Goal: Task Accomplishment & Management: Complete application form

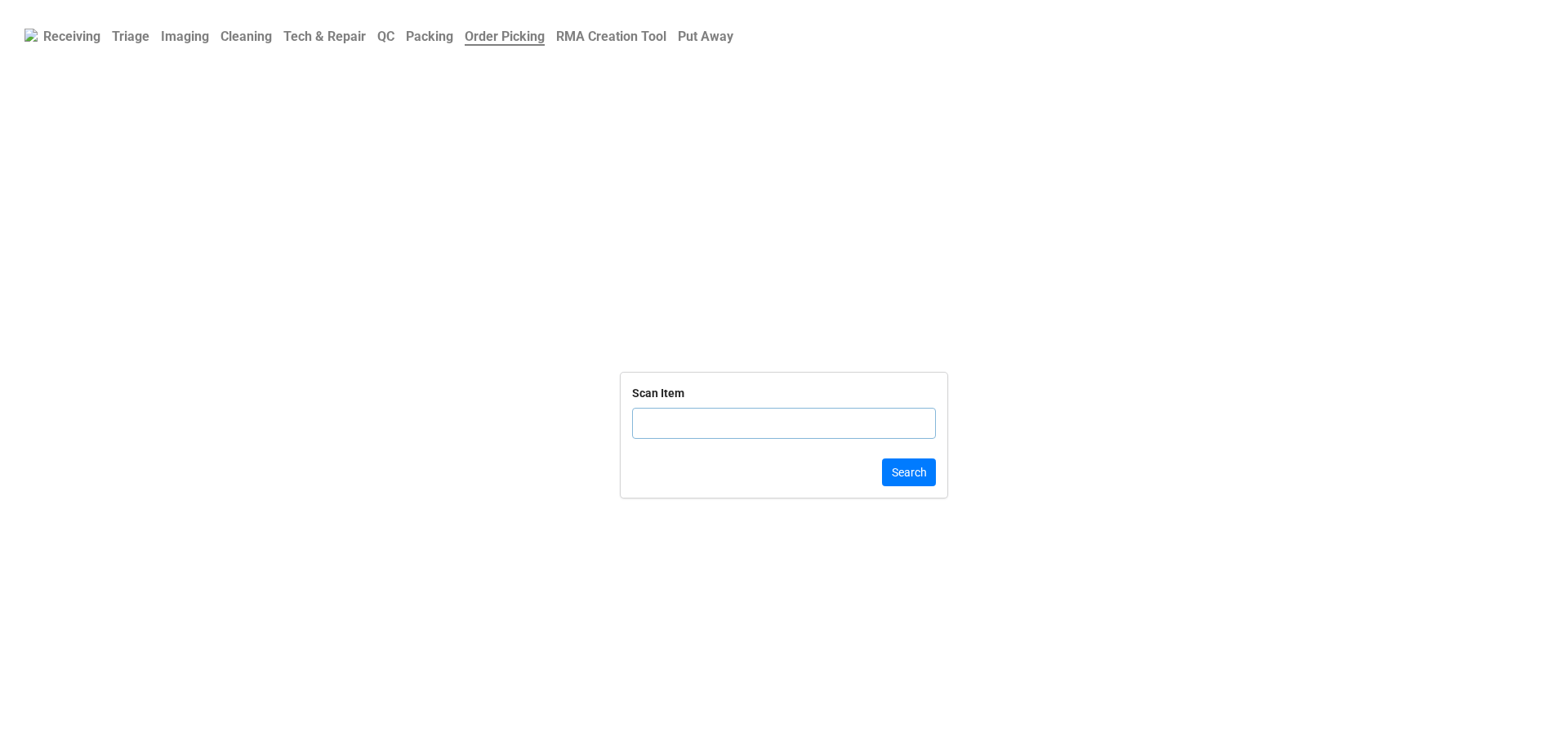
click at [692, 416] on input "text" at bounding box center [784, 423] width 303 height 31
click button "Search" at bounding box center [908, 472] width 54 height 27
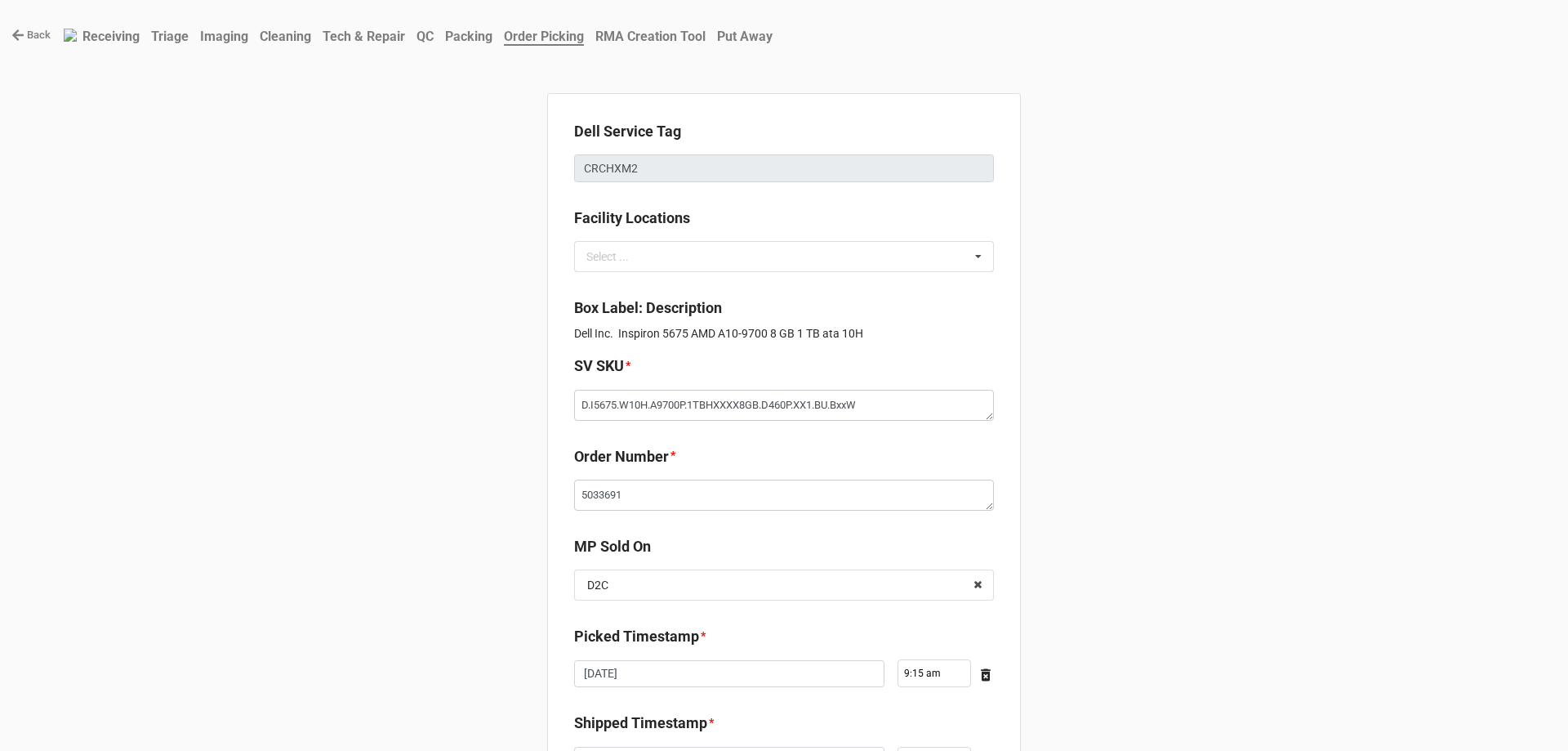
type textarea "x"
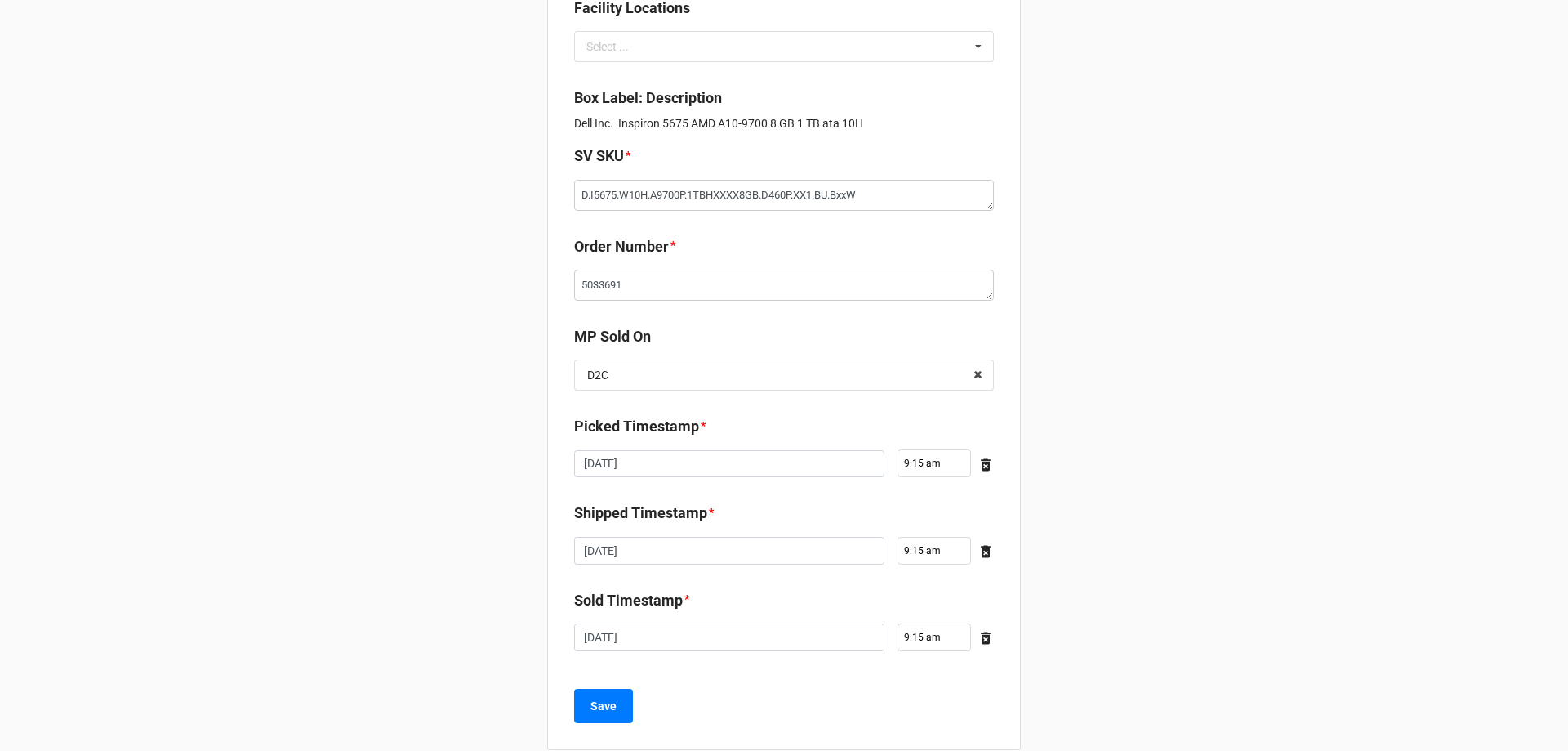
scroll to position [235, 0]
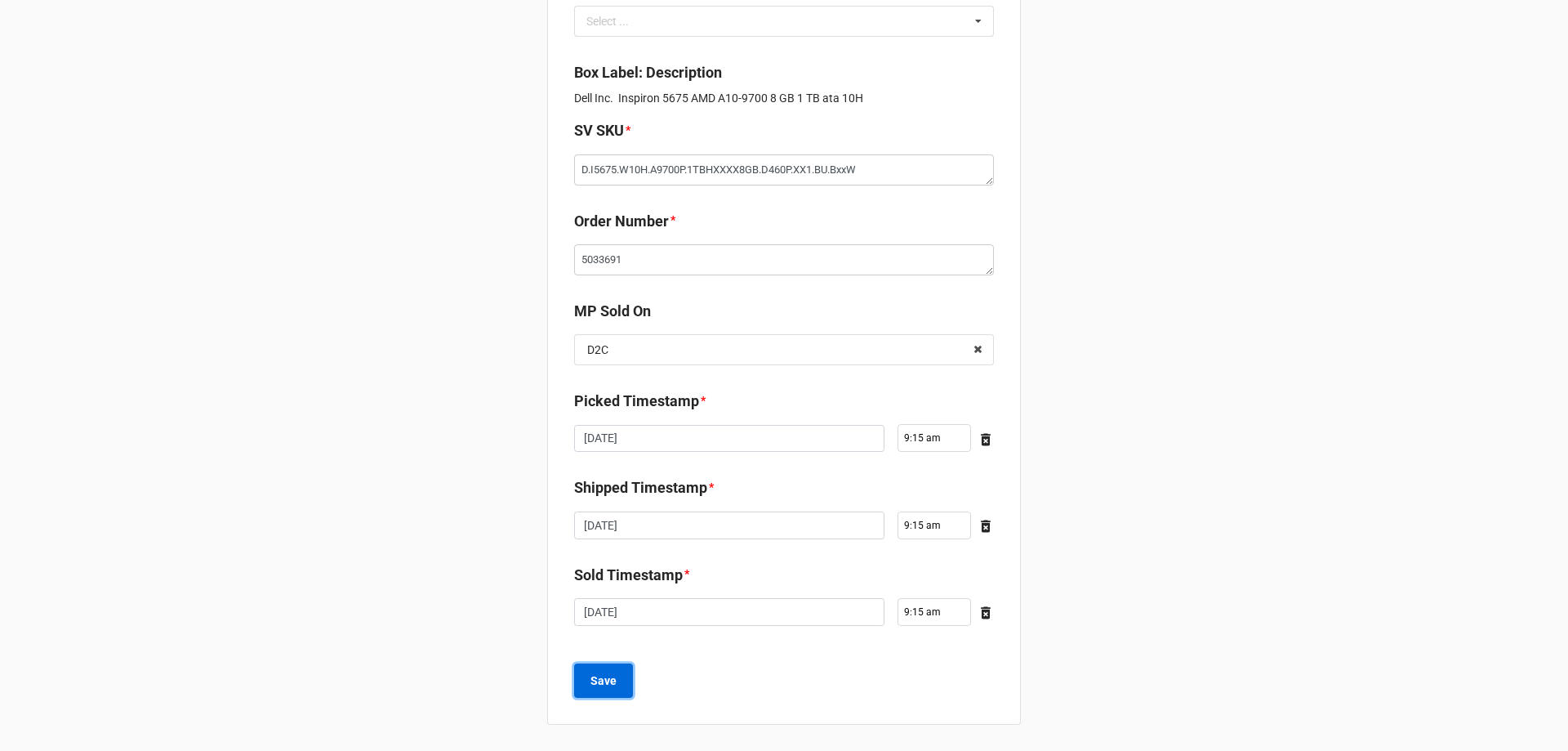
click at [626, 679] on button "Save" at bounding box center [603, 681] width 59 height 35
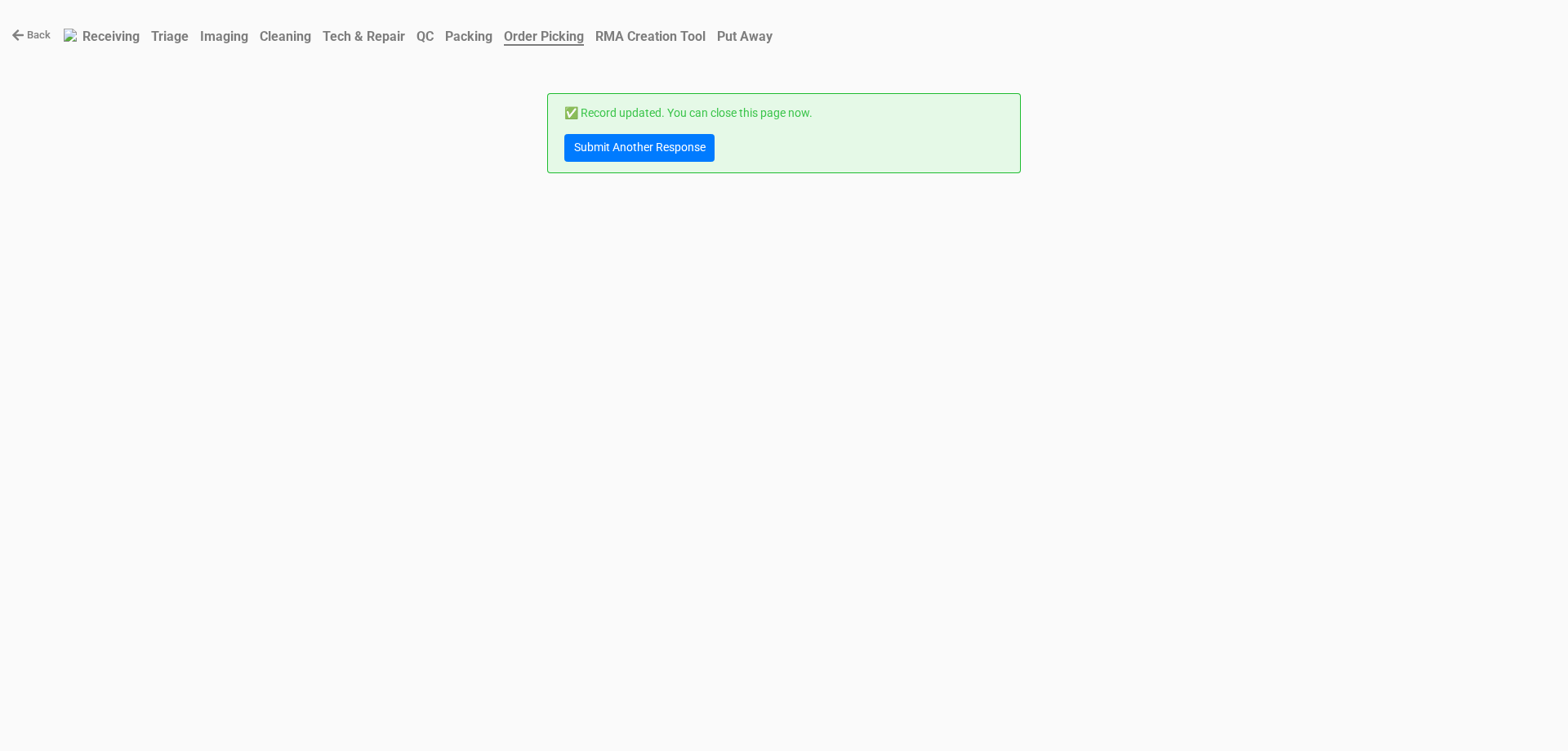
scroll to position [0, 0]
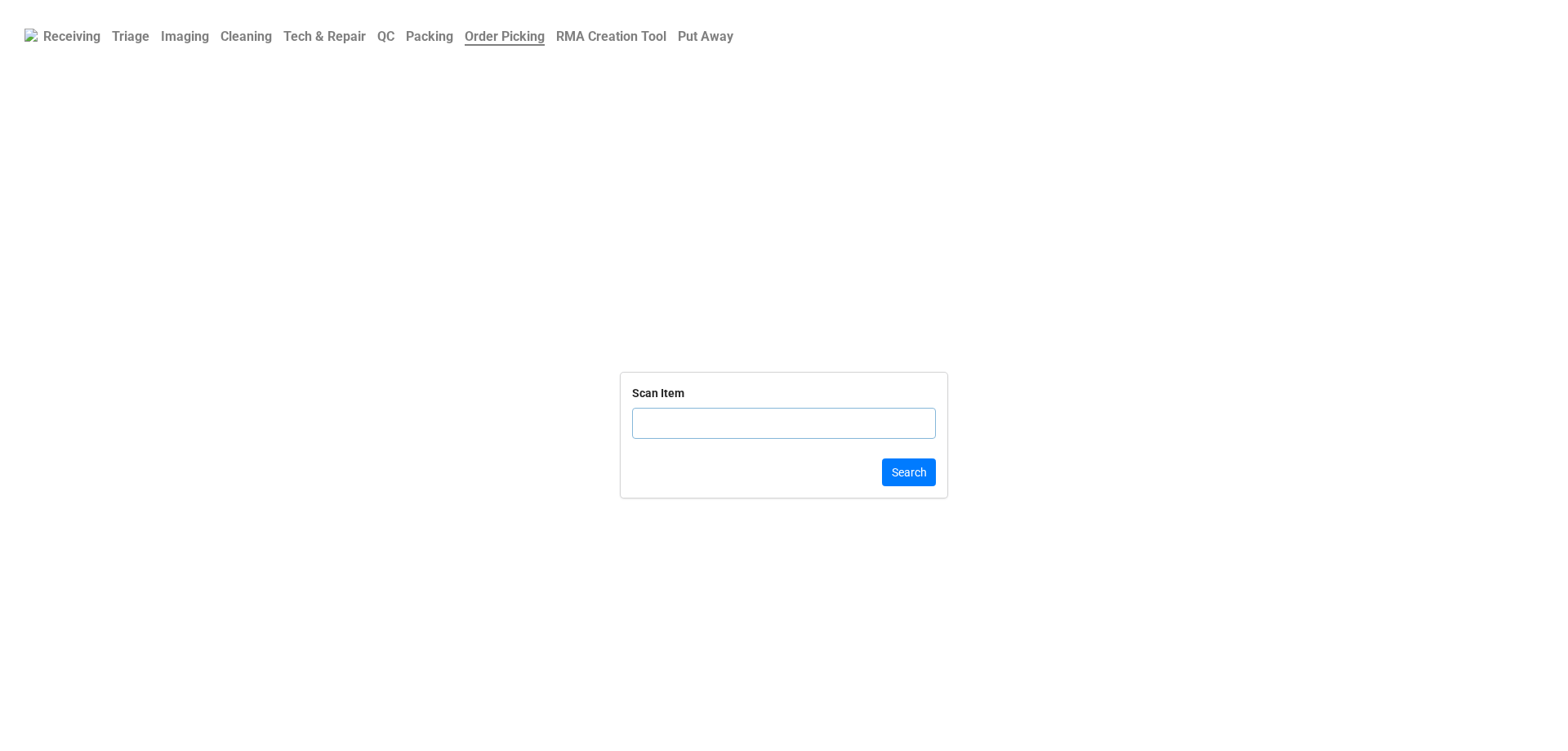
click at [665, 422] on input "text" at bounding box center [784, 423] width 303 height 31
click button "Search" at bounding box center [908, 472] width 54 height 27
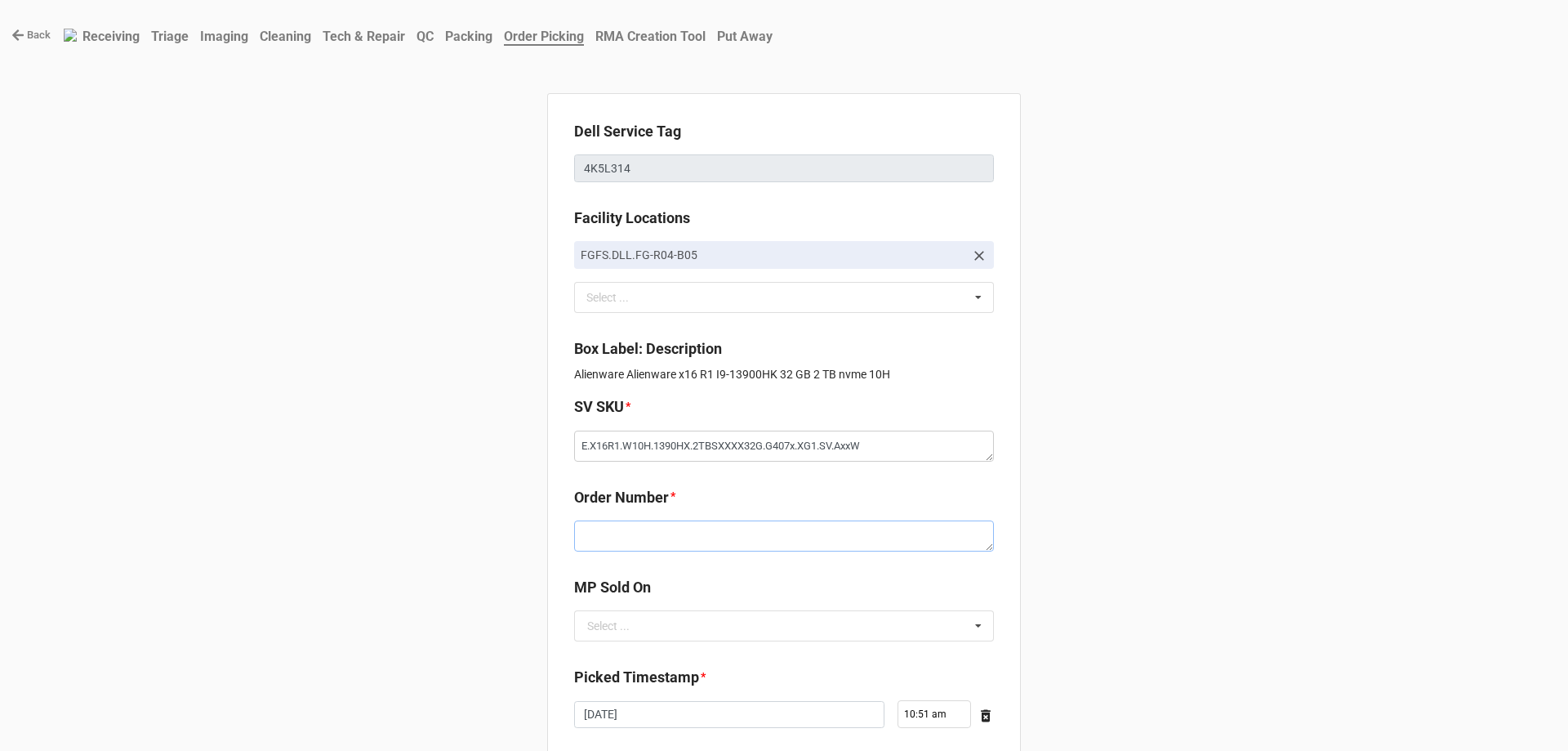
click at [705, 536] on textarea at bounding box center [784, 536] width 420 height 31
paste textarea "5033705"
type textarea "x"
type textarea "5033705"
click at [658, 626] on input "text" at bounding box center [784, 625] width 418 height 29
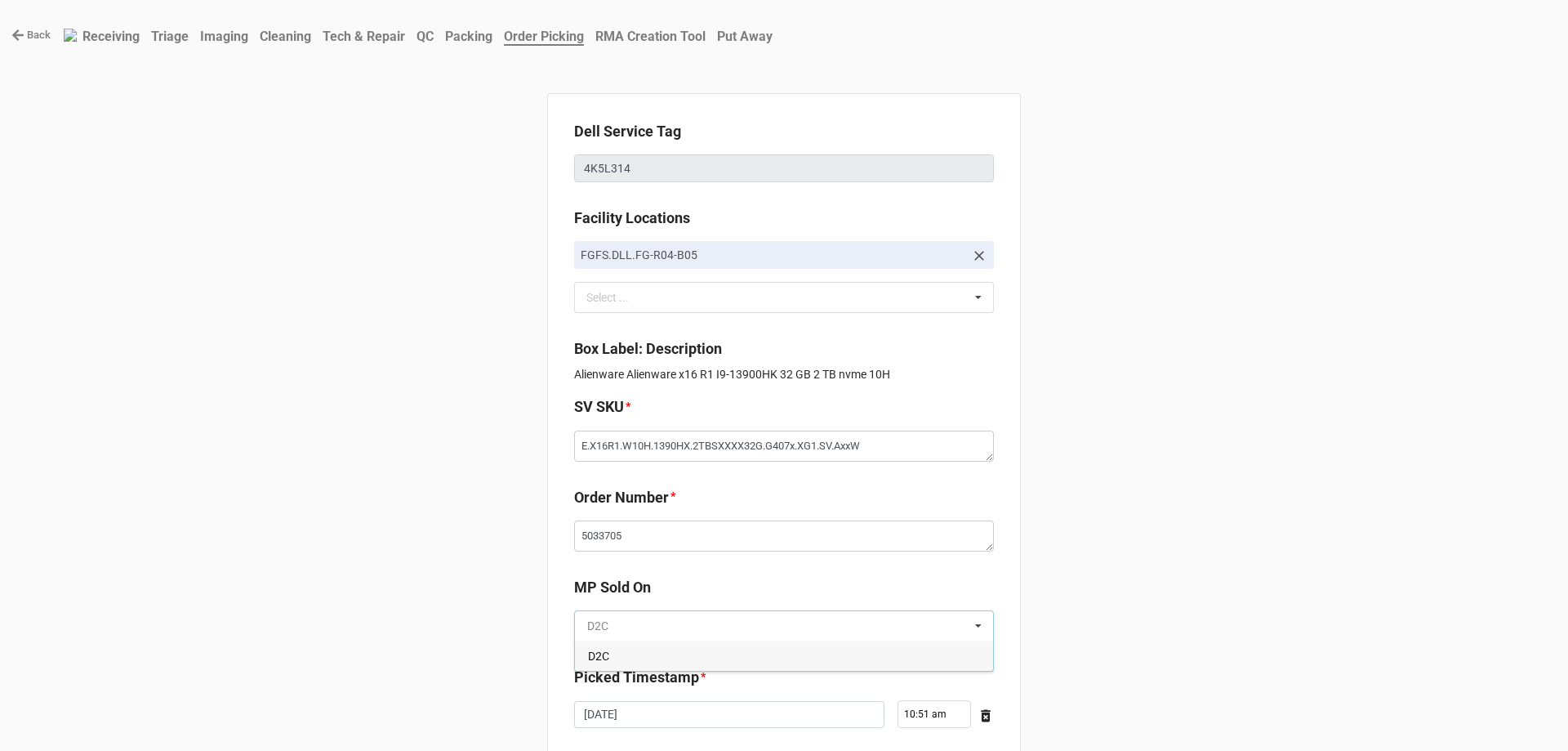
click at [653, 637] on input "text" at bounding box center [784, 625] width 418 height 29
click at [654, 648] on div "D2C" at bounding box center [784, 655] width 418 height 30
type textarea "x"
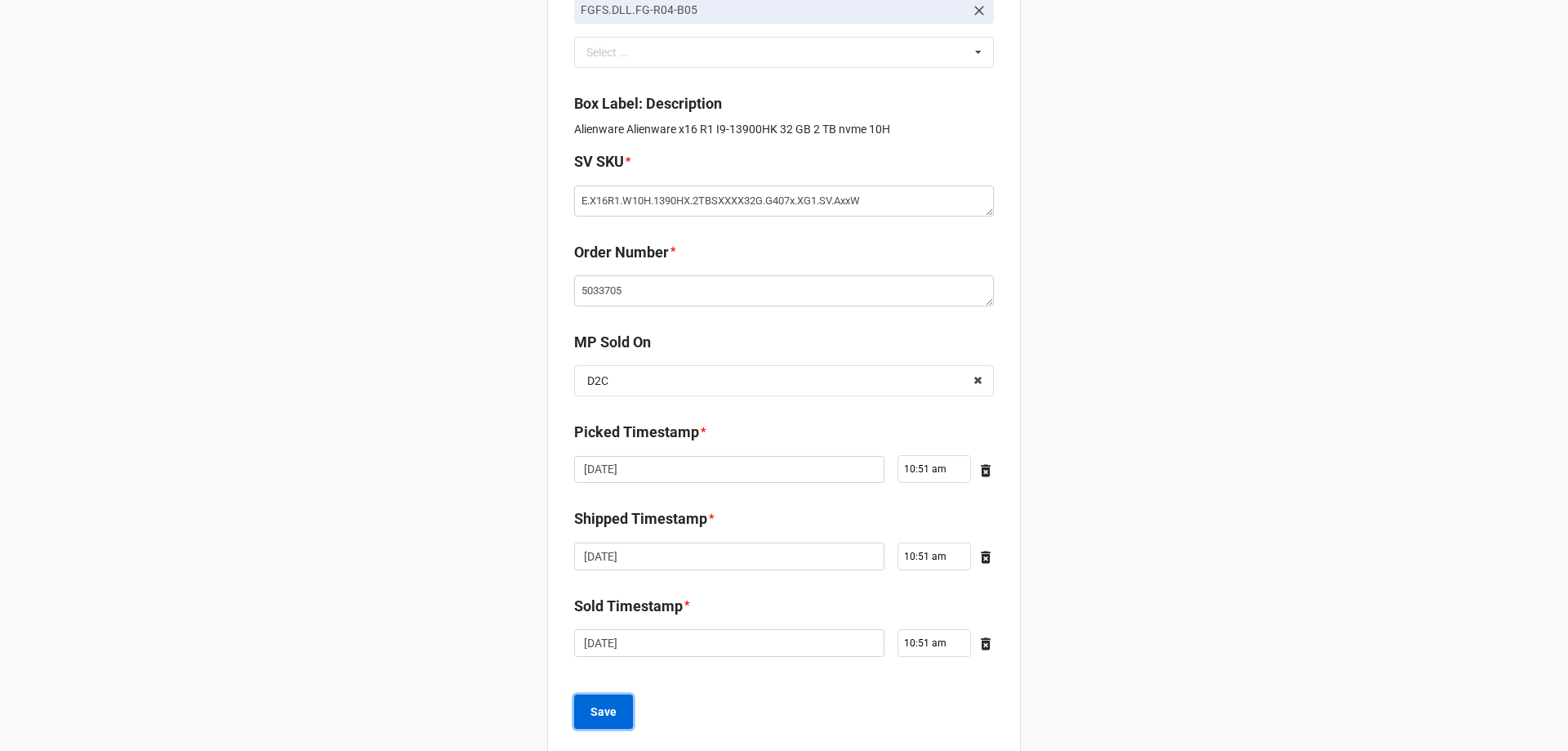
click at [616, 697] on button "Save" at bounding box center [603, 712] width 59 height 35
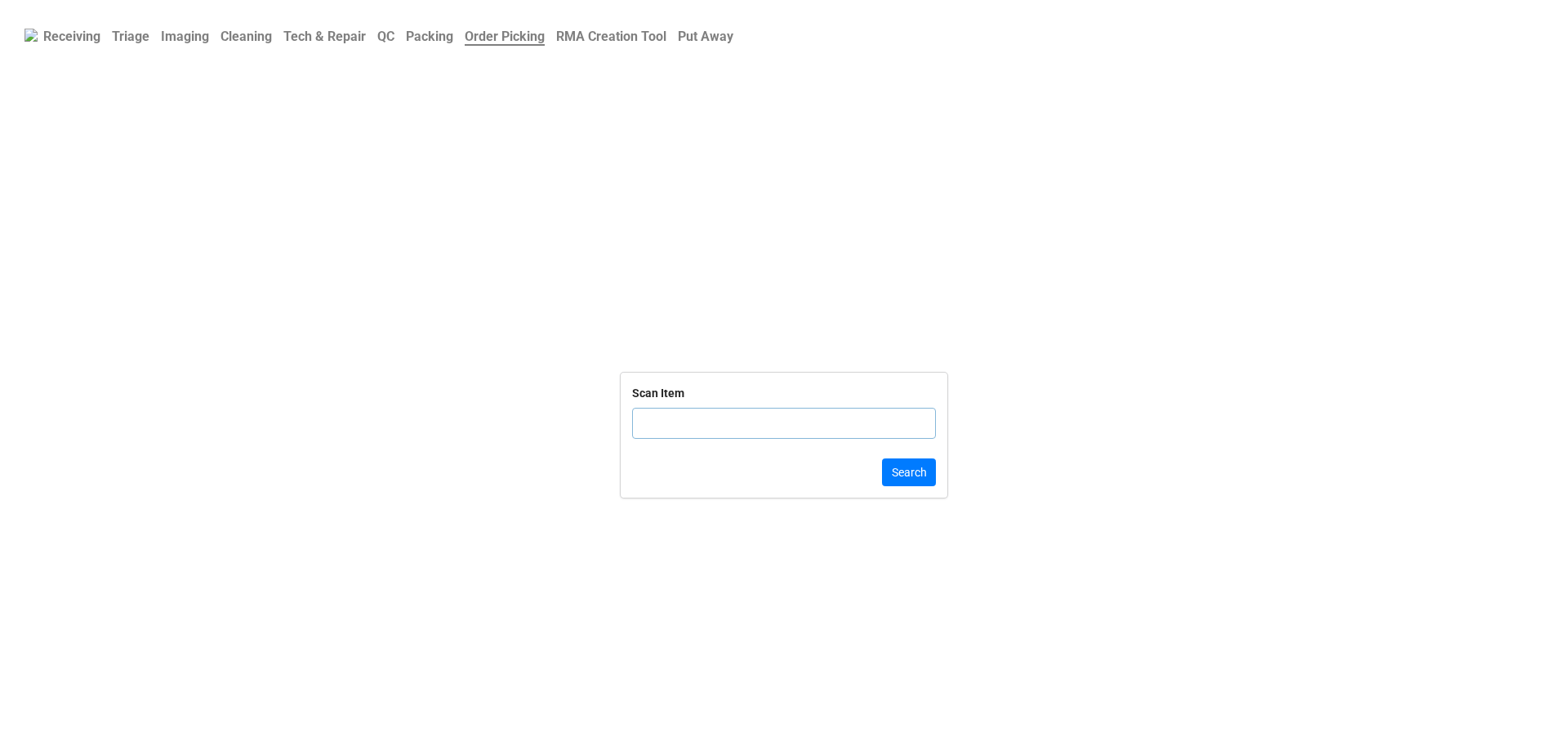
click at [395, 37] on b "QC" at bounding box center [385, 36] width 17 height 15
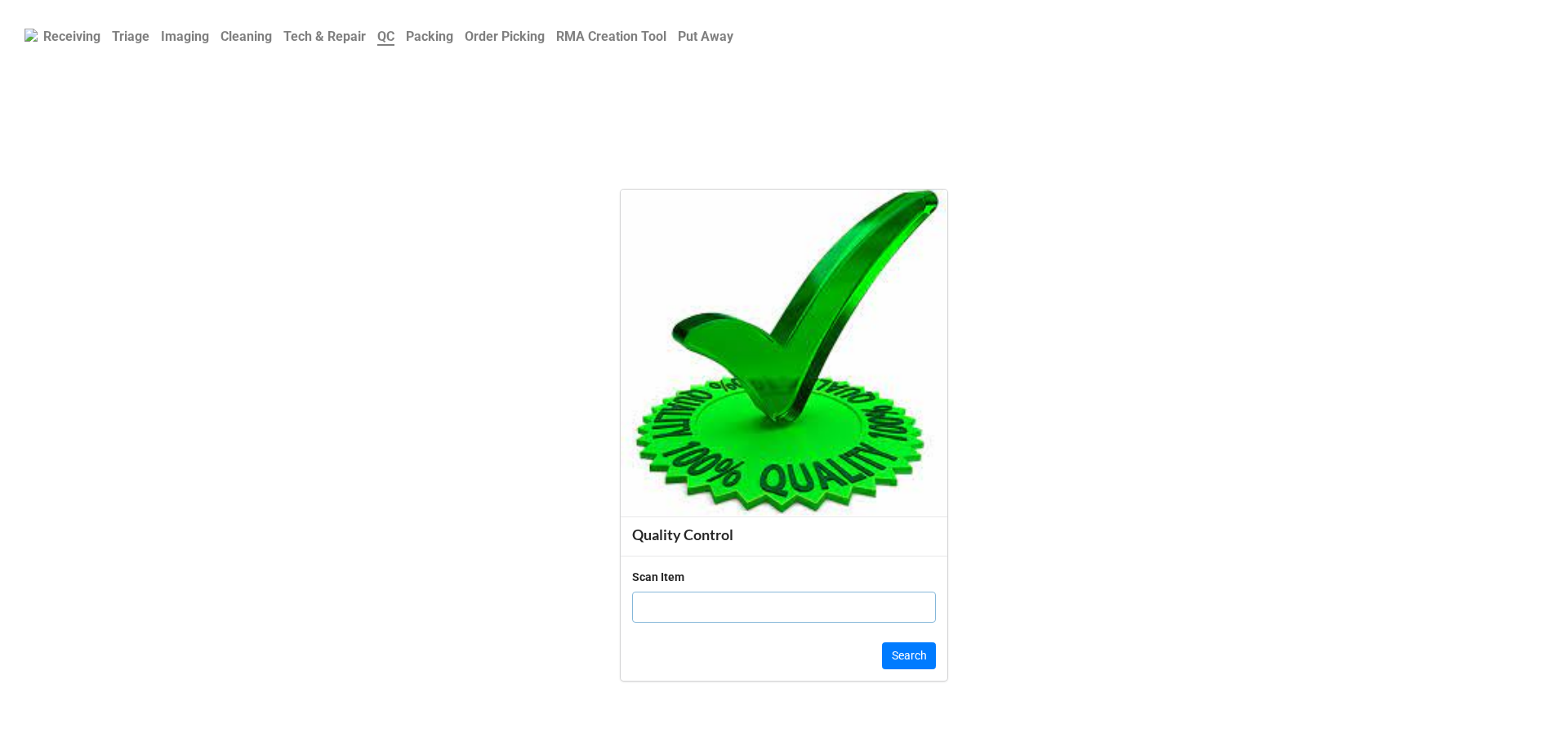
click at [709, 616] on input "text" at bounding box center [784, 607] width 303 height 31
paste input "BC04VQ3"
type input "BC04VQ3"
click button "Search" at bounding box center [908, 655] width 54 height 27
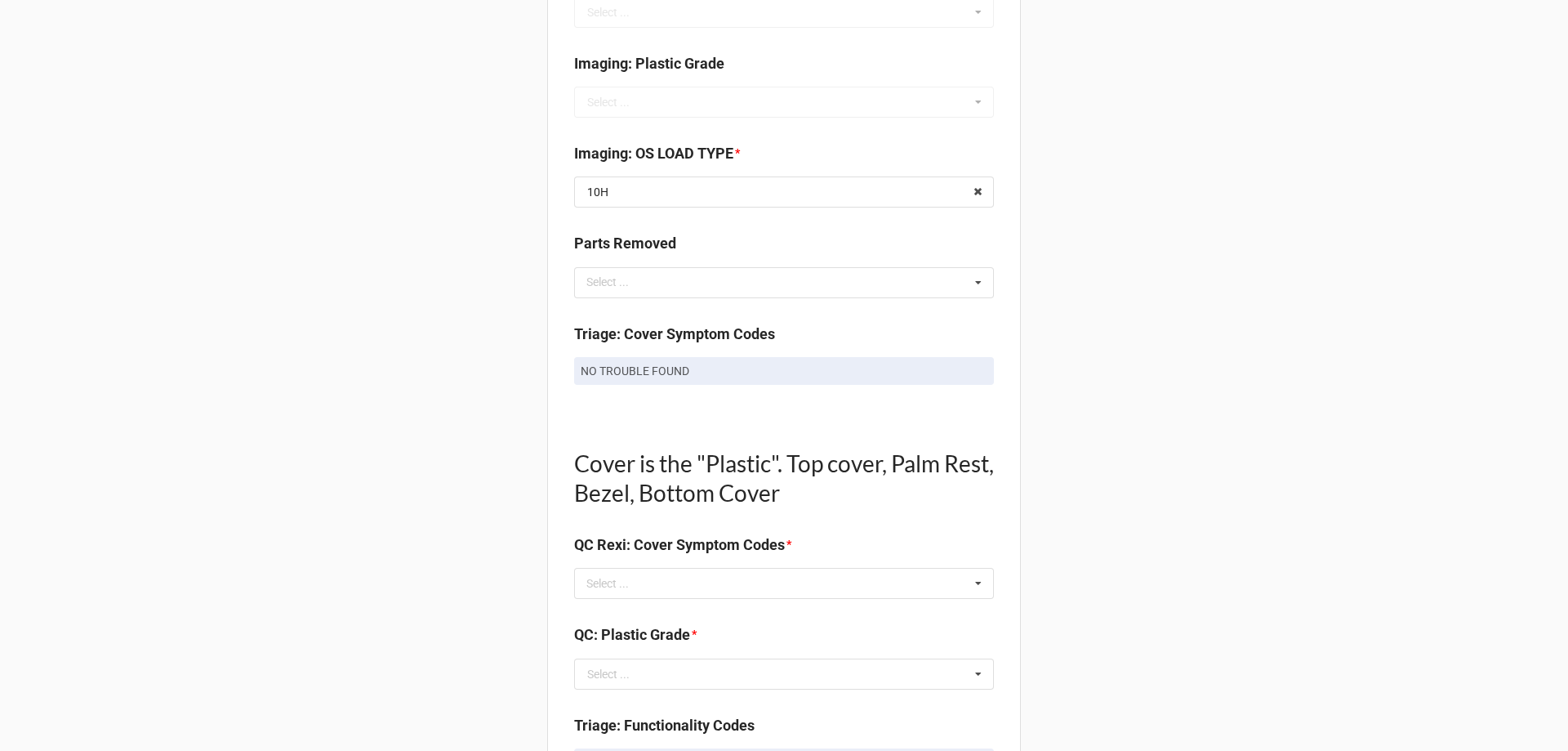
scroll to position [736, 0]
click at [752, 586] on div "Select ... No results found." at bounding box center [784, 581] width 420 height 31
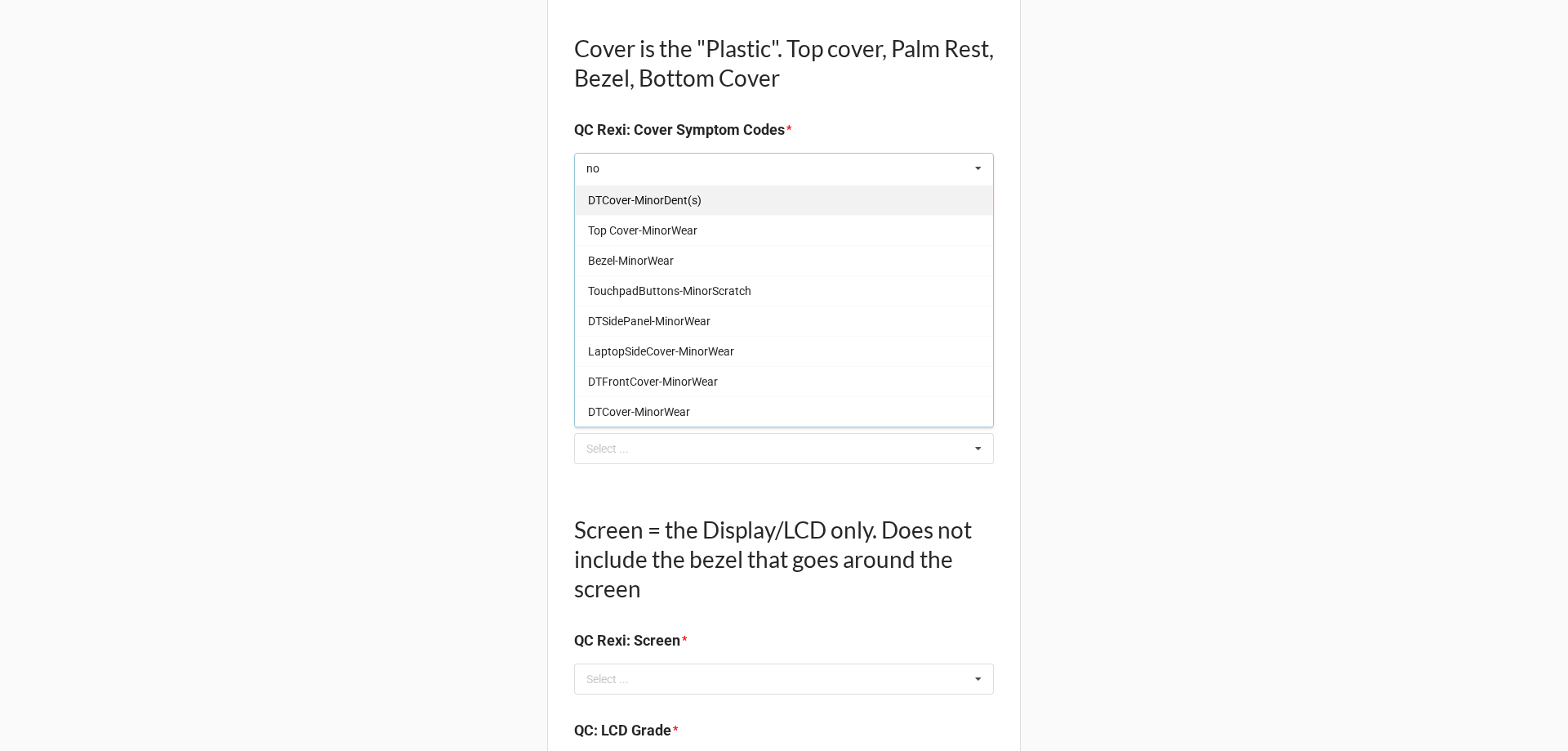
scroll to position [981, 0]
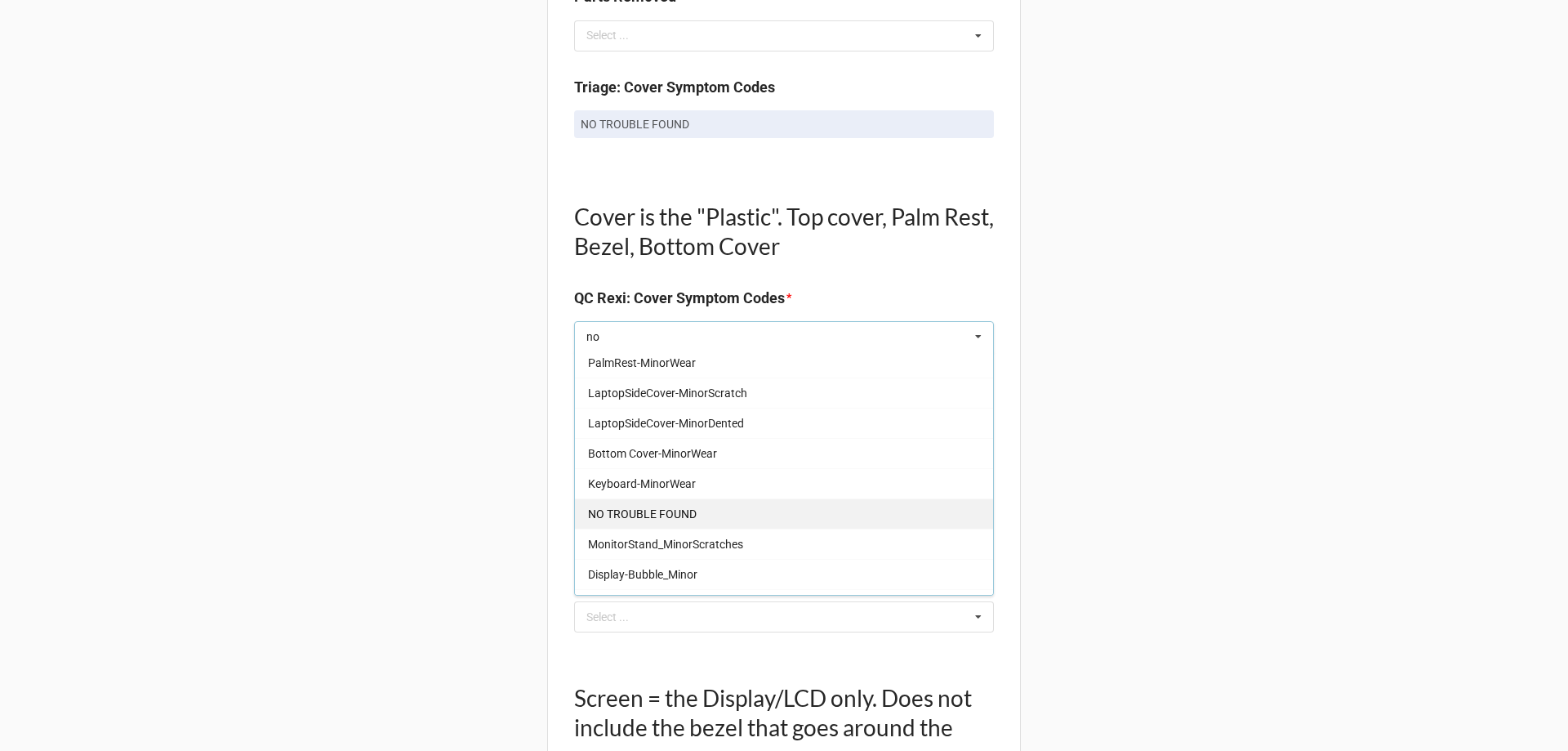
type input "no"
click at [667, 514] on span "NO TROUBLE FOUND" at bounding box center [641, 514] width 108 height 13
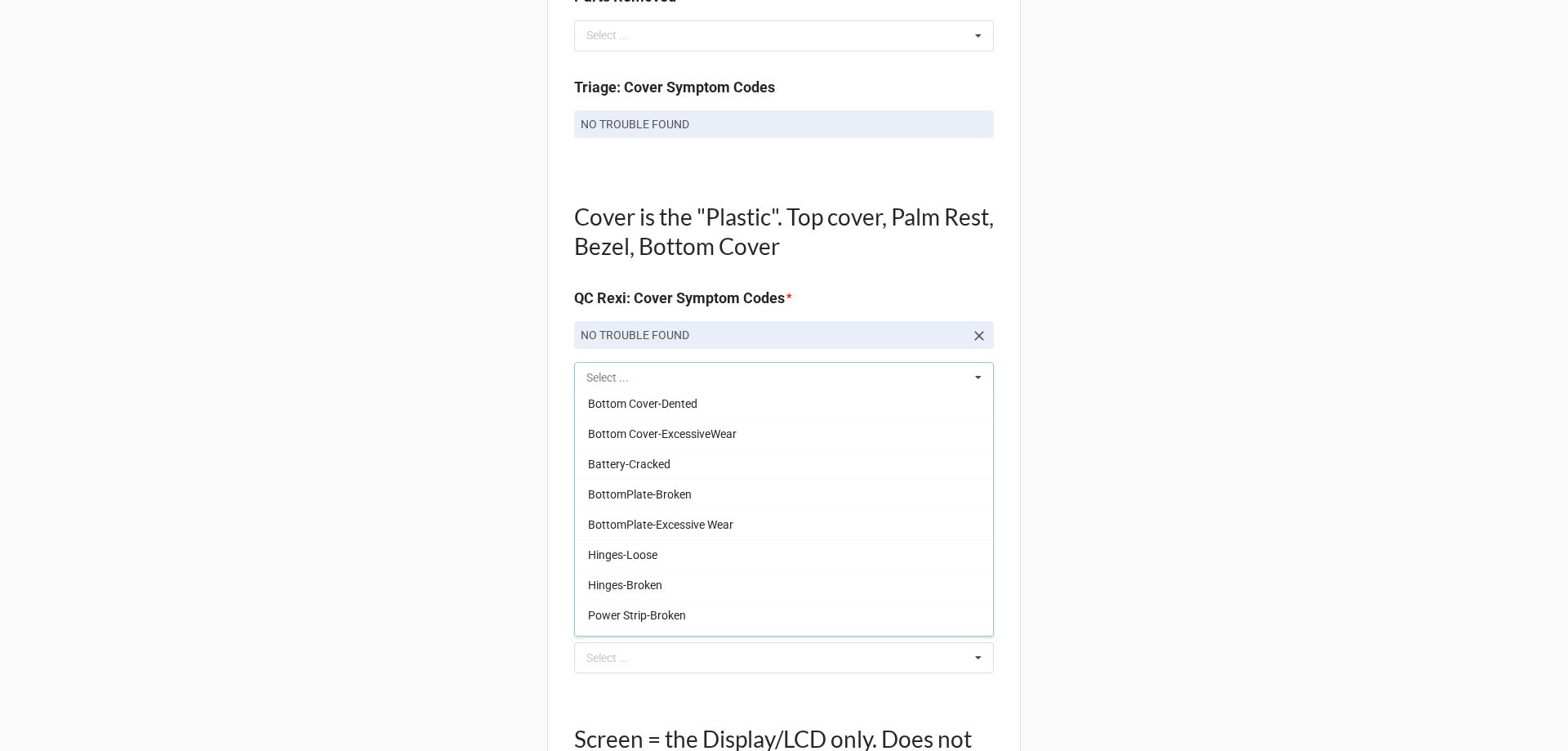
scroll to position [1485, 0]
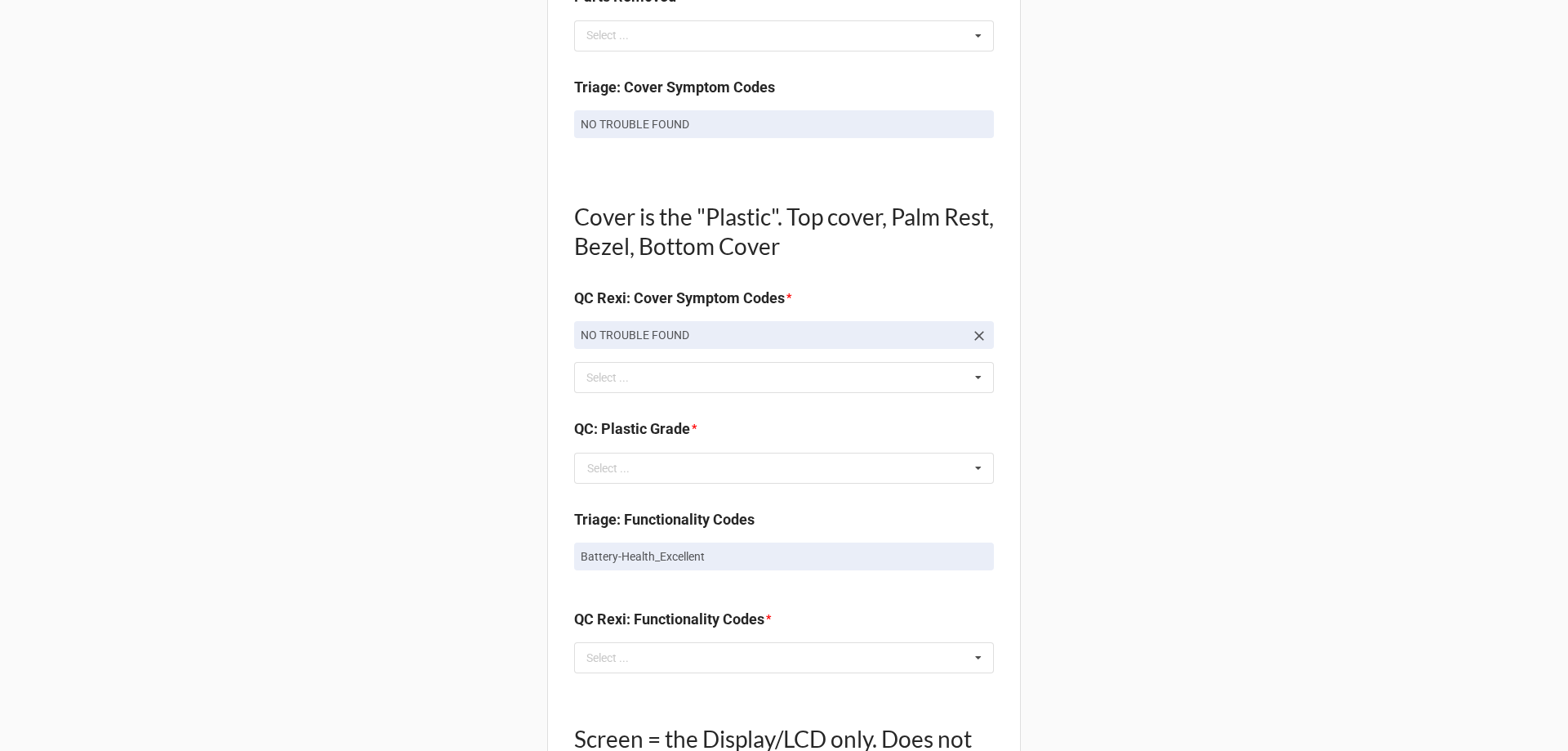
click at [367, 482] on div "Back Receiving Triage Imaging Cleaning Tech & Repair QC Packing Order Picking R…" at bounding box center [784, 427] width 1568 height 2816
click at [673, 459] on input "text" at bounding box center [784, 468] width 418 height 29
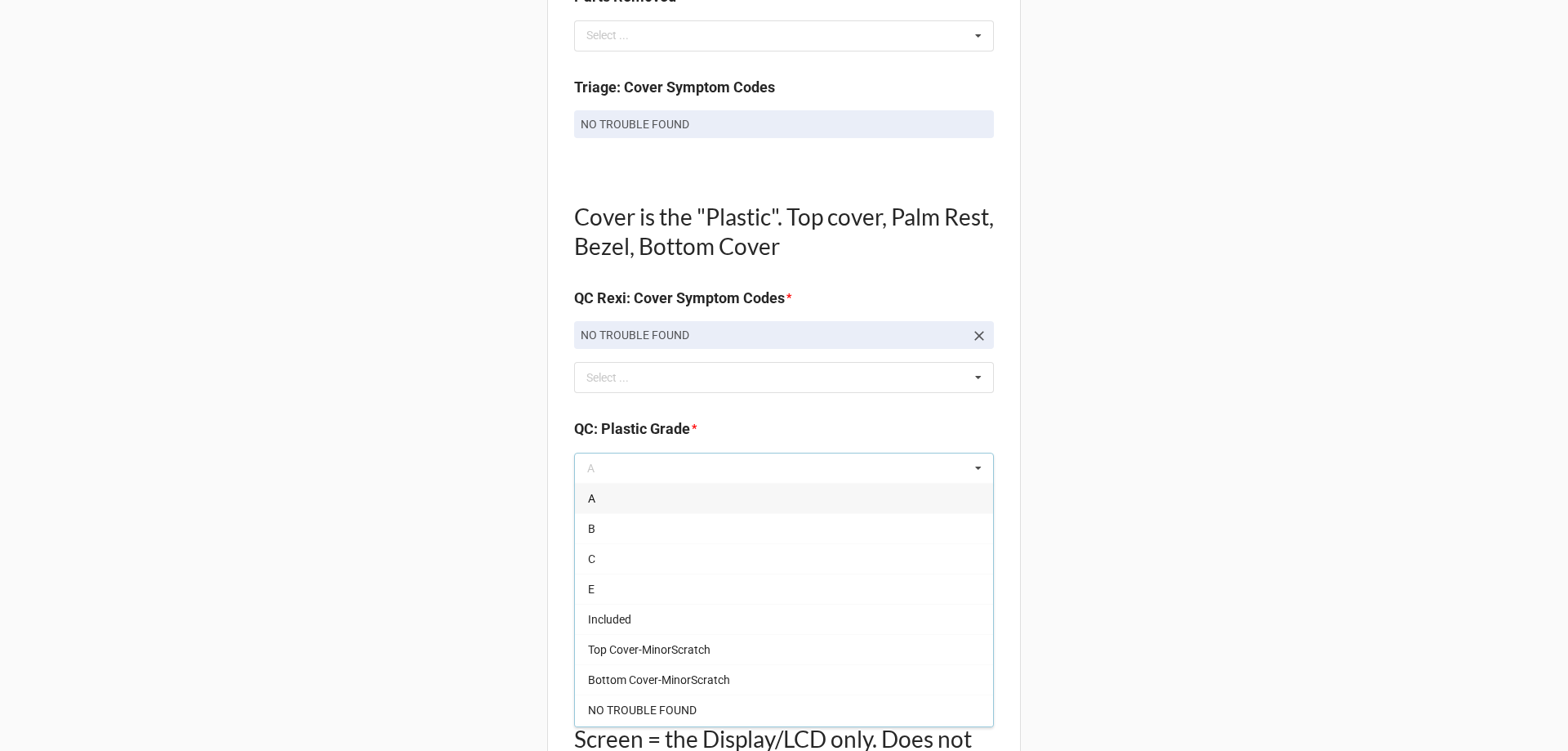
click at [655, 504] on div "A" at bounding box center [784, 498] width 418 height 30
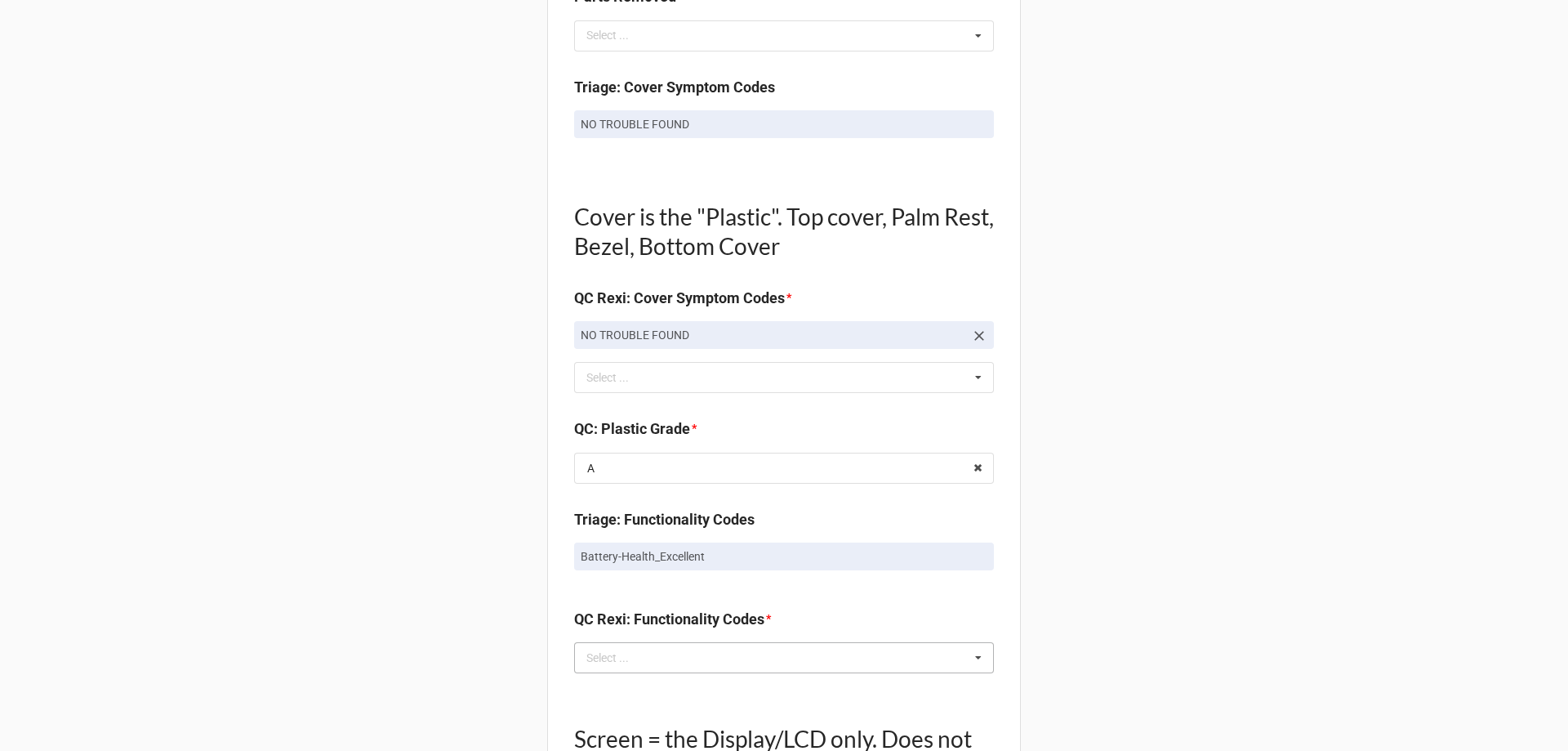
click at [662, 664] on div "Select ... No results found." at bounding box center [784, 657] width 420 height 31
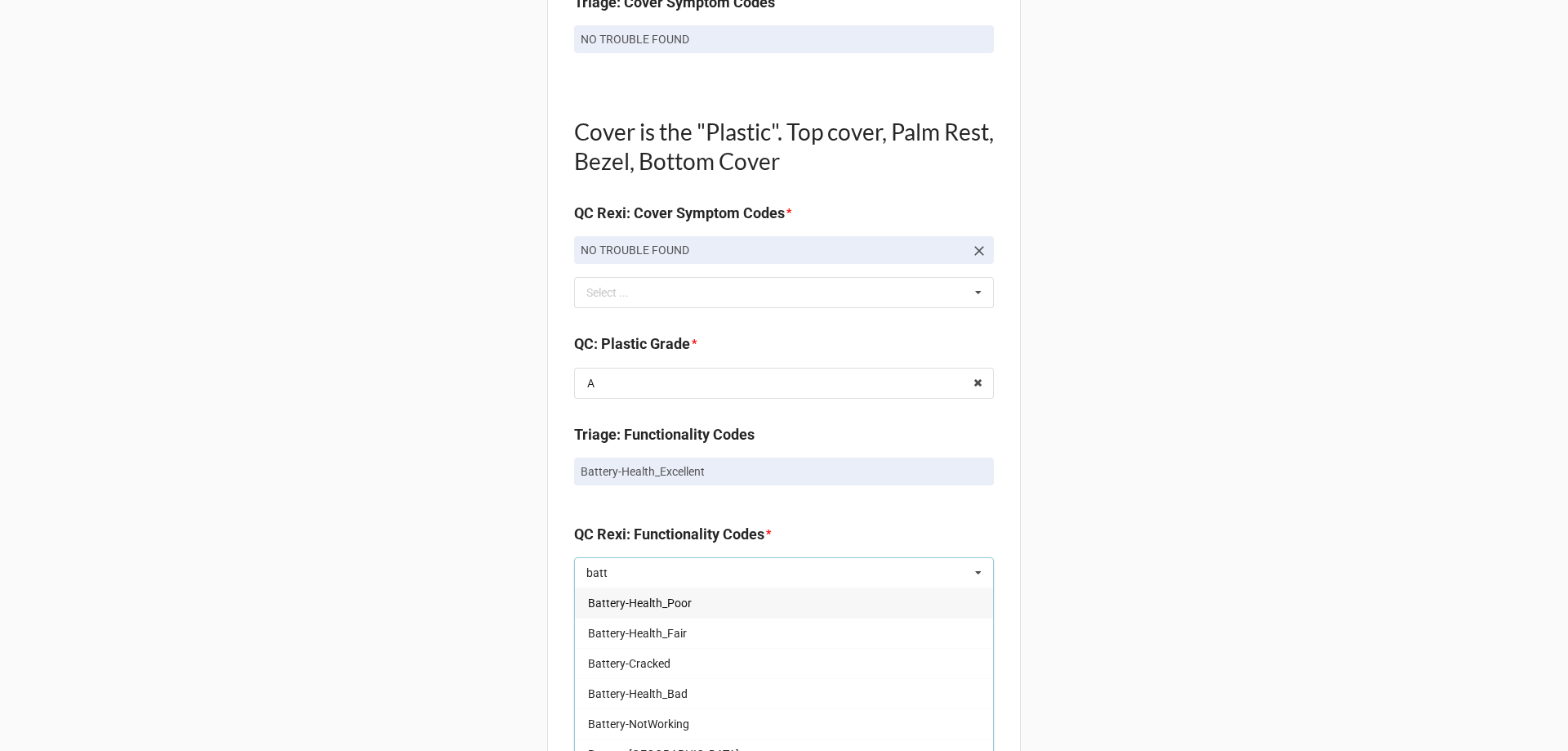
scroll to position [1307, 0]
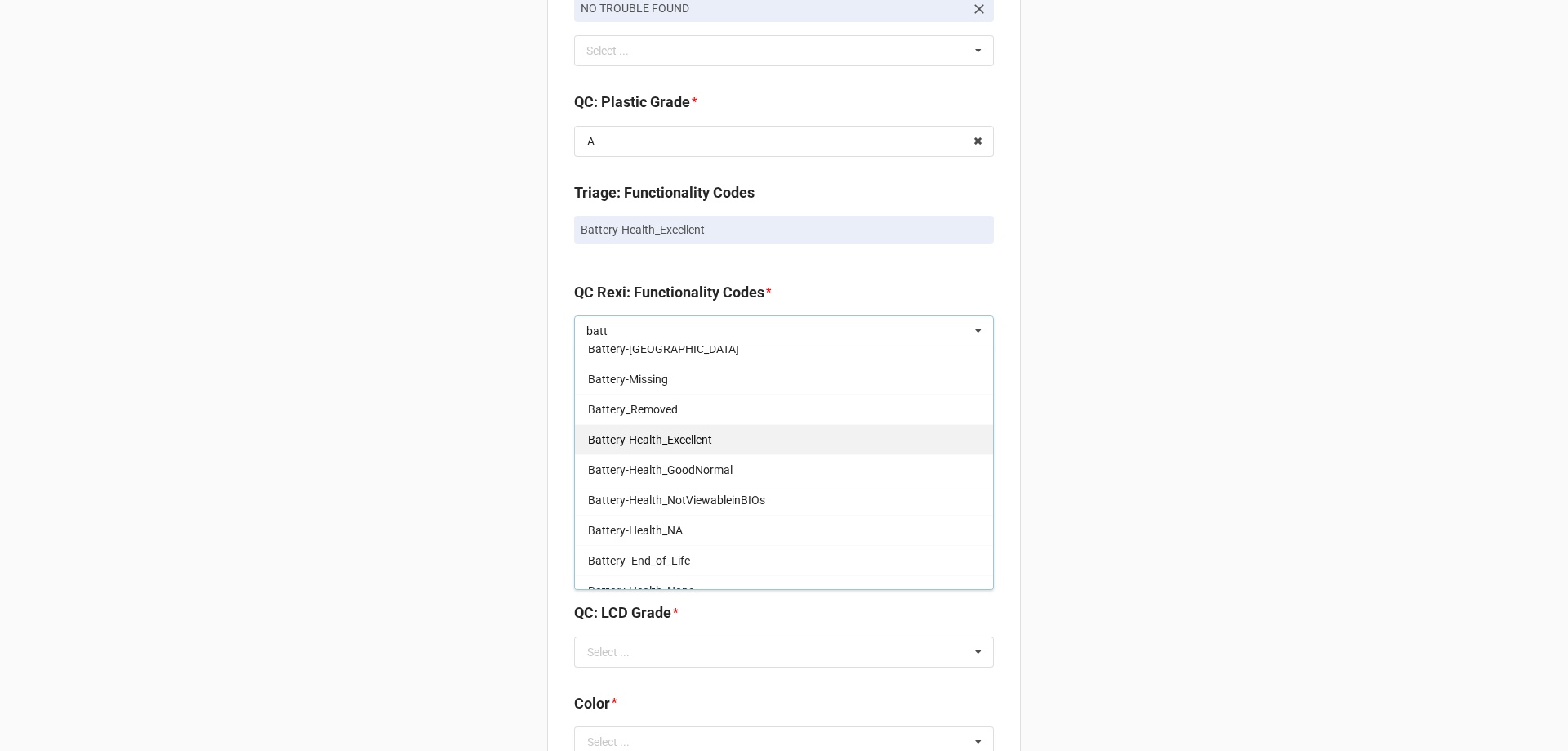
type input "batt"
click at [699, 442] on span "Battery-Health_Excellent" at bounding box center [650, 439] width 124 height 13
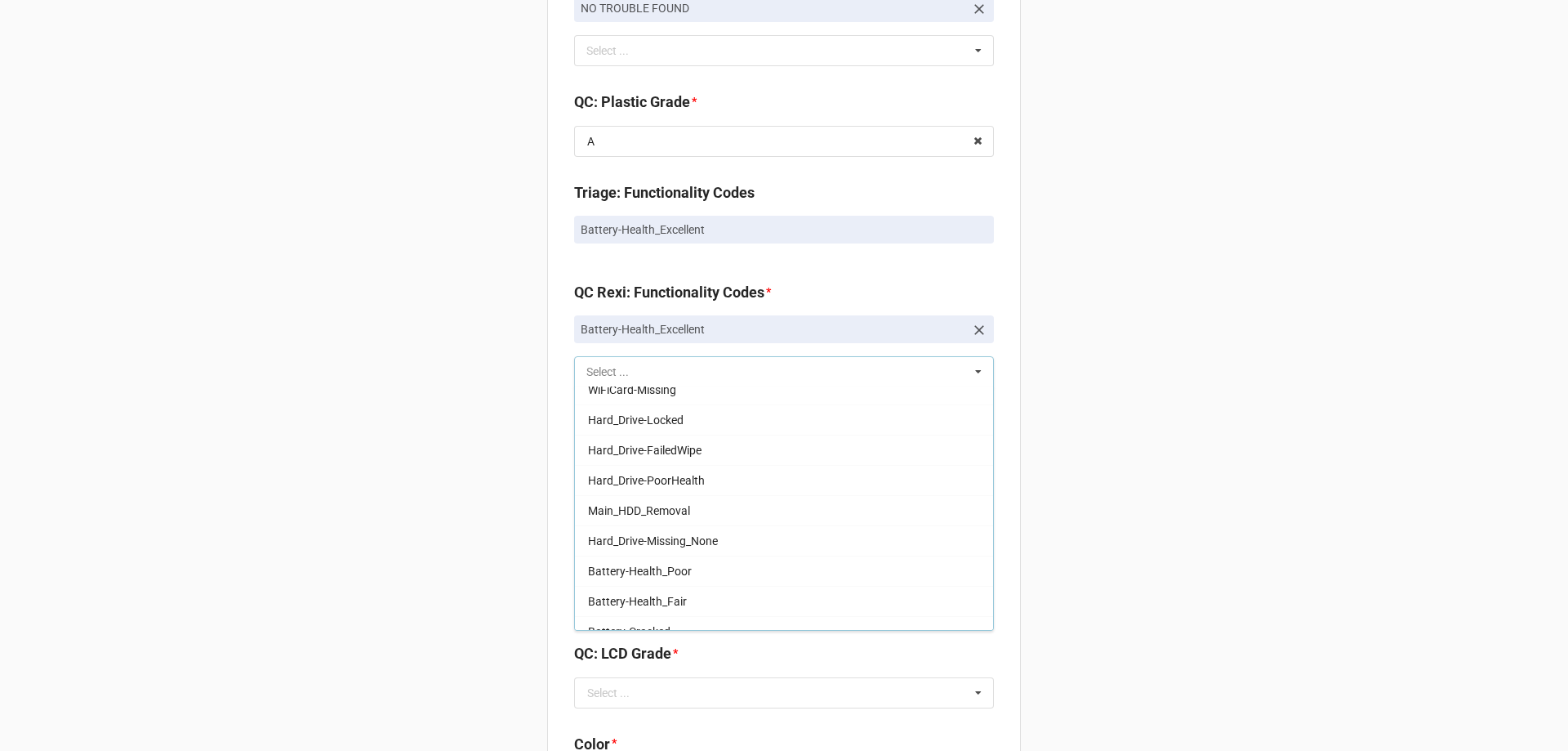
scroll to position [496, 0]
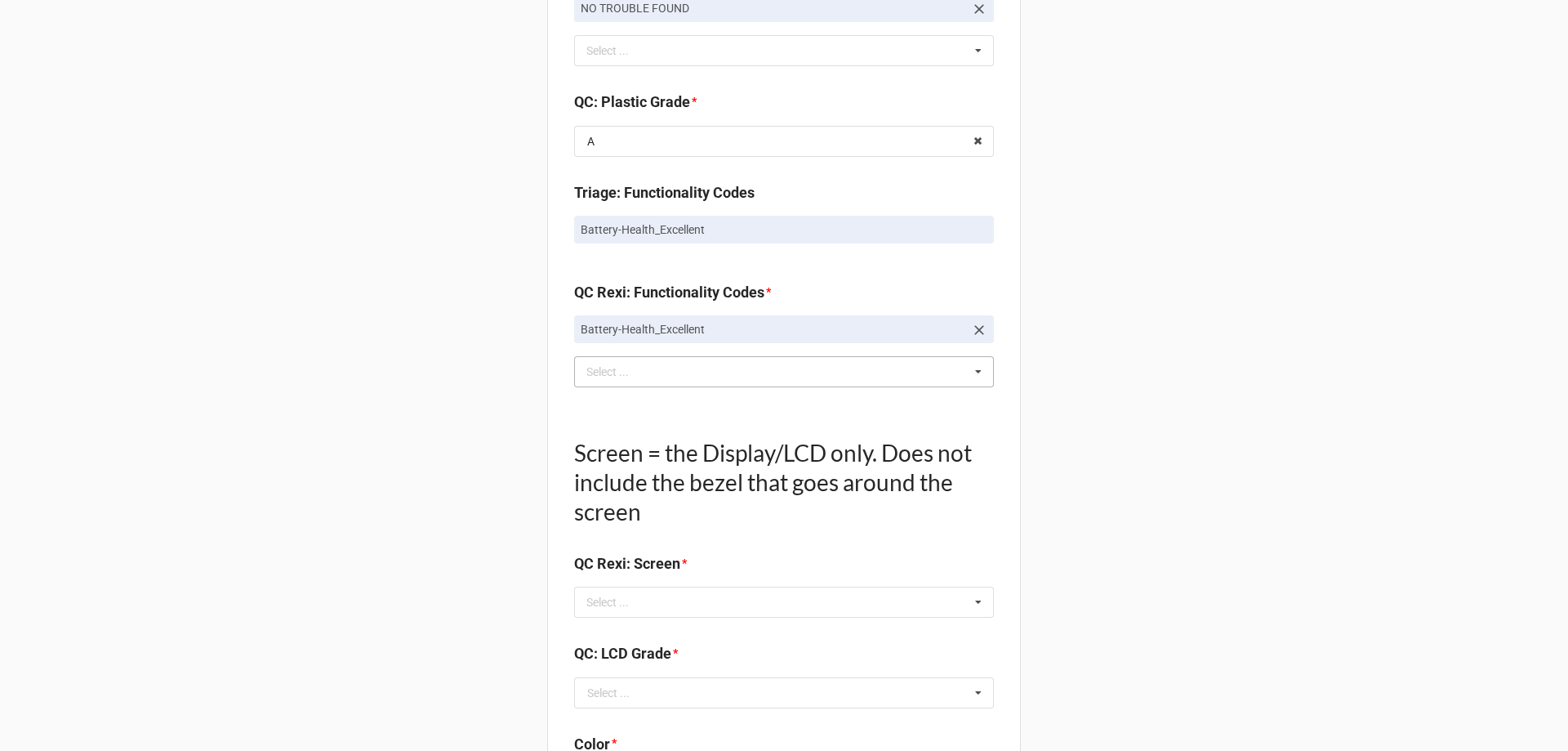
click at [405, 435] on div "Back Receiving Triage Imaging Cleaning Tech & Repair QC Packing Order Picking R…" at bounding box center [784, 121] width 1568 height 2856
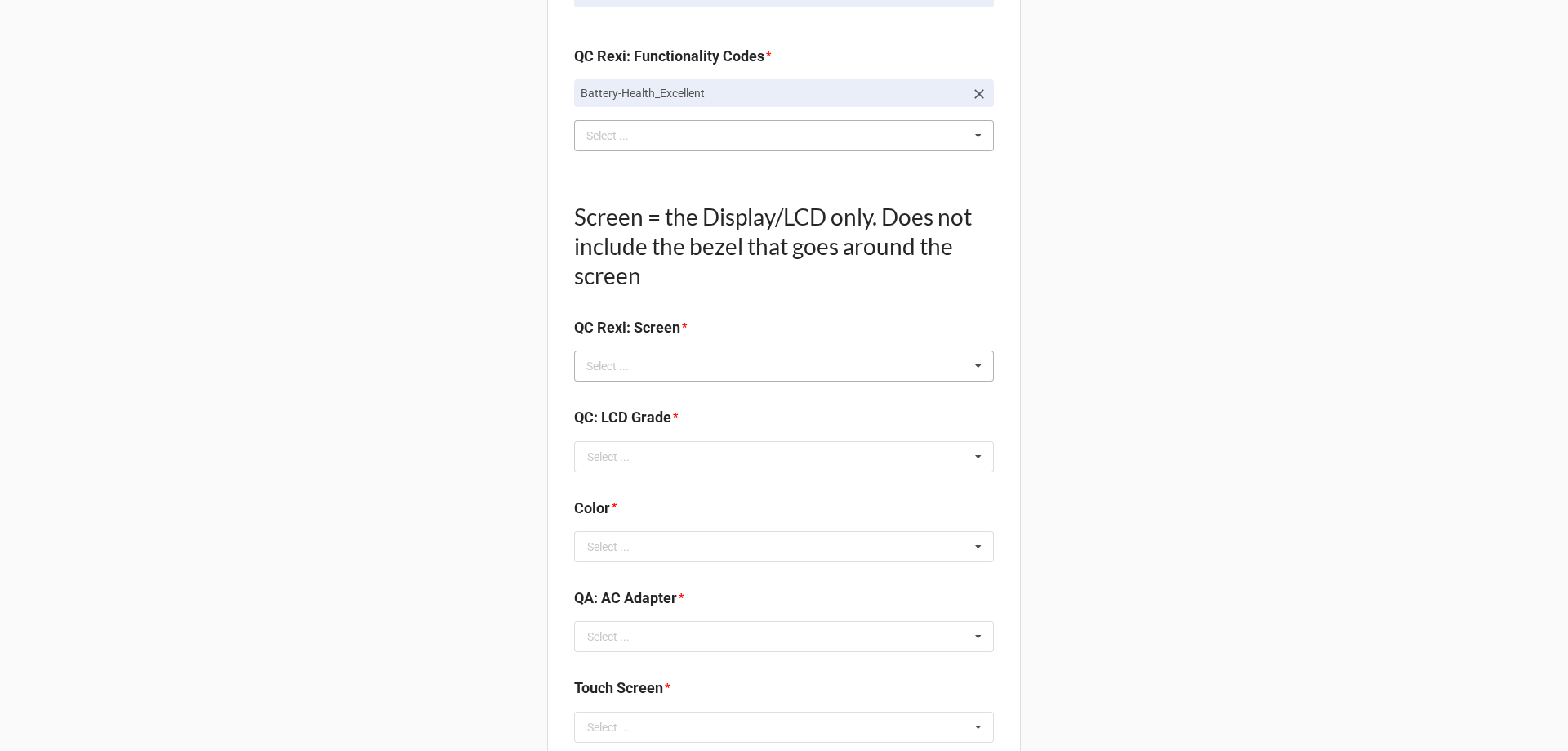
scroll to position [1552, 0]
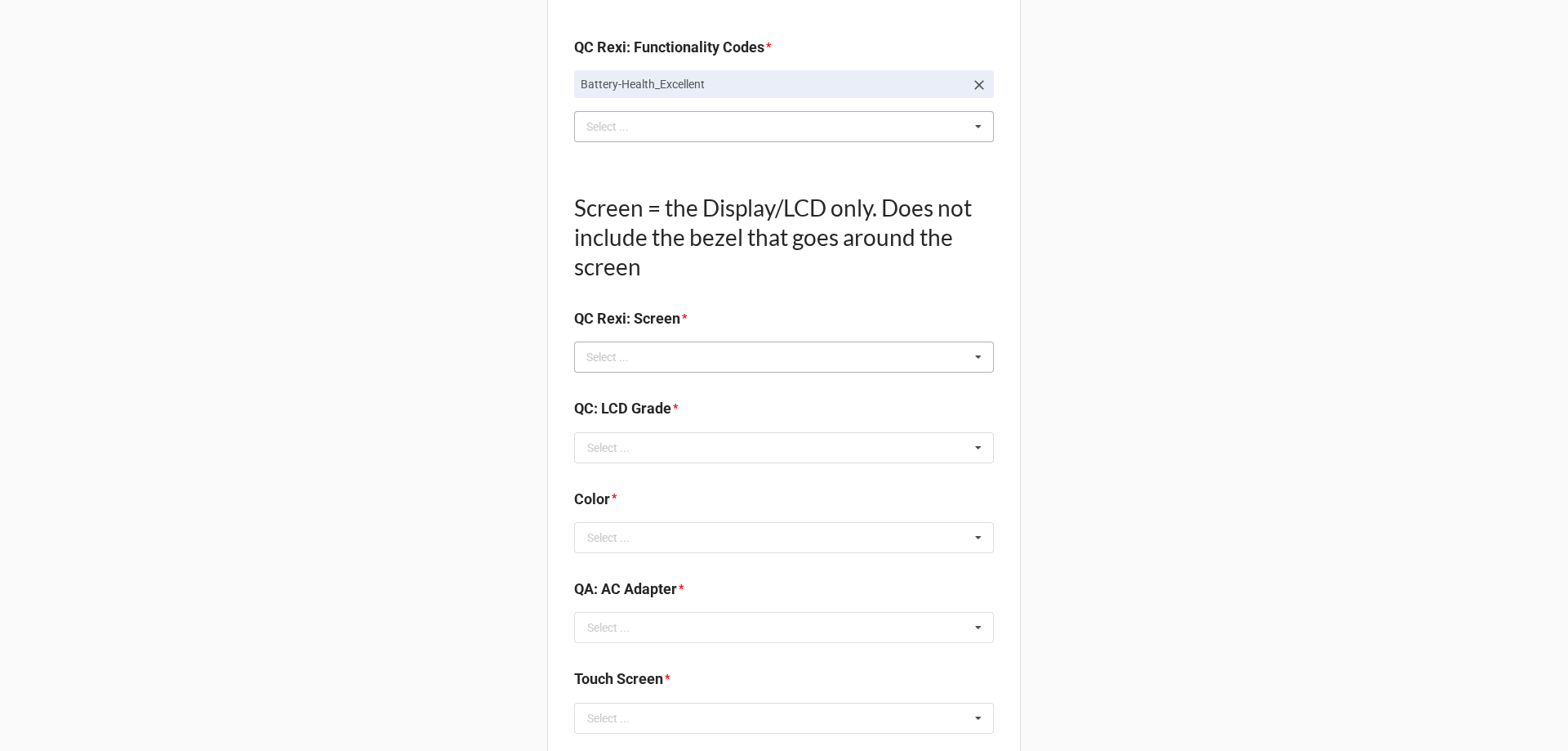
click at [630, 357] on div "Select ..." at bounding box center [617, 357] width 70 height 19
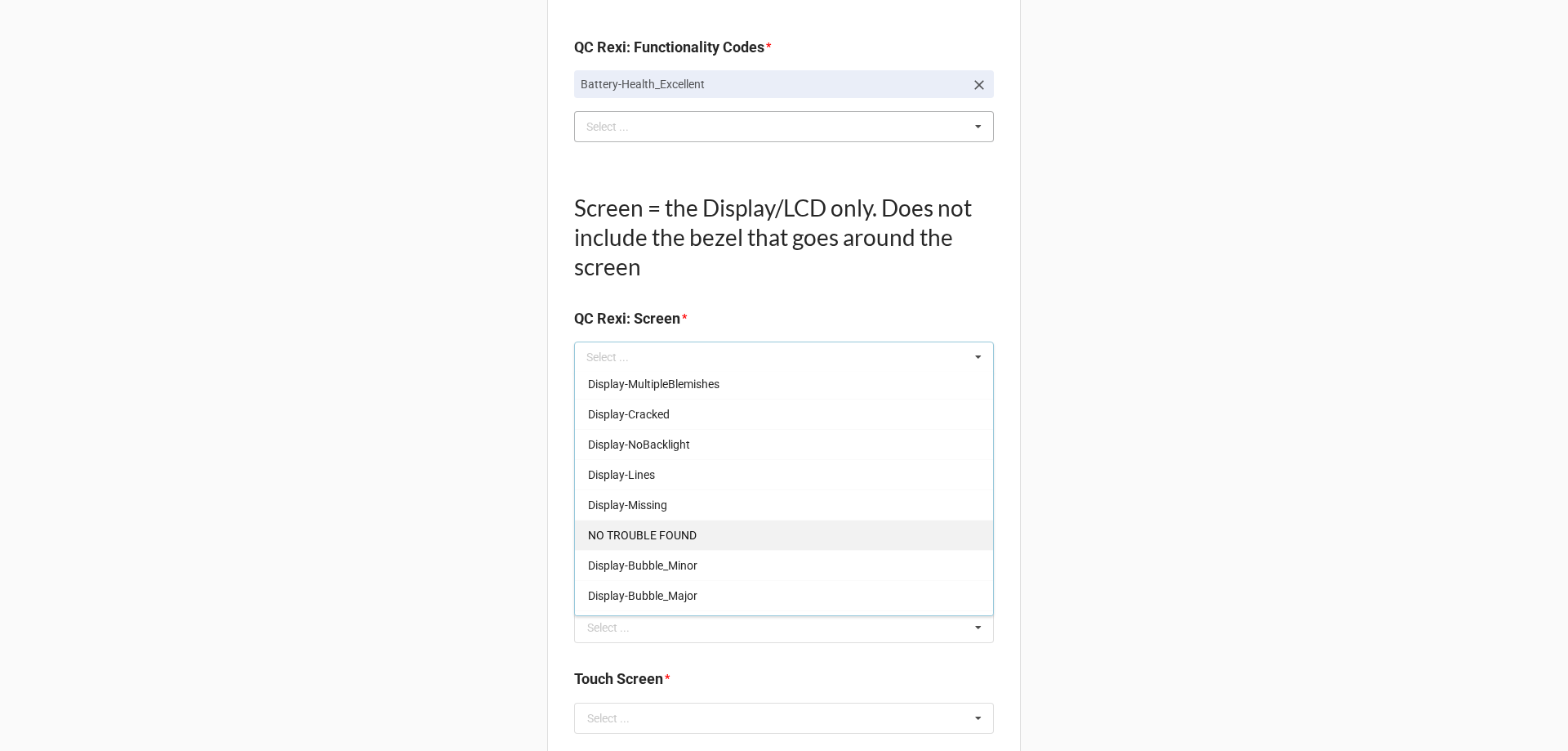
click at [678, 546] on div "NO TROUBLE FOUND" at bounding box center [784, 534] width 418 height 30
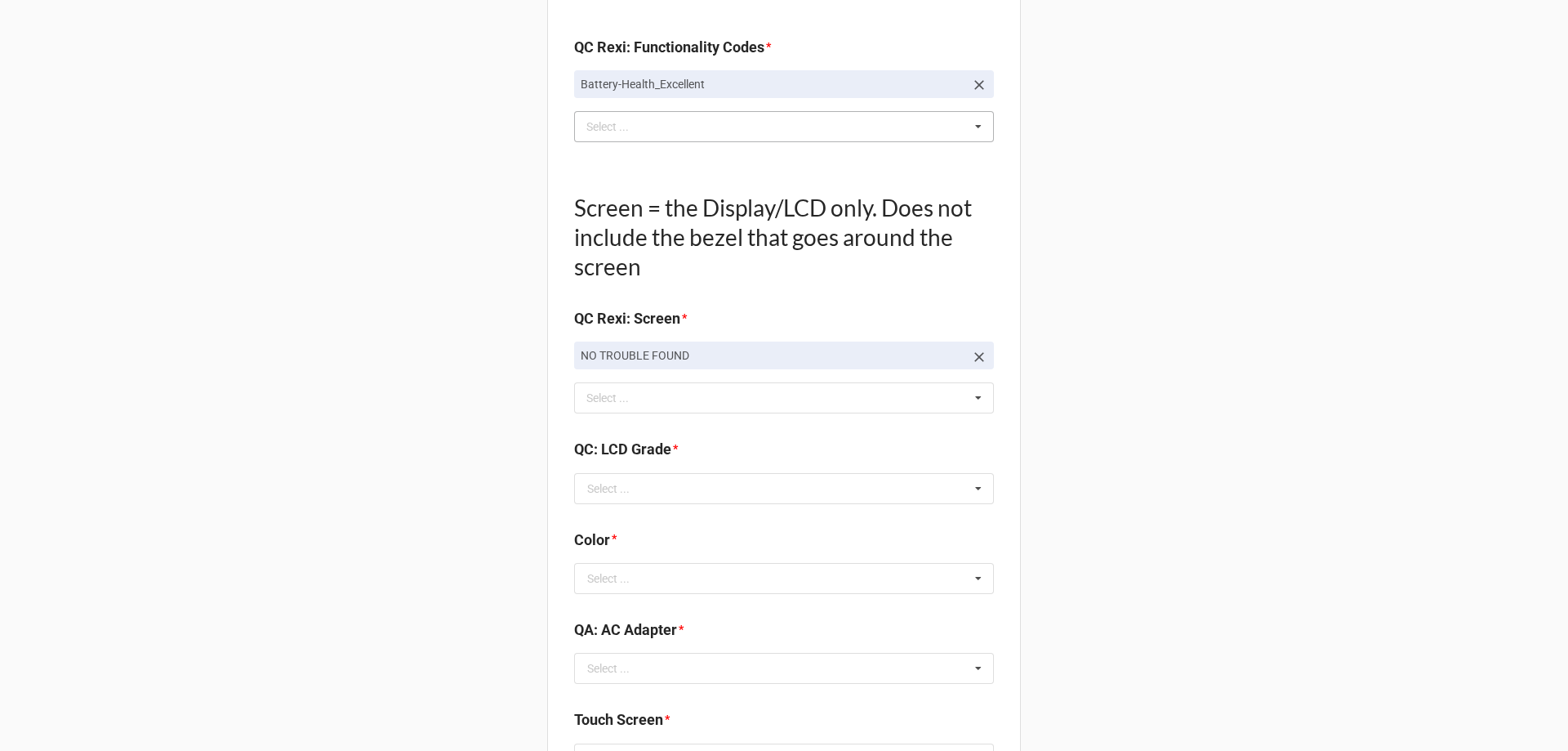
click at [630, 485] on input "text" at bounding box center [784, 489] width 418 height 29
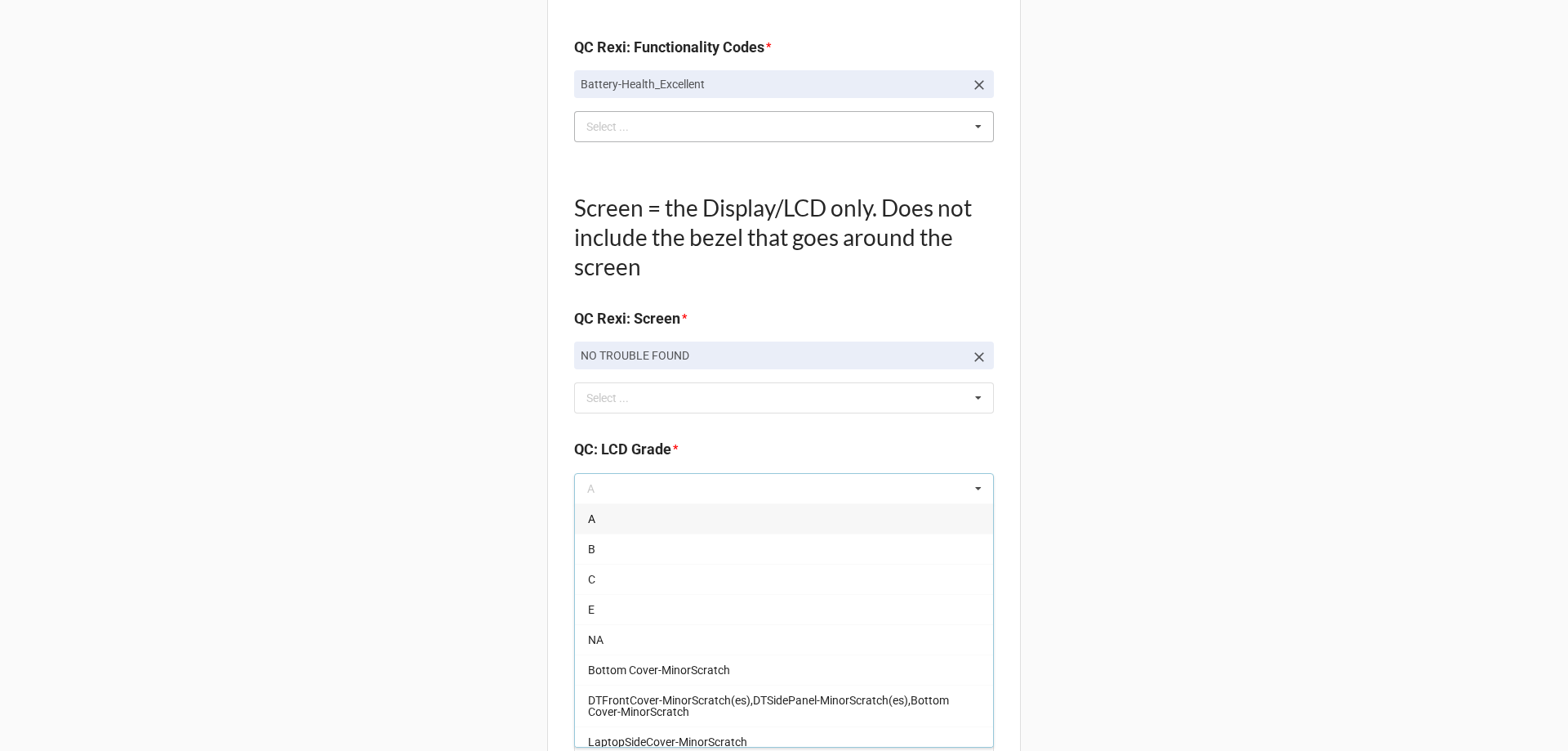
click at [620, 524] on div "A" at bounding box center [784, 518] width 418 height 30
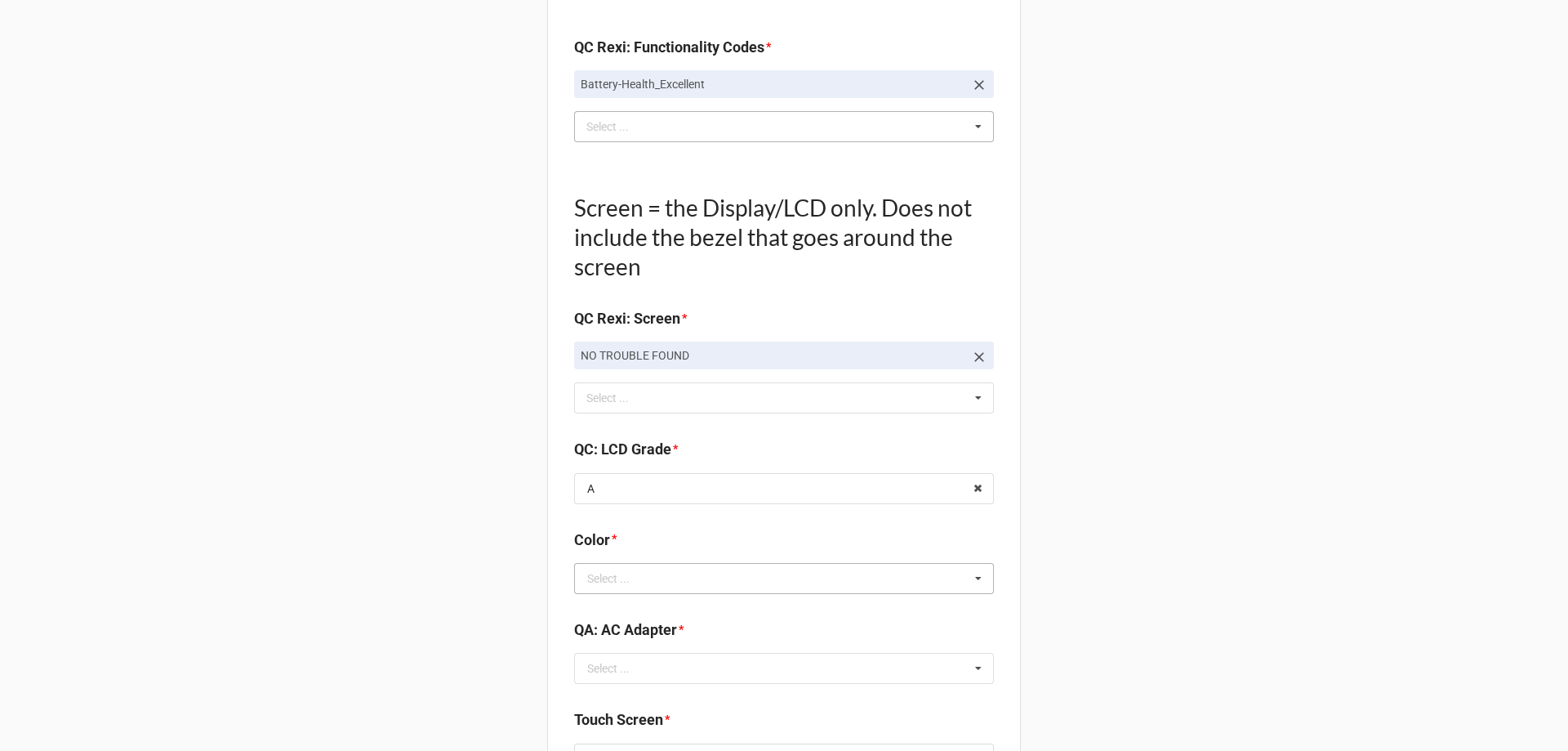
click at [593, 582] on div "Select ..." at bounding box center [608, 578] width 43 height 12
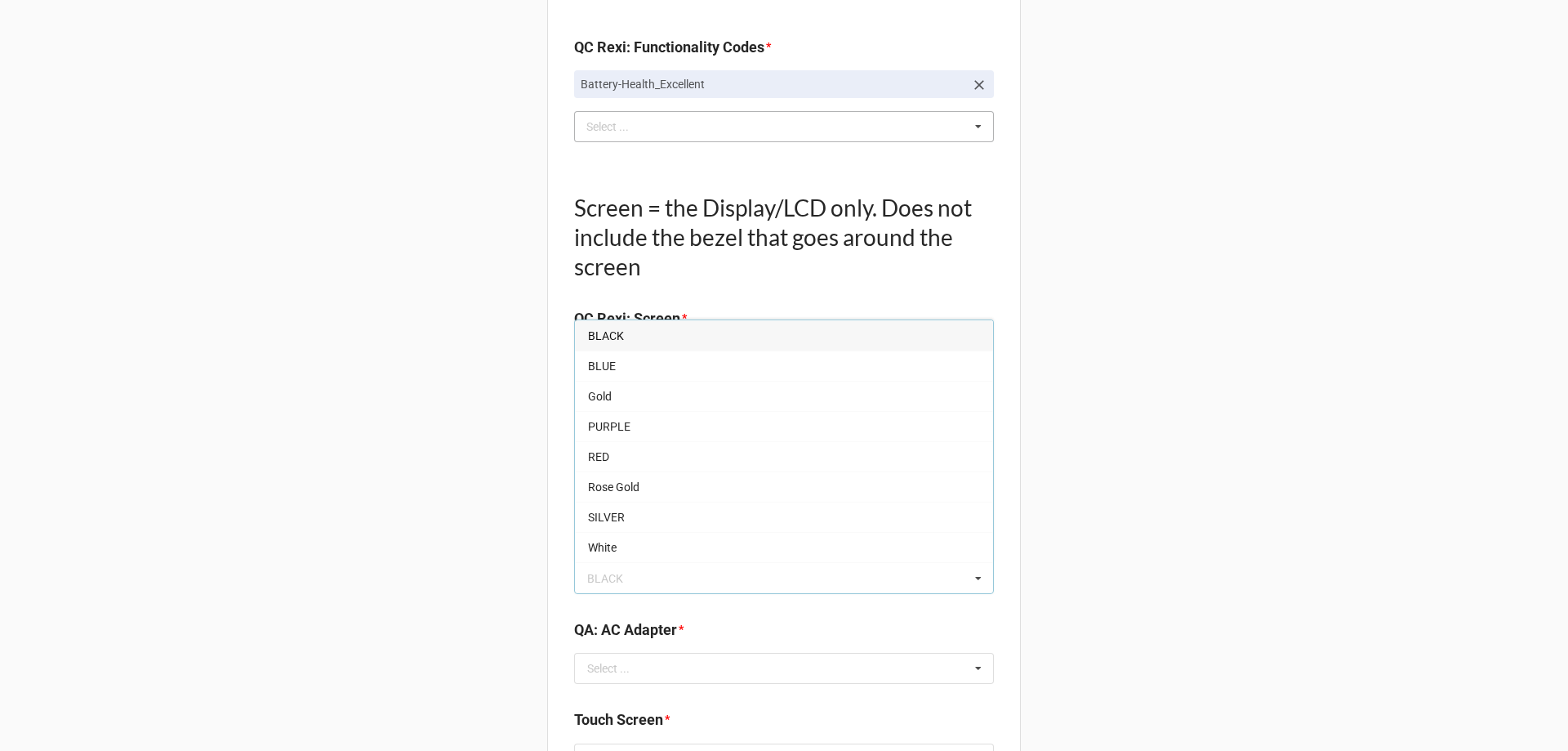
click at [645, 333] on div "BLACK" at bounding box center [784, 334] width 418 height 30
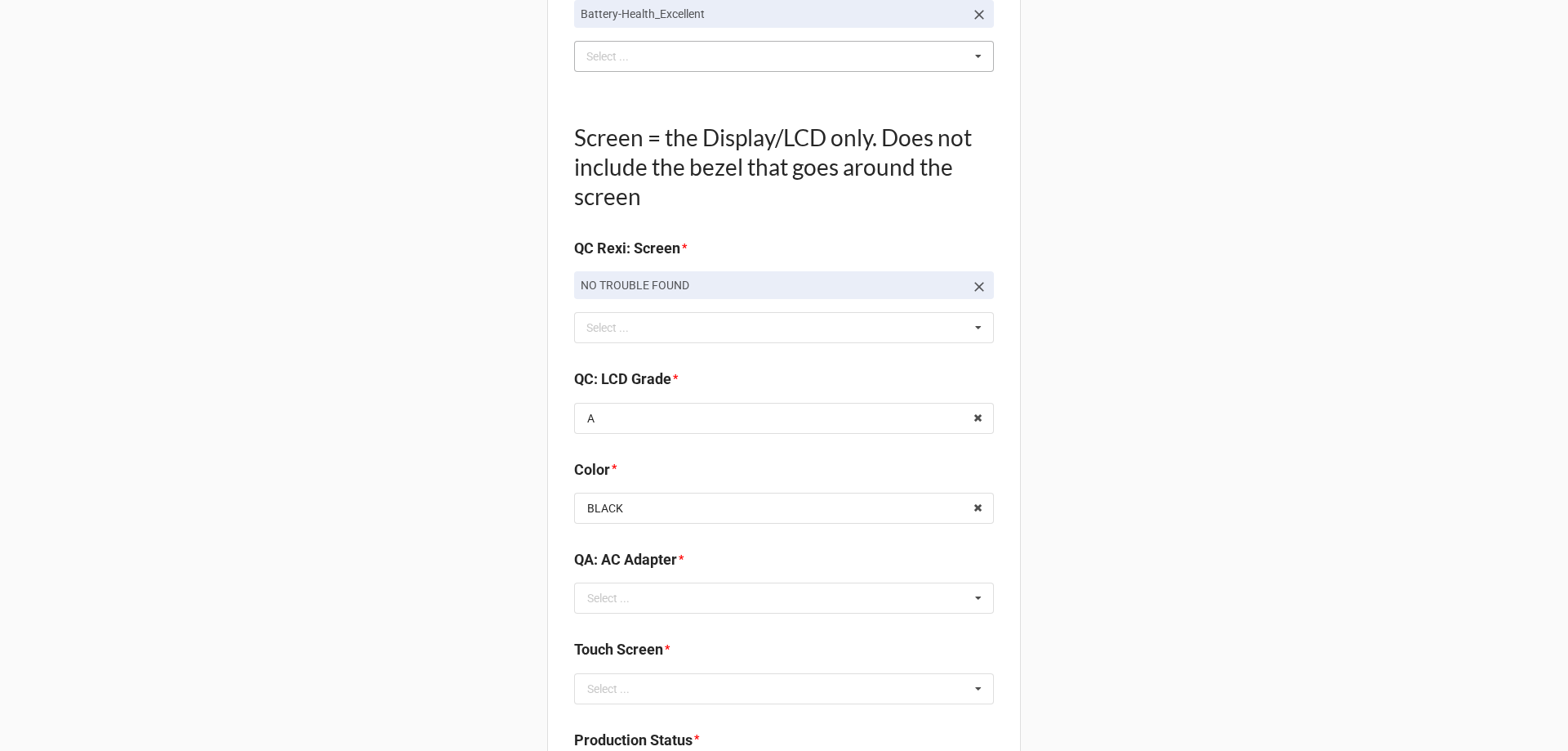
scroll to position [1715, 0]
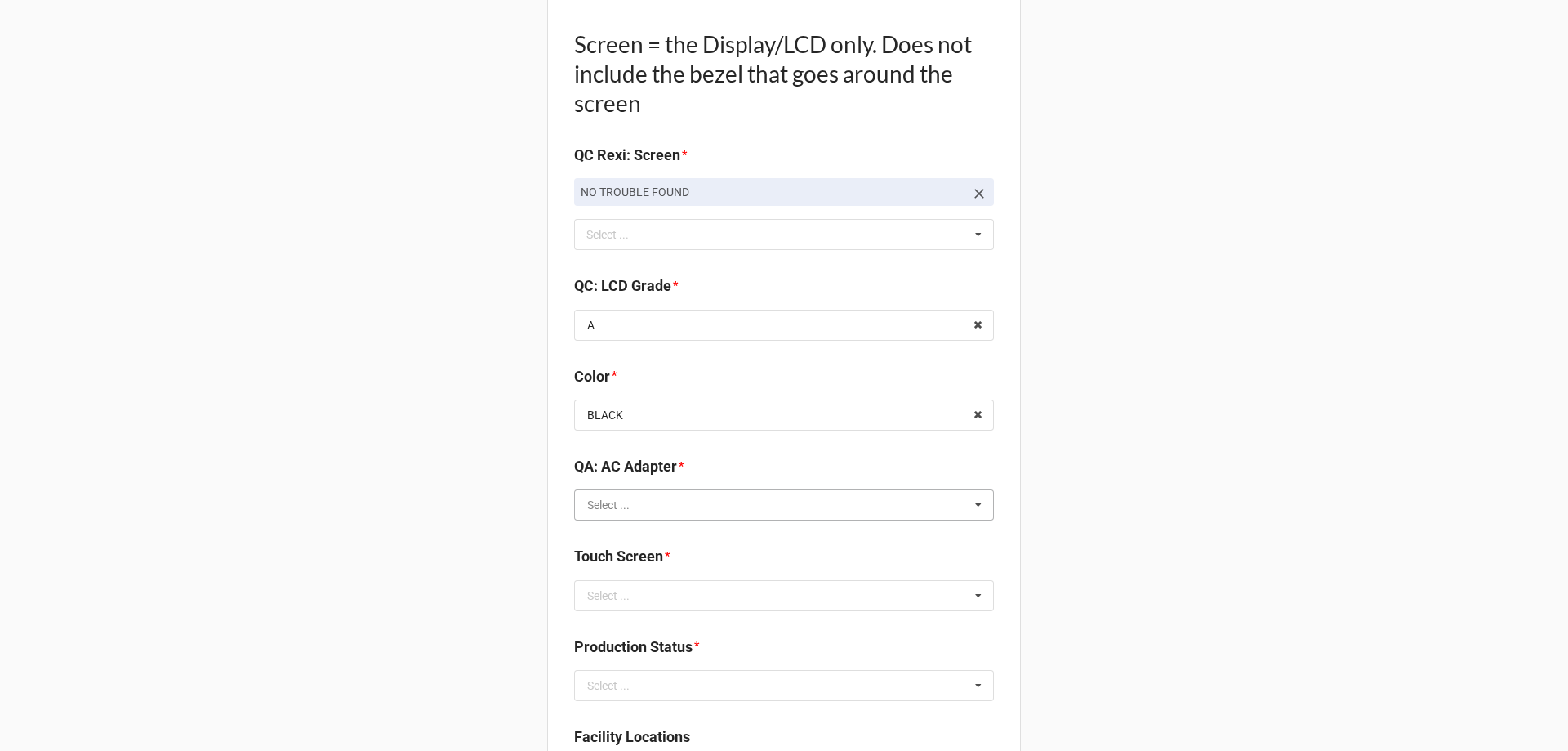
click at [641, 509] on input "text" at bounding box center [784, 505] width 418 height 29
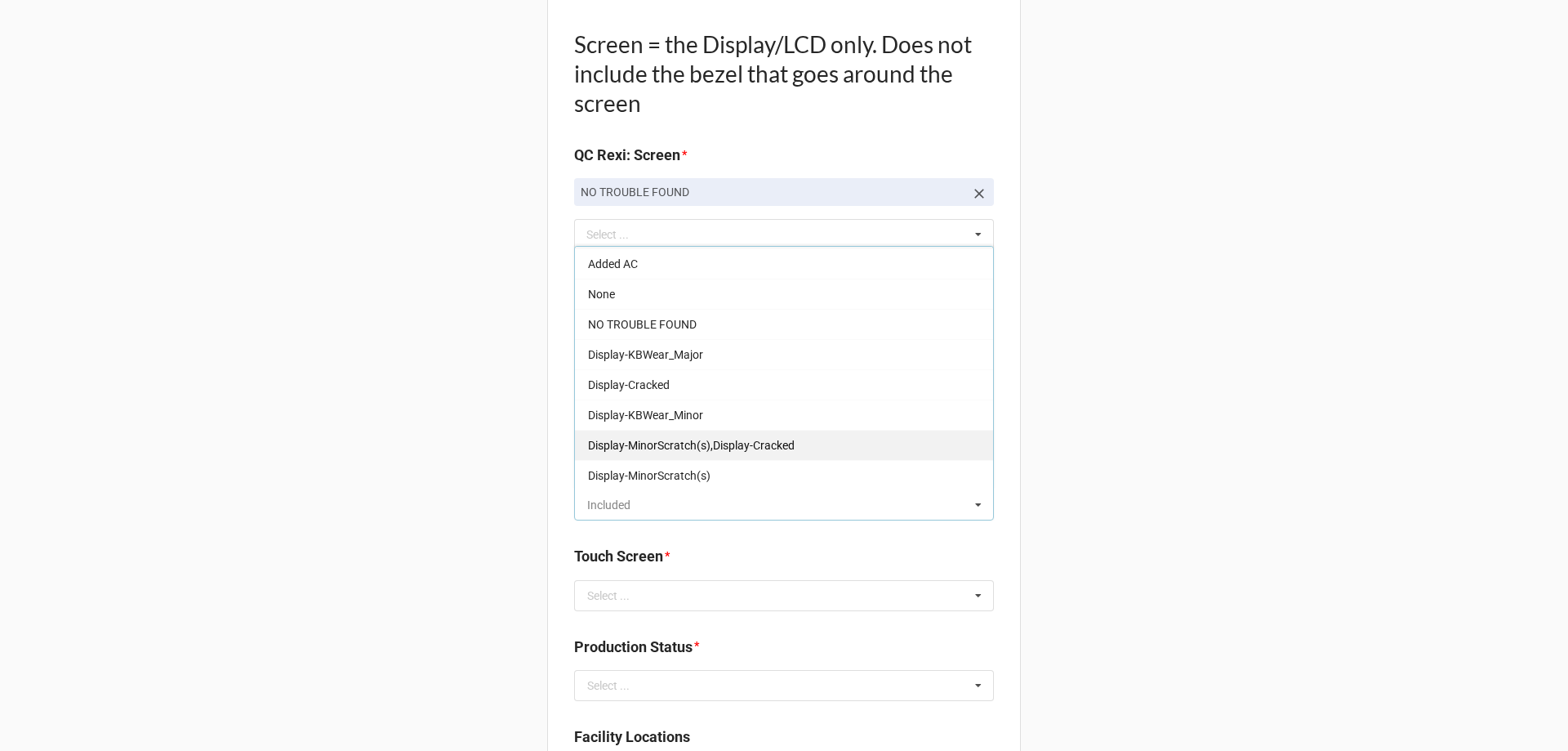
scroll to position [0, 0]
click at [642, 257] on div "Included" at bounding box center [784, 262] width 418 height 30
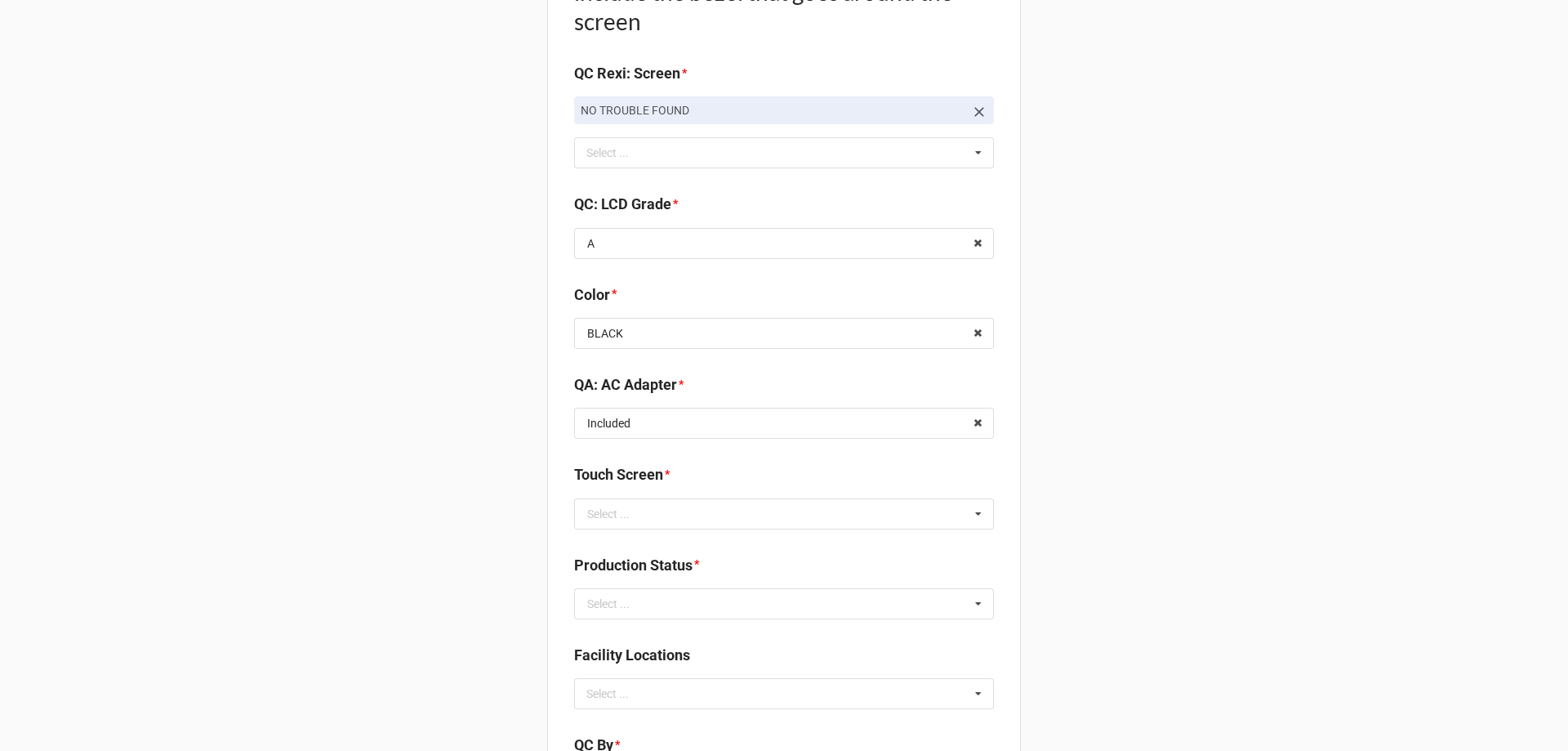
scroll to position [1879, 0]
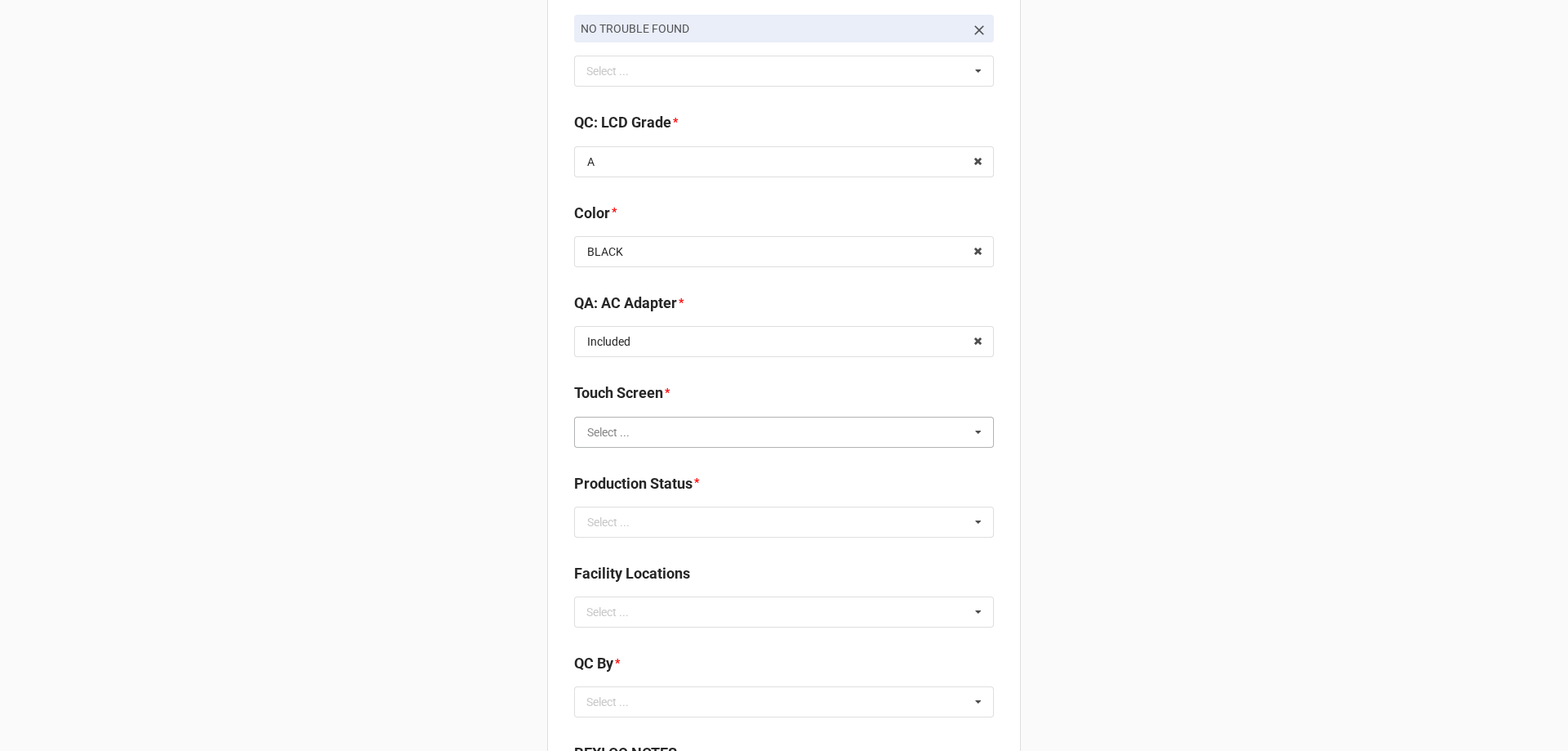
click at [633, 432] on input "text" at bounding box center [784, 432] width 418 height 29
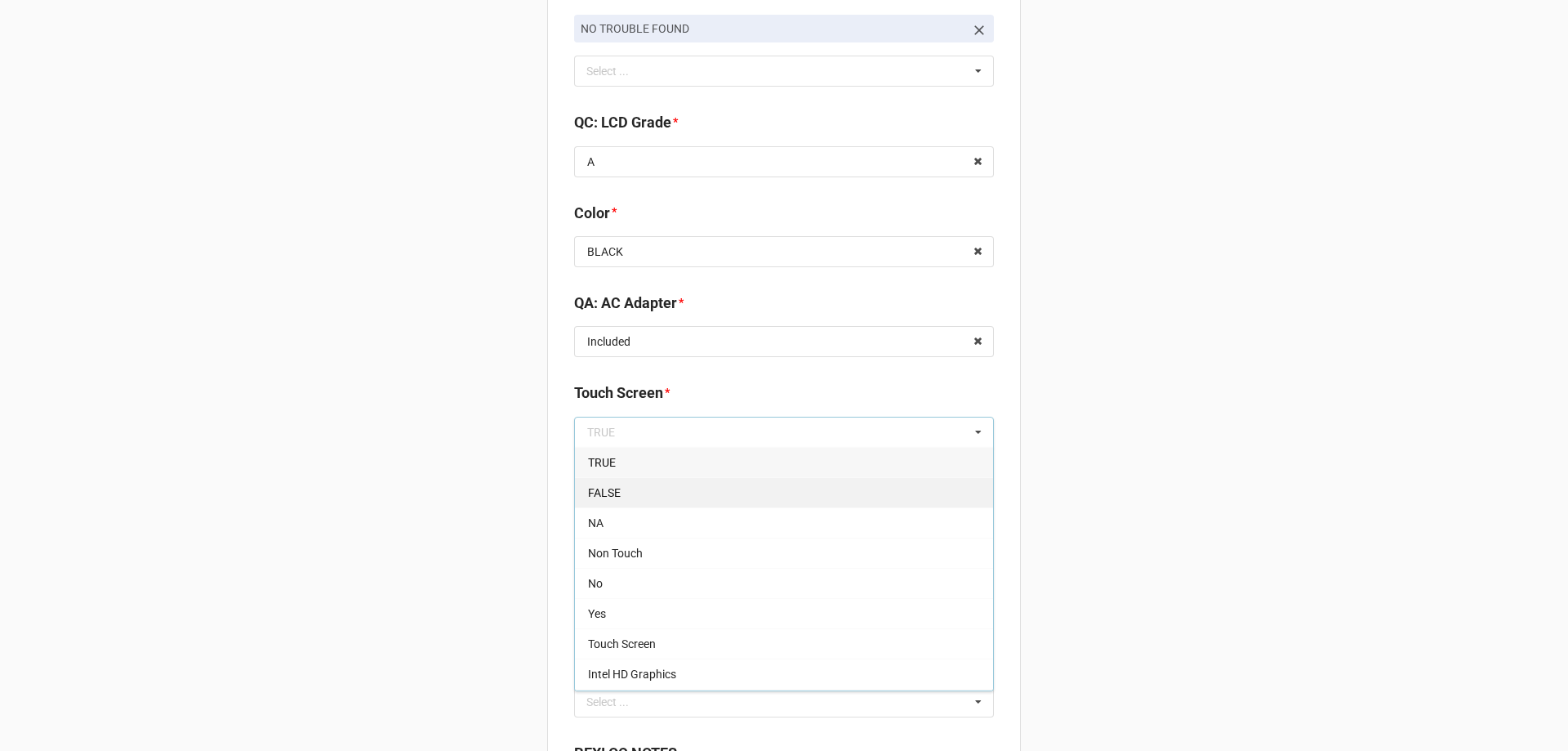
click at [622, 493] on div "FALSE" at bounding box center [784, 491] width 418 height 30
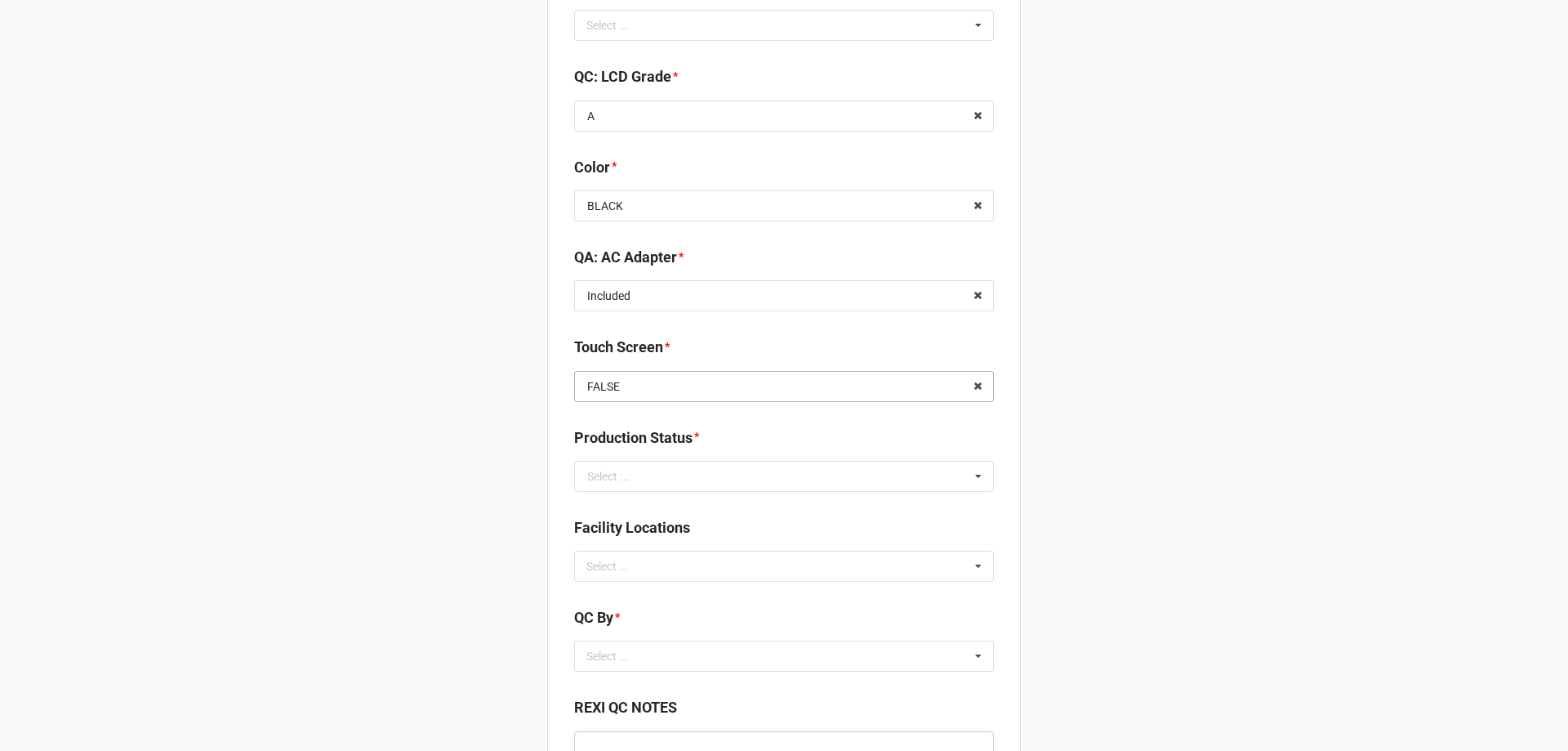
scroll to position [1960, 0]
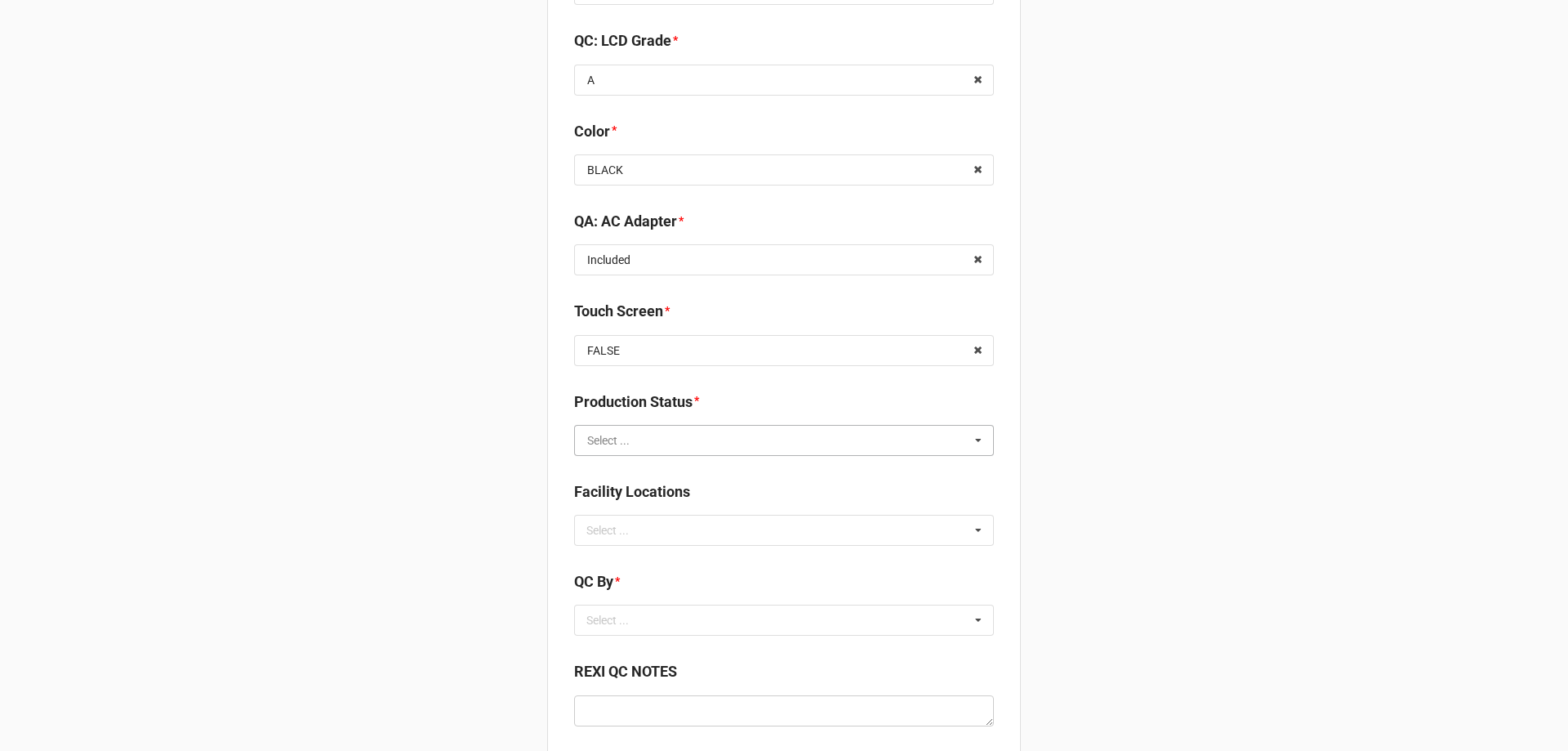
click at [630, 444] on input "text" at bounding box center [784, 440] width 418 height 29
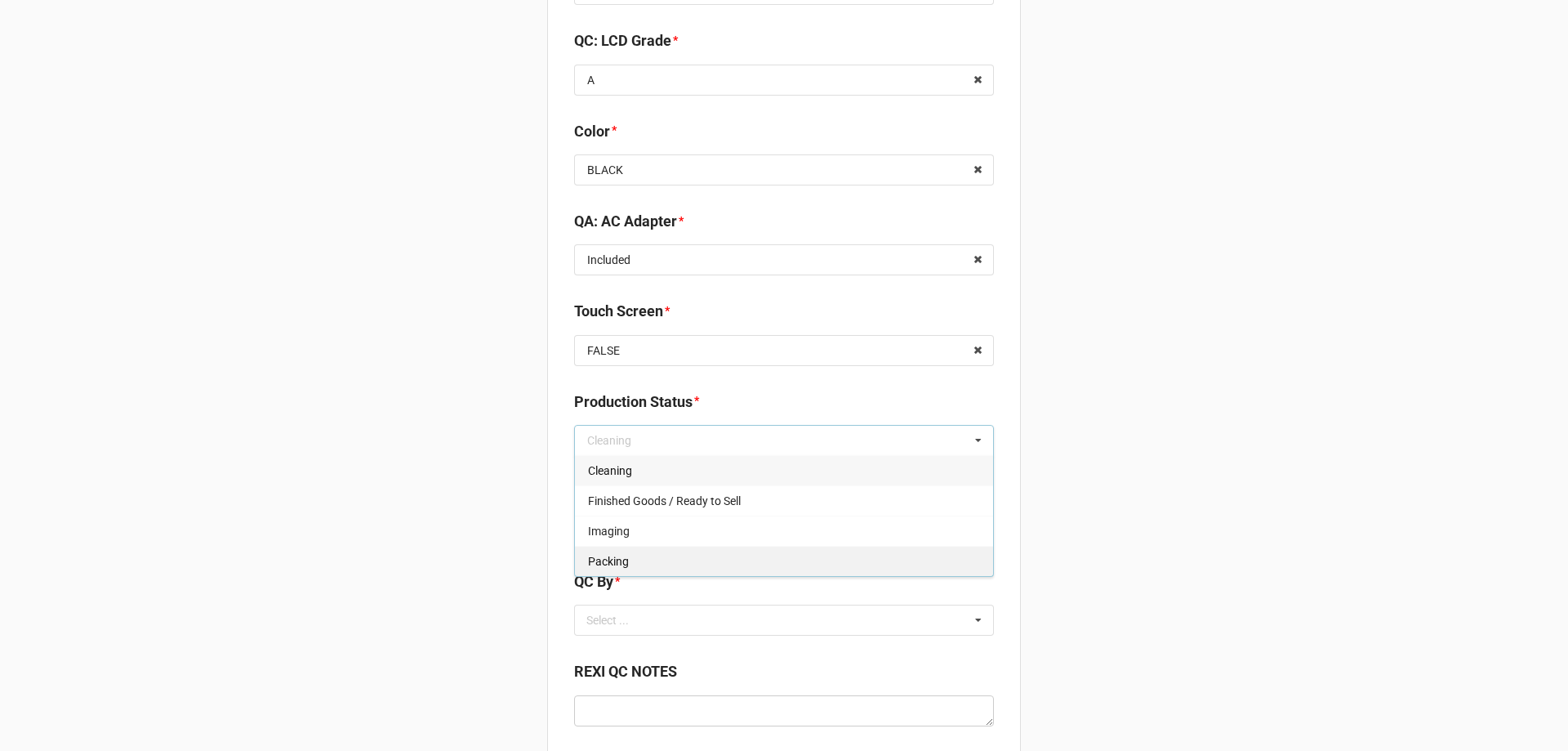
click at [614, 564] on span "Packing" at bounding box center [608, 561] width 41 height 13
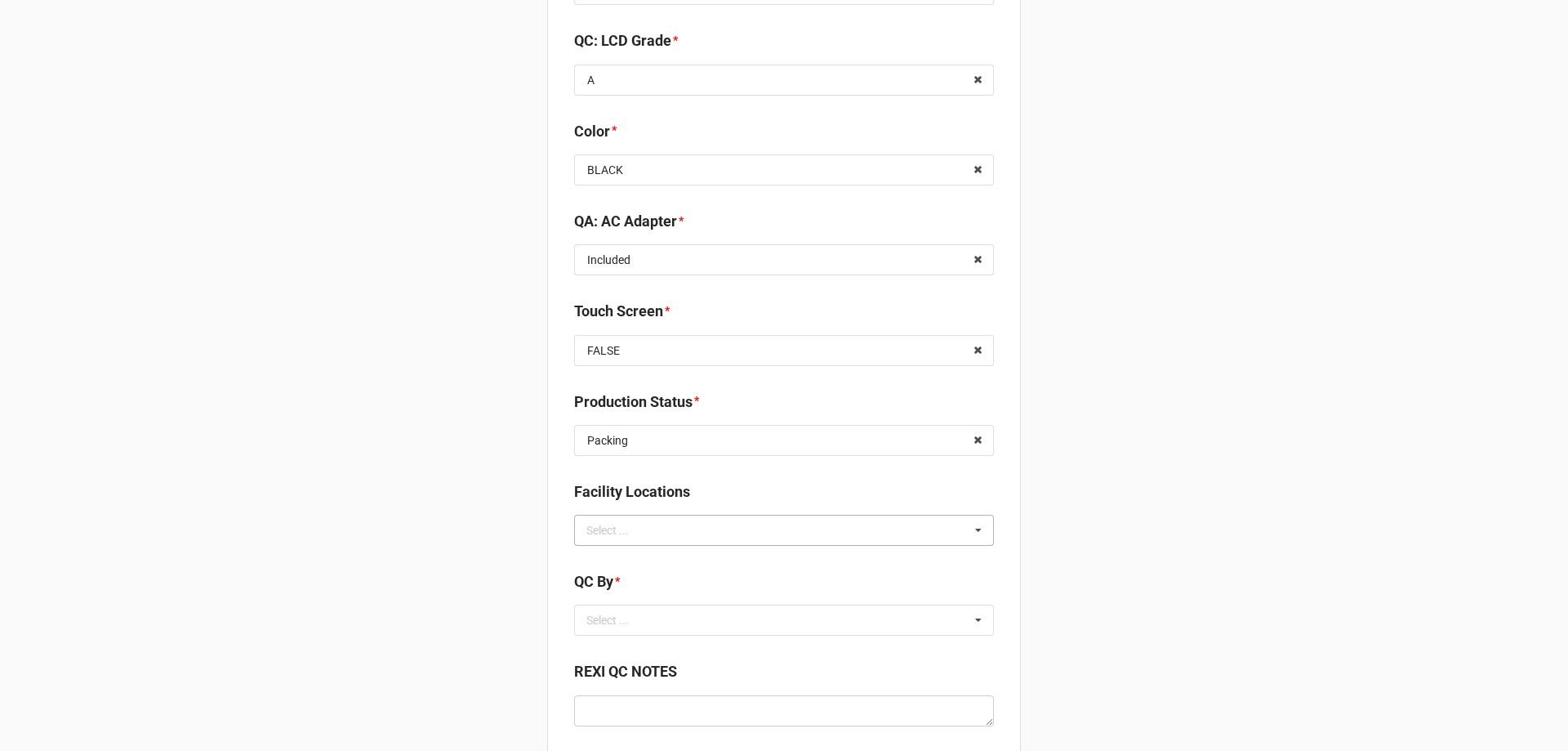
click at [634, 534] on div "Select ..." at bounding box center [617, 530] width 70 height 19
type input "re"
click at [658, 562] on span "RECV.DLL.PROCESSING" at bounding box center [649, 561] width 123 height 13
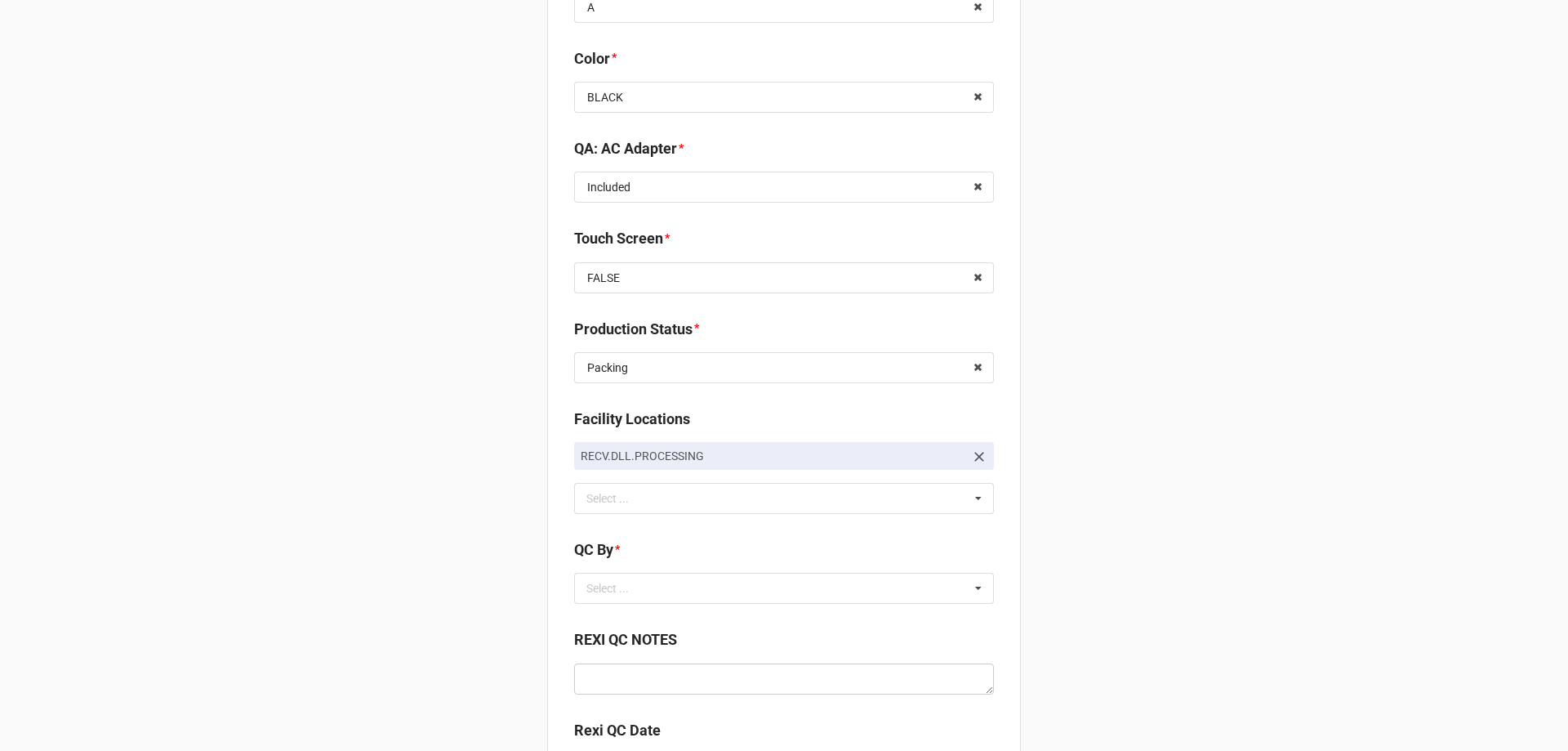
scroll to position [2187, 0]
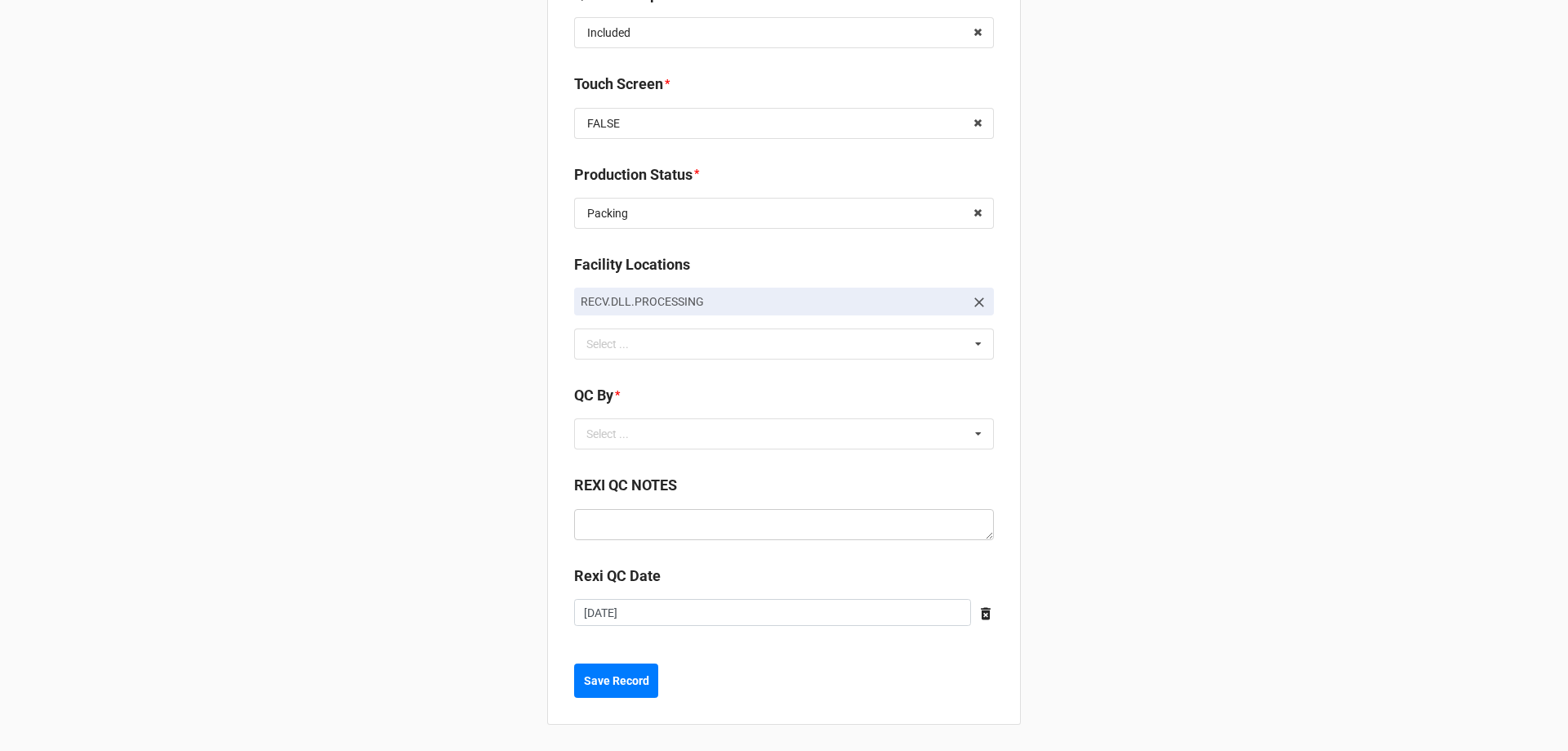
click at [794, 458] on div "QC By * Select ... No results found." at bounding box center [784, 422] width 420 height 77
click at [794, 452] on div "QC By * Select ... No results found." at bounding box center [784, 422] width 420 height 77
click at [794, 445] on div "Select ... No results found." at bounding box center [784, 434] width 420 height 31
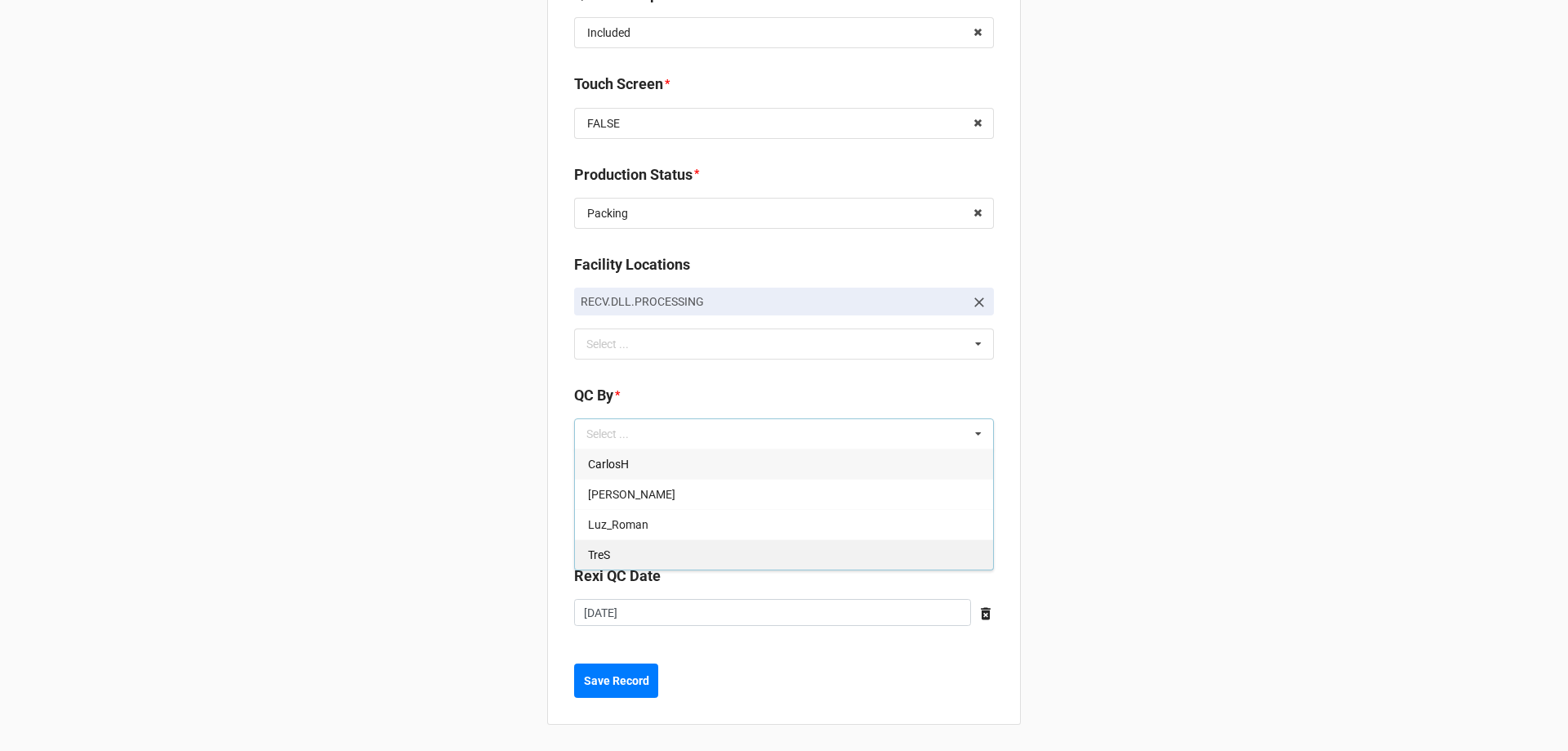
click at [694, 549] on div "TreS" at bounding box center [784, 554] width 418 height 30
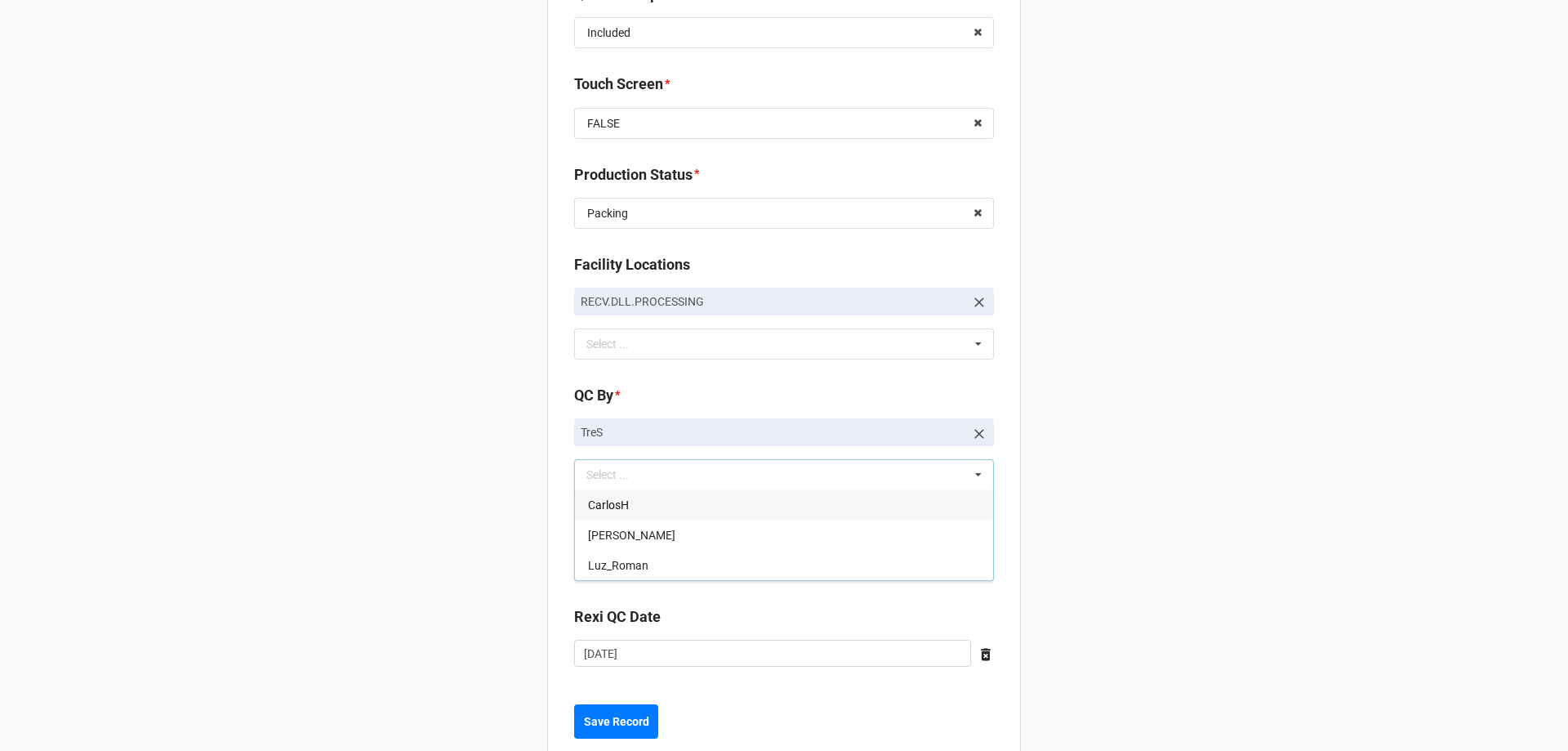
click at [632, 717] on b "Save Record" at bounding box center [617, 721] width 66 height 17
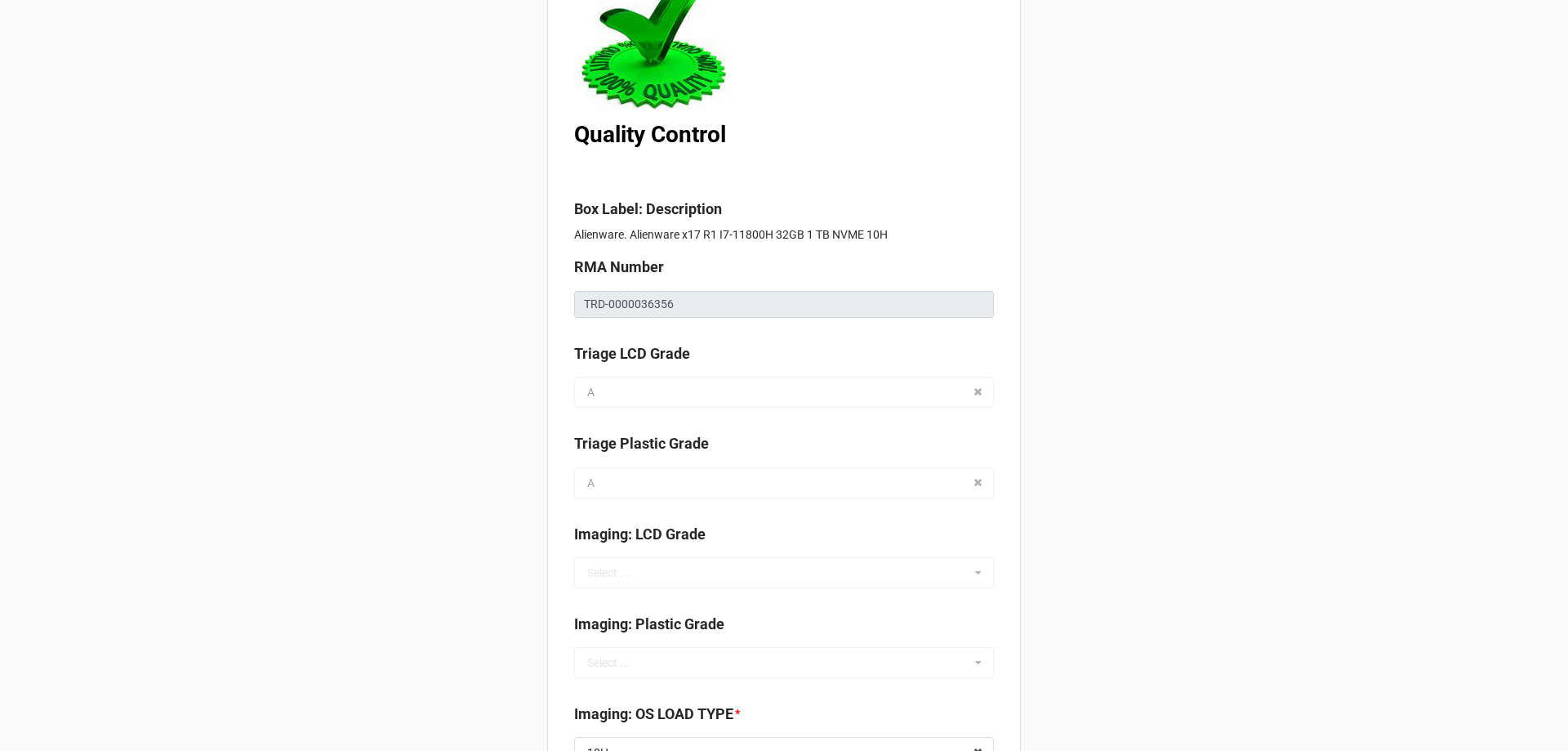
scroll to position [0, 0]
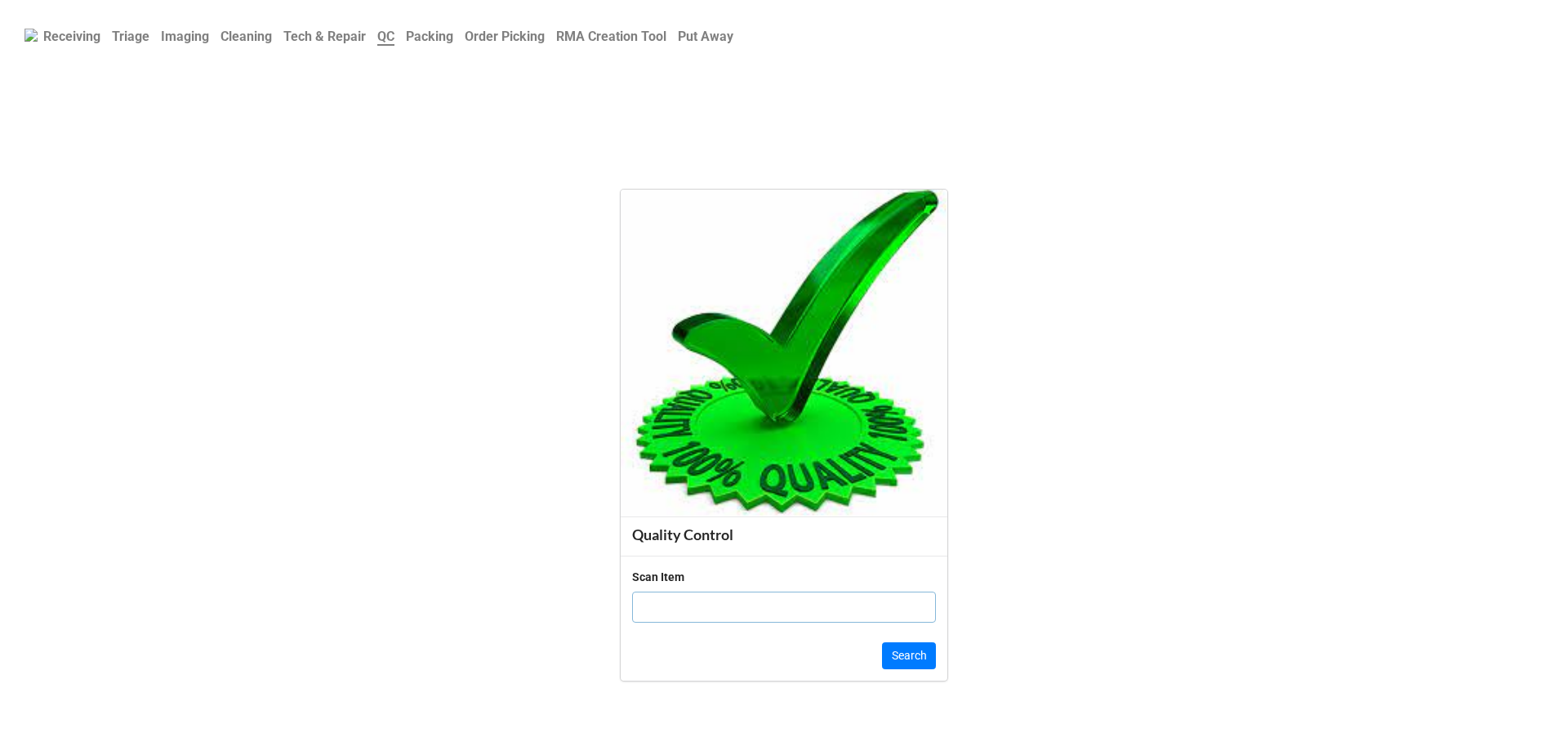
click at [662, 607] on input "text" at bounding box center [784, 607] width 303 height 31
paste input "5CTRLG3"
type input "5CTRLG3"
click button "Search" at bounding box center [908, 655] width 54 height 27
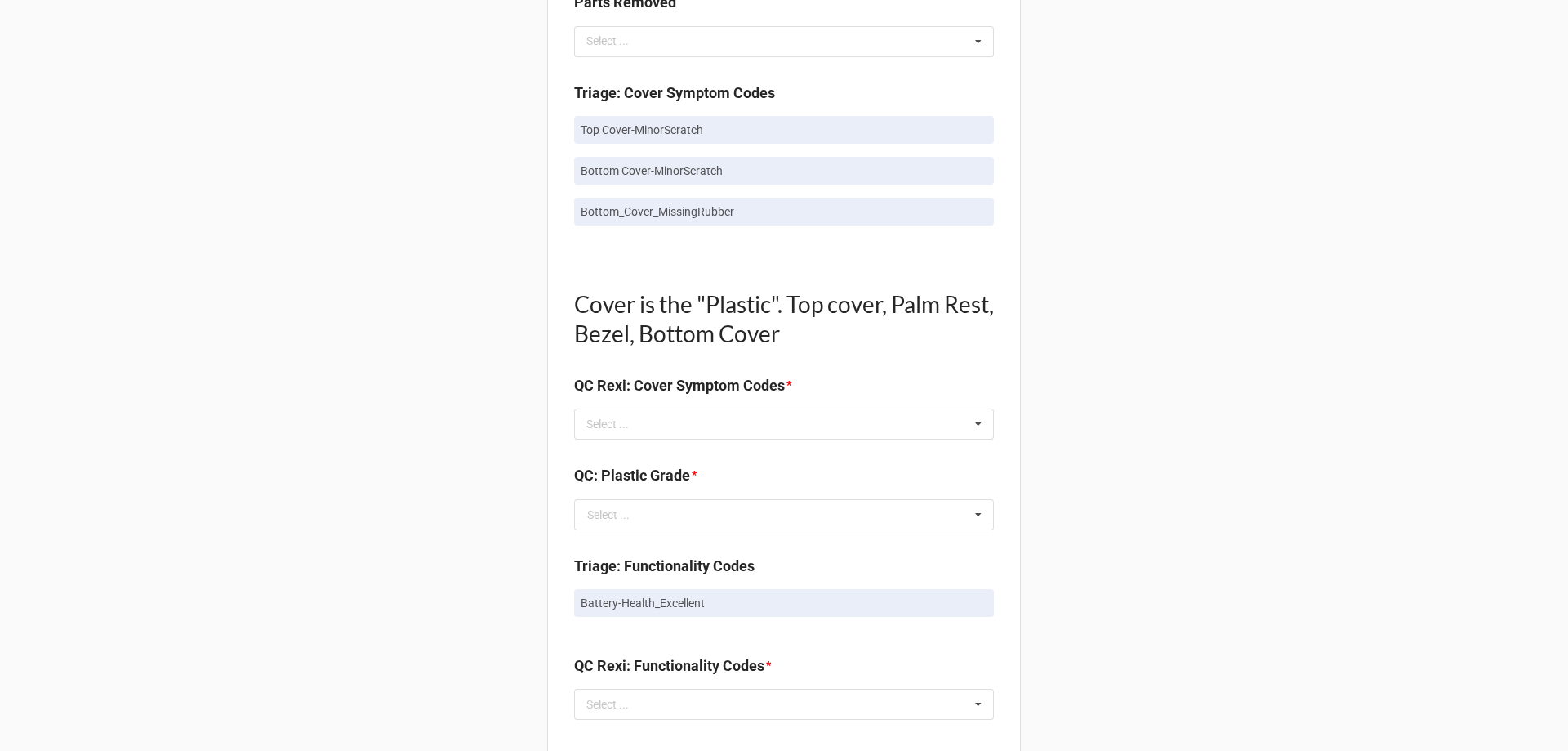
scroll to position [981, 0]
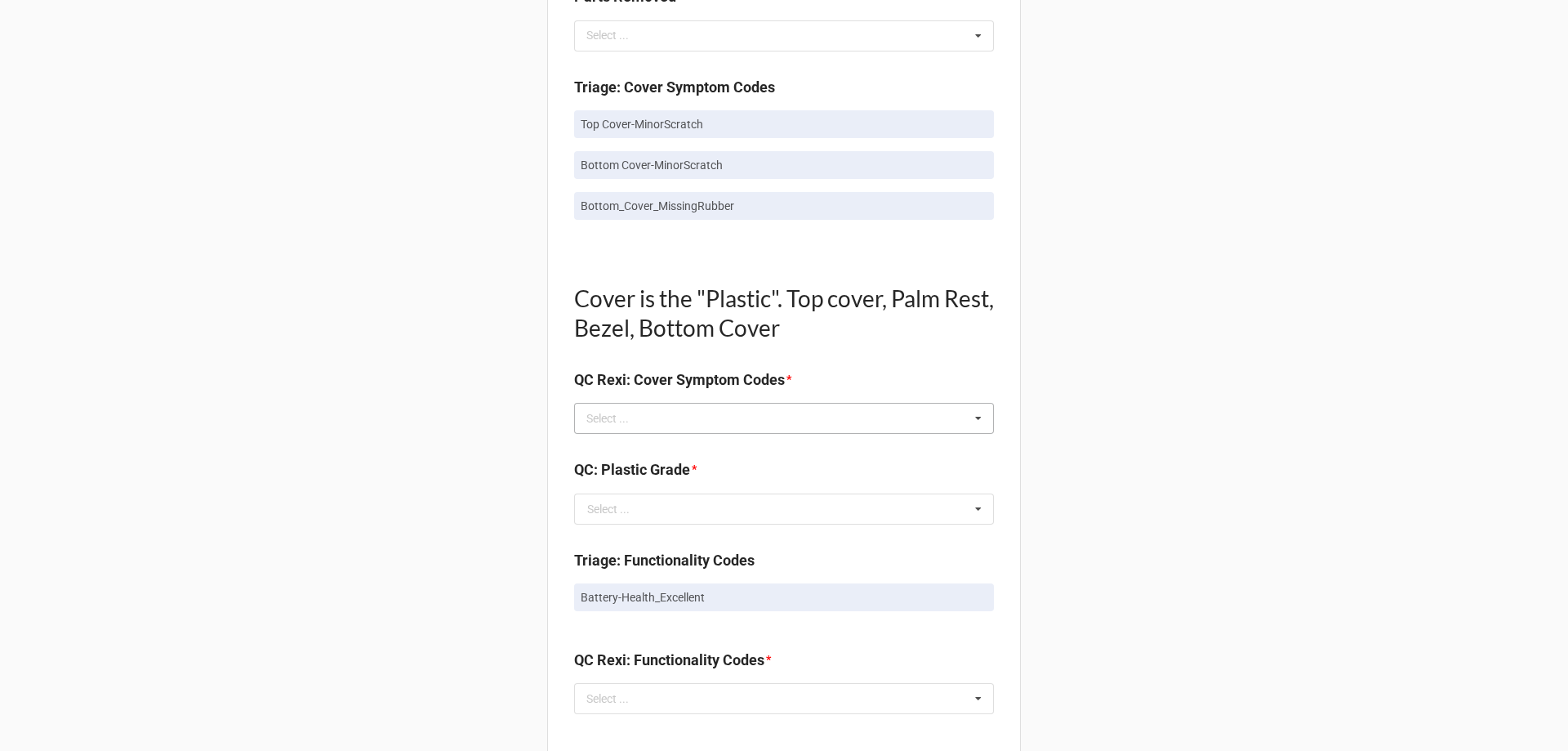
click at [667, 415] on div "Select ... No results found." at bounding box center [784, 418] width 420 height 31
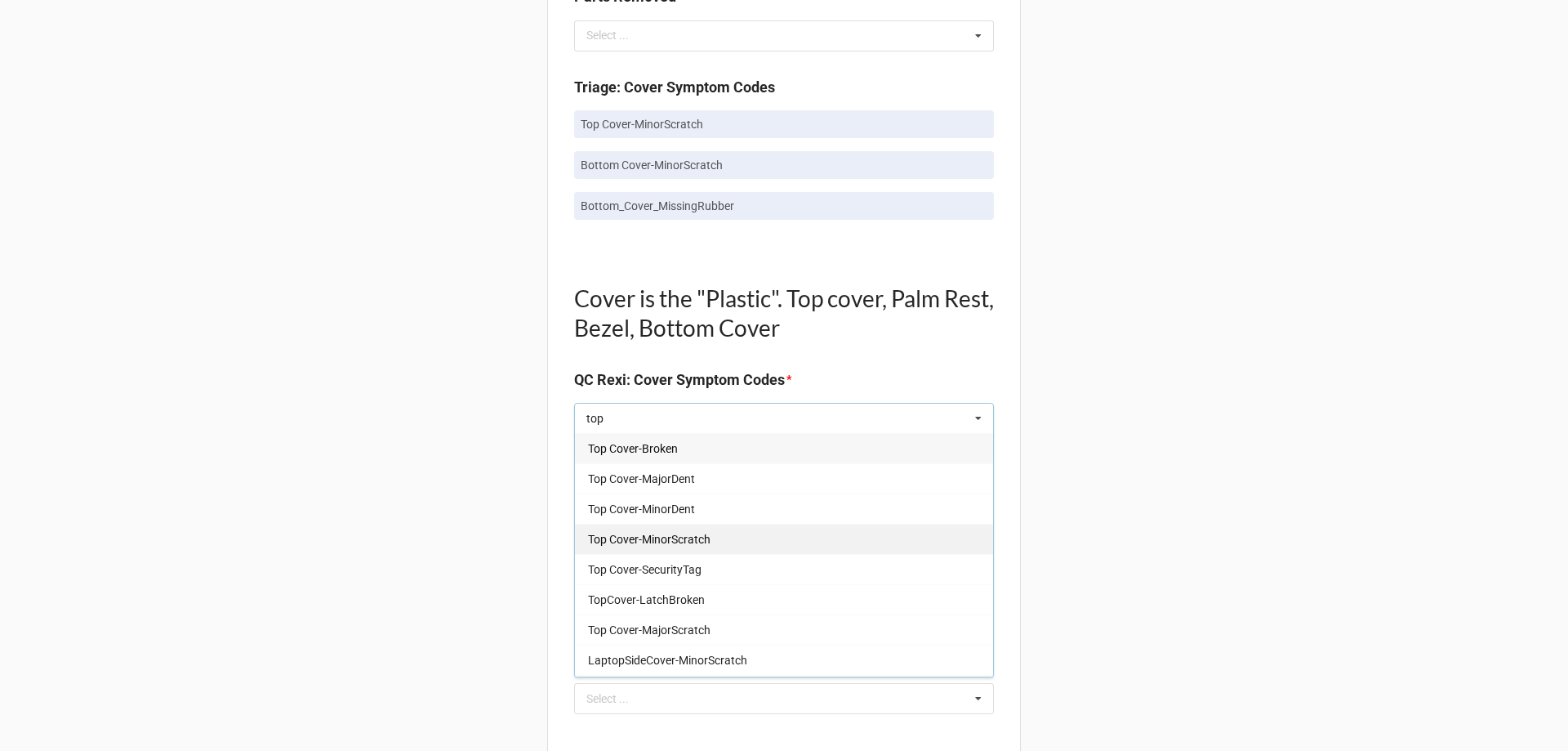
type input "top"
click at [655, 536] on span "Top Cover-MinorScratch" at bounding box center [649, 539] width 122 height 13
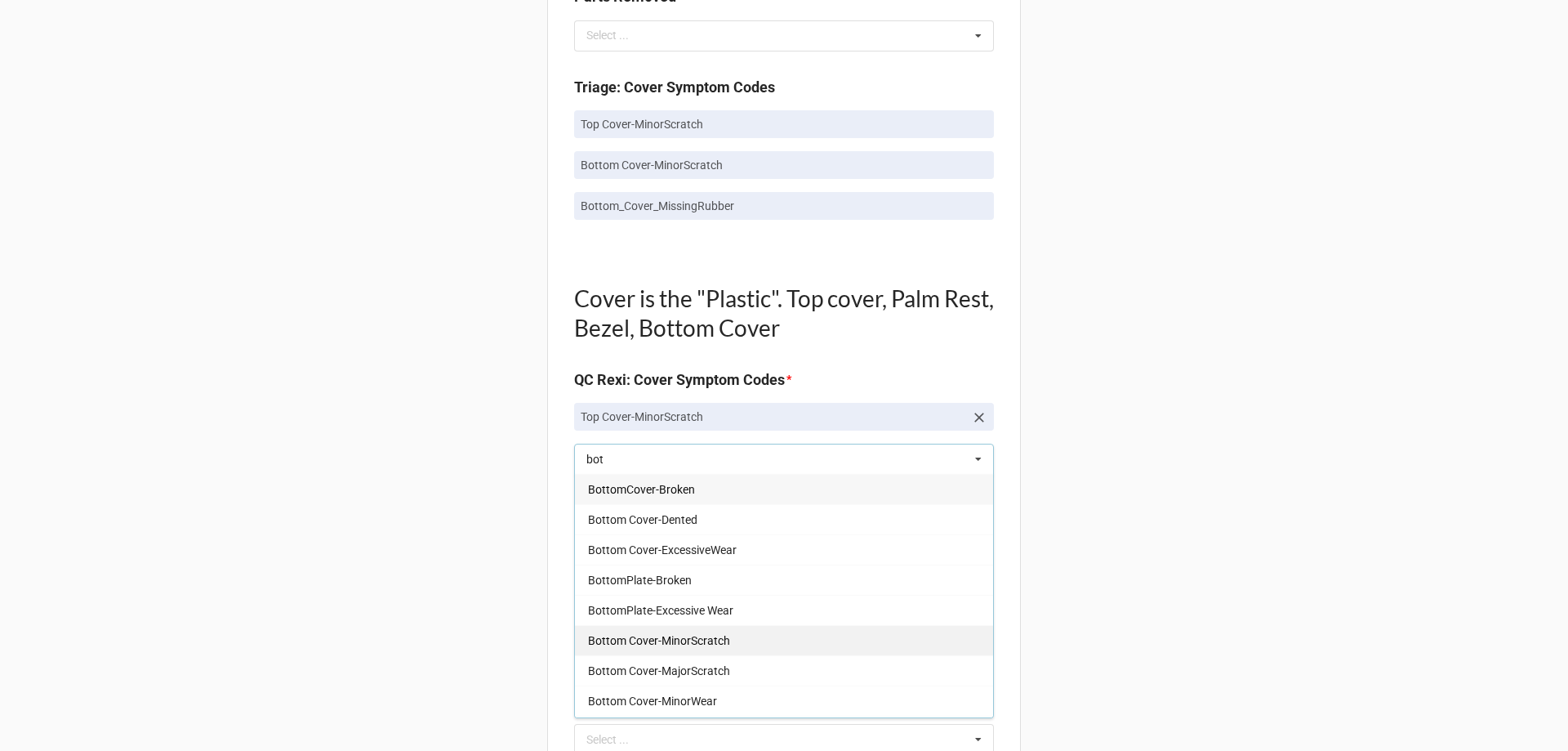
type input "bot"
click at [697, 641] on span "Bottom Cover-MinorScratch" at bounding box center [659, 641] width 142 height 13
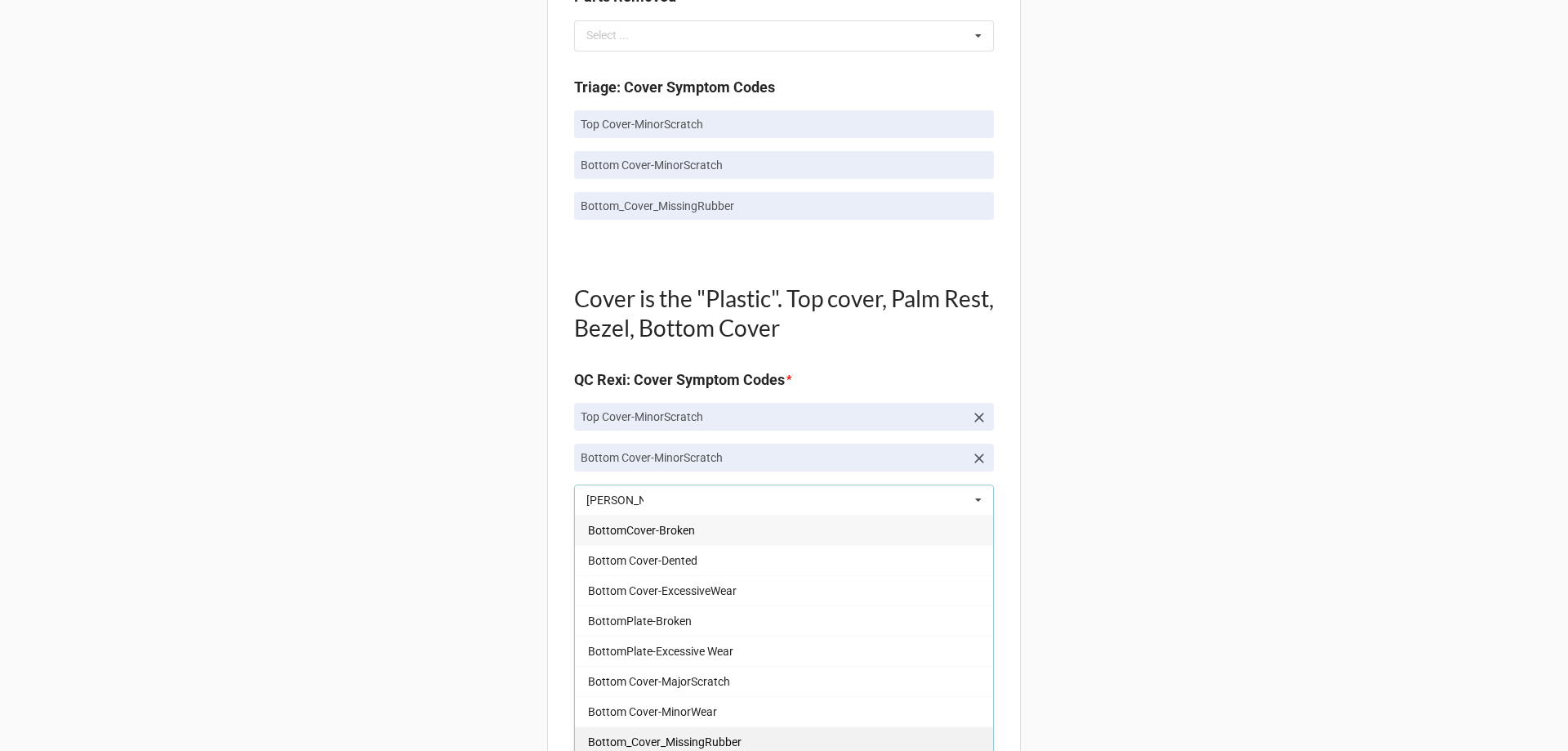
type input "bott"
click at [684, 744] on span "Bottom_Cover_MissingRubber" at bounding box center [664, 742] width 154 height 13
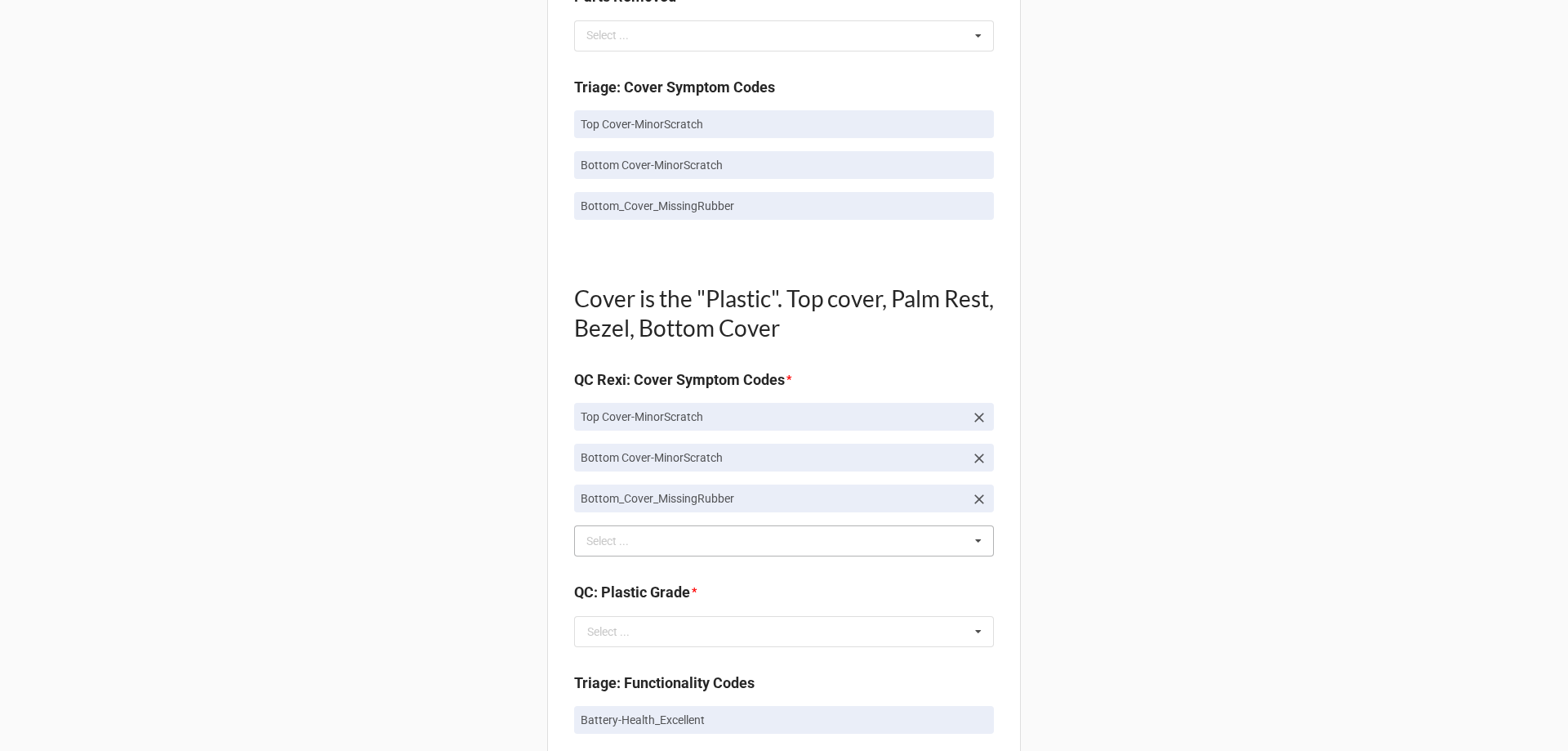
click at [453, 651] on div "Back Receiving Triage Imaging Cleaning Tech & Repair QC Packing Order Picking R…" at bounding box center [784, 509] width 1568 height 2979
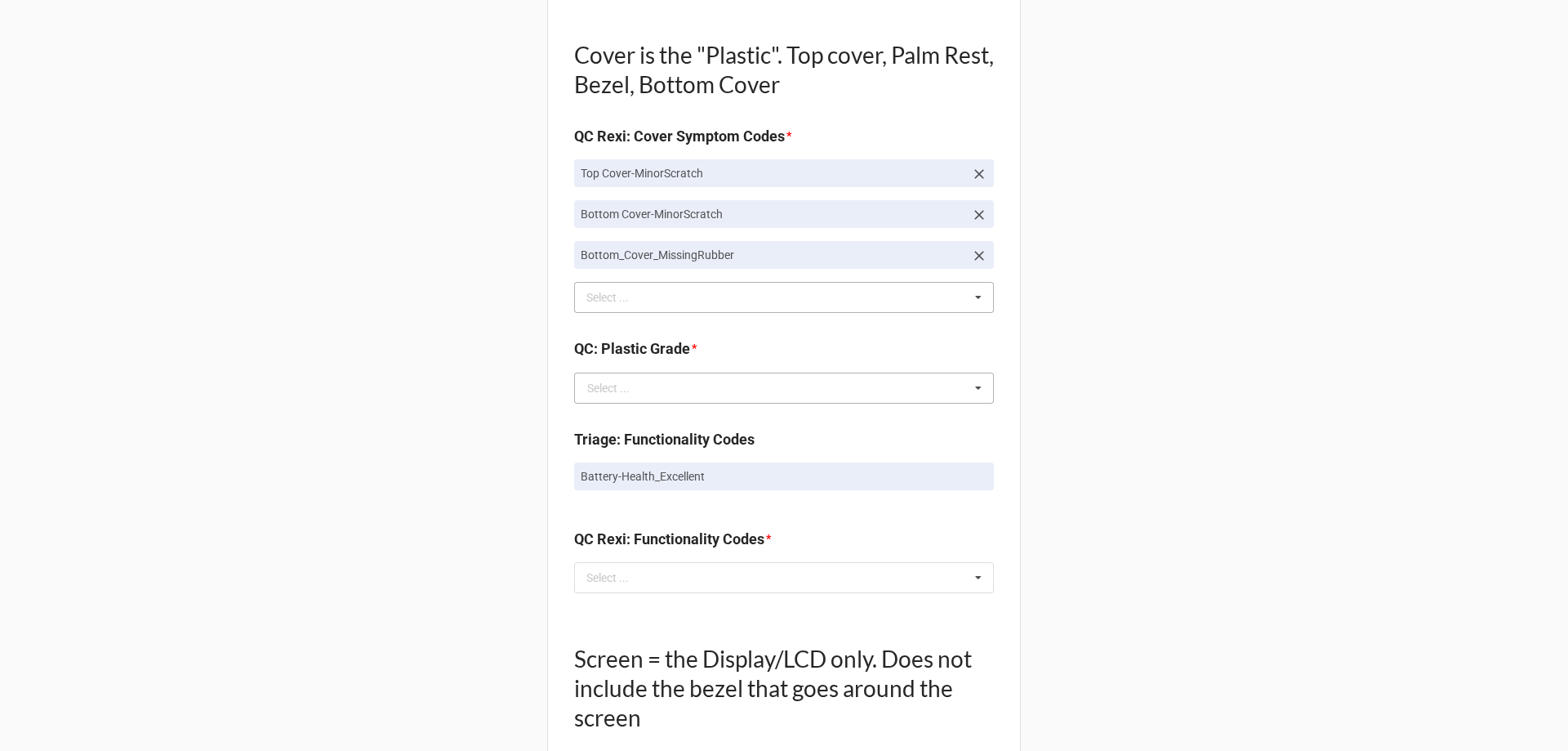
scroll to position [1225, 0]
click at [689, 396] on input "text" at bounding box center [784, 386] width 418 height 29
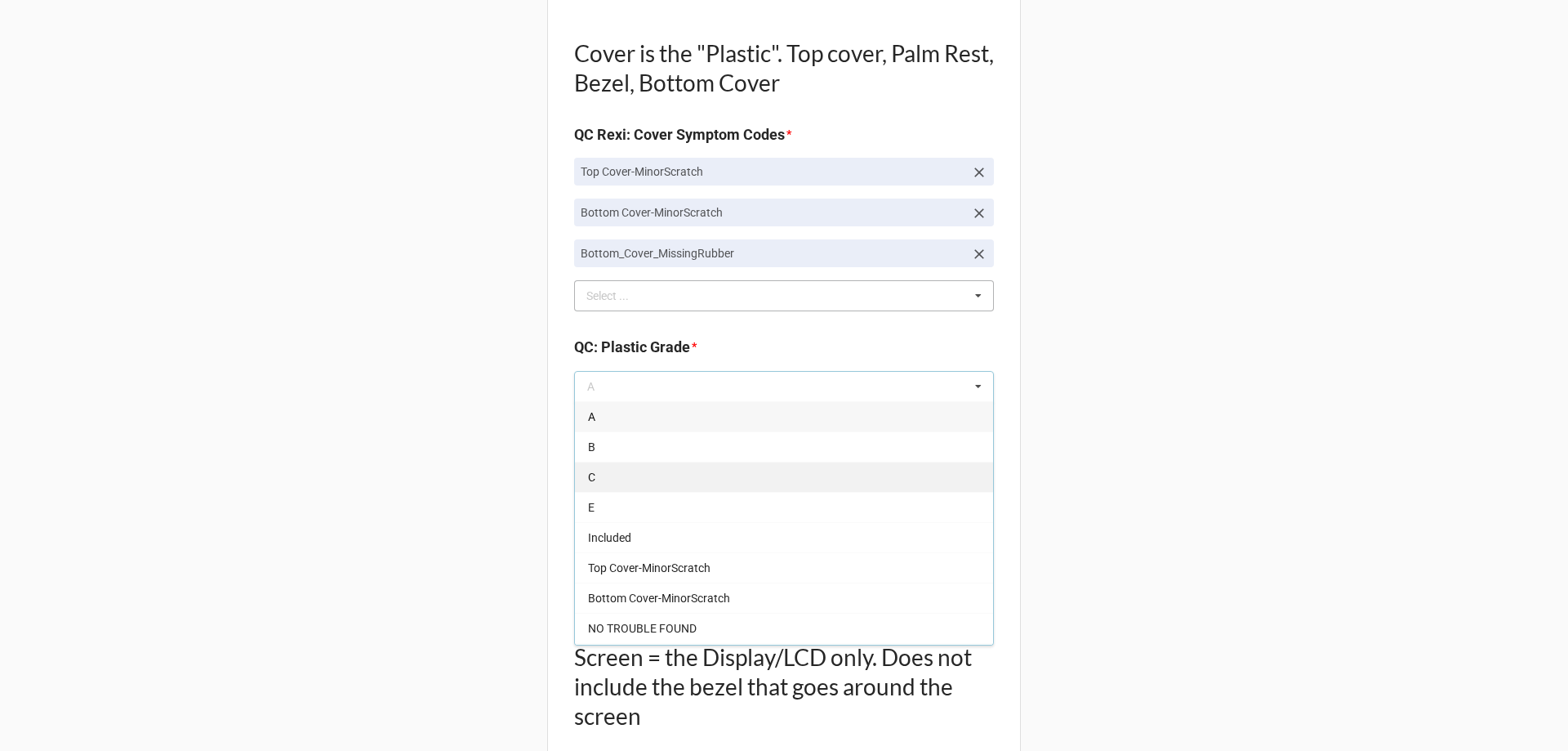
click at [645, 488] on div "C" at bounding box center [784, 476] width 418 height 30
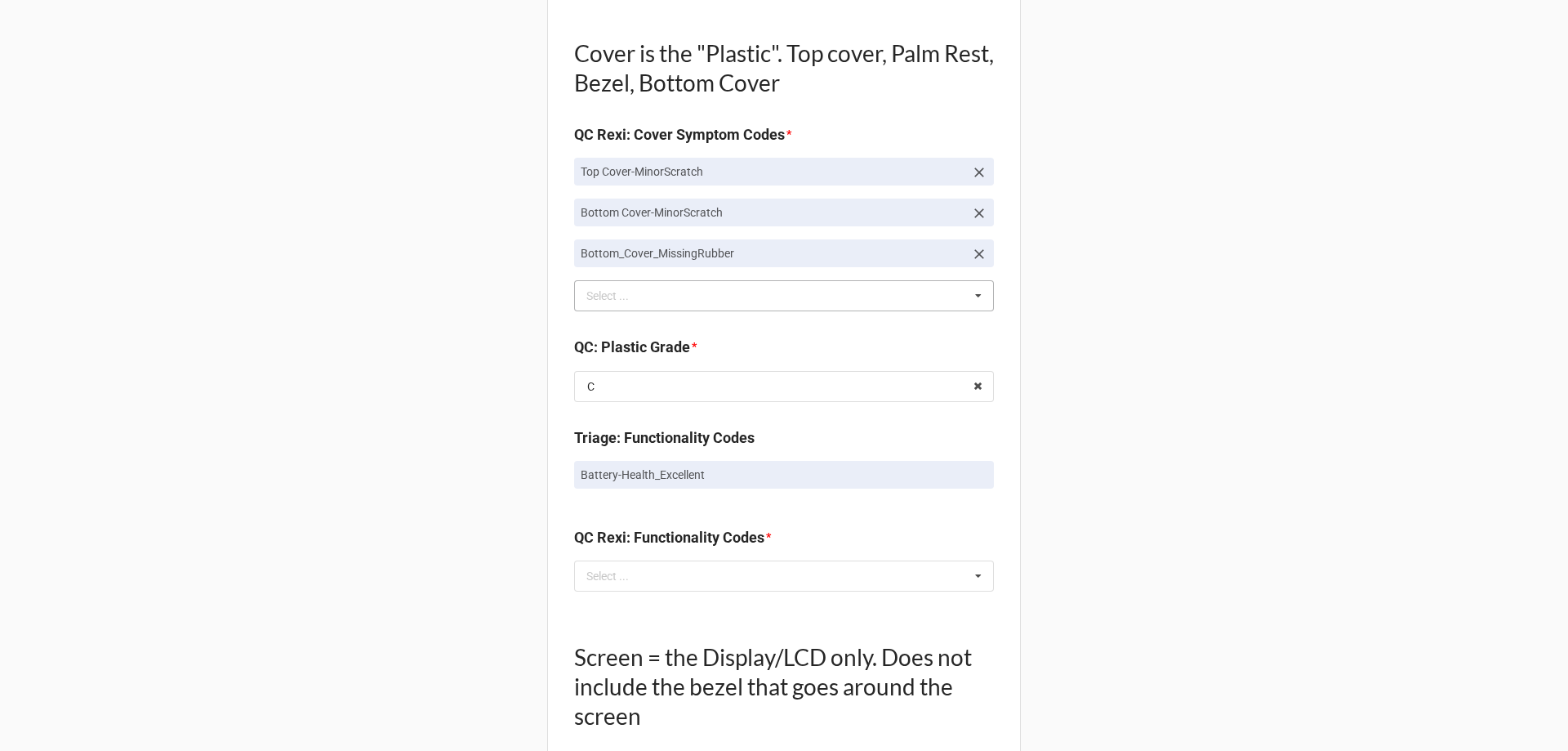
scroll to position [1307, 0]
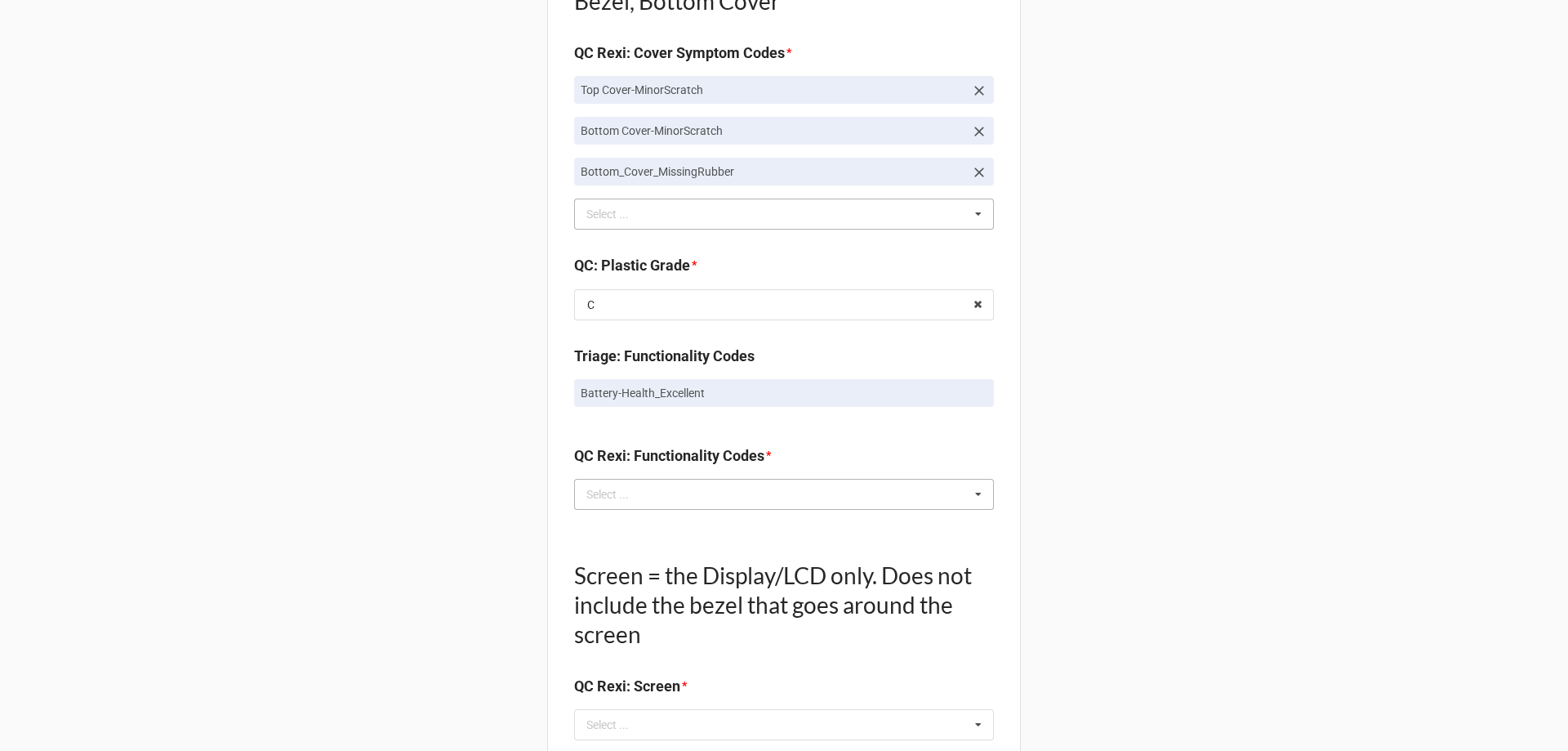
click at [650, 506] on div "Select ... No results found." at bounding box center [784, 494] width 420 height 31
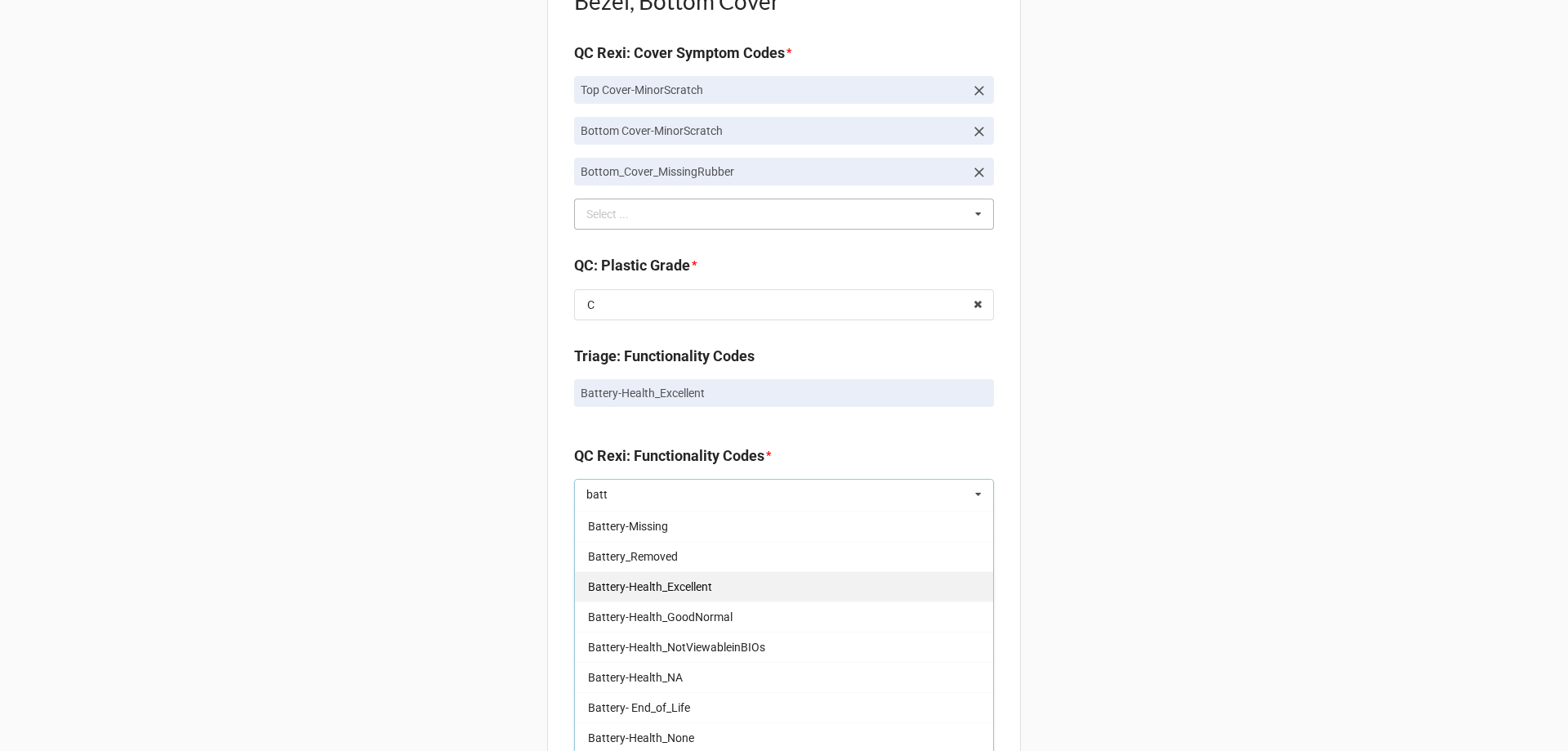
type input "batt"
click at [663, 587] on span "Battery-Health_Excellent" at bounding box center [650, 586] width 124 height 13
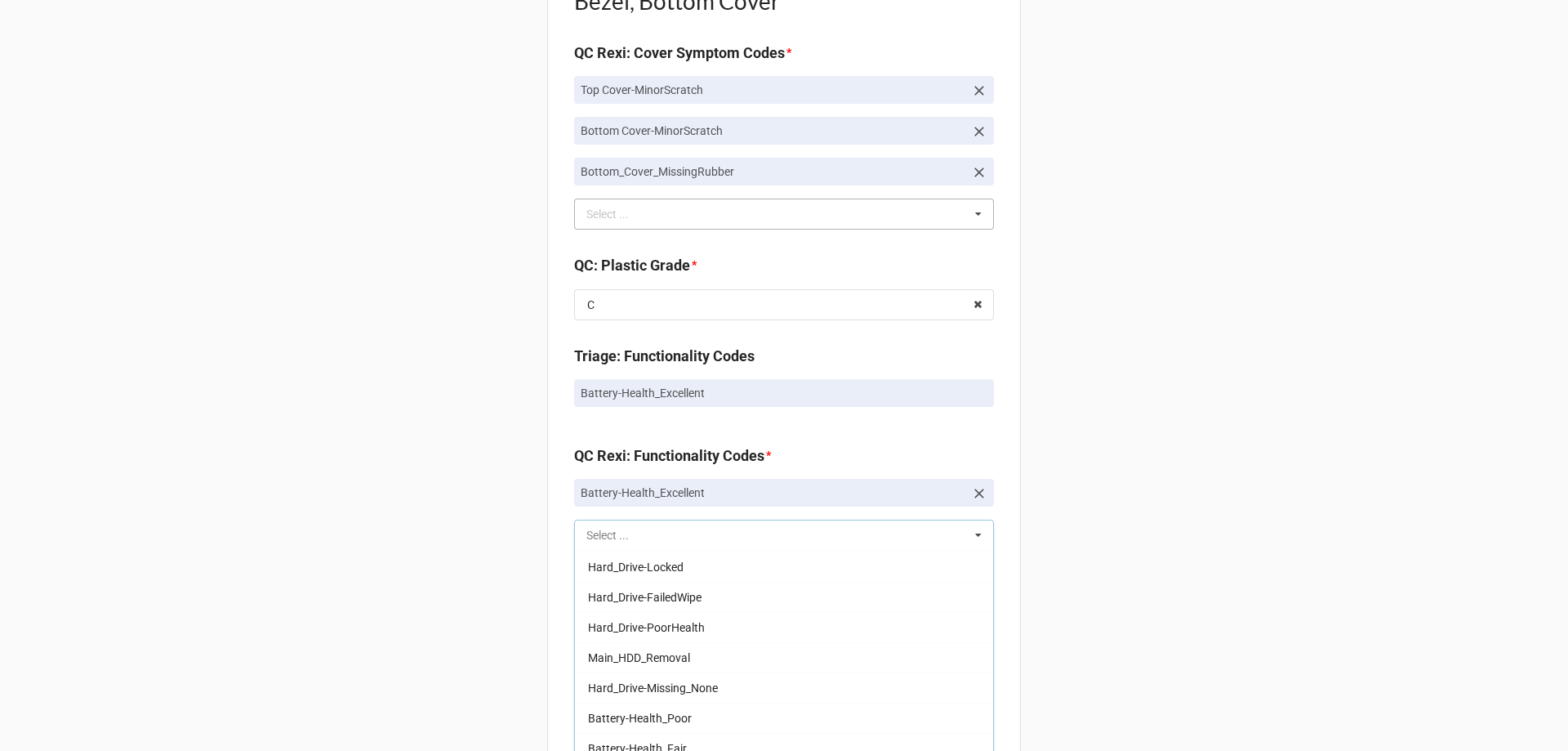
scroll to position [512, 0]
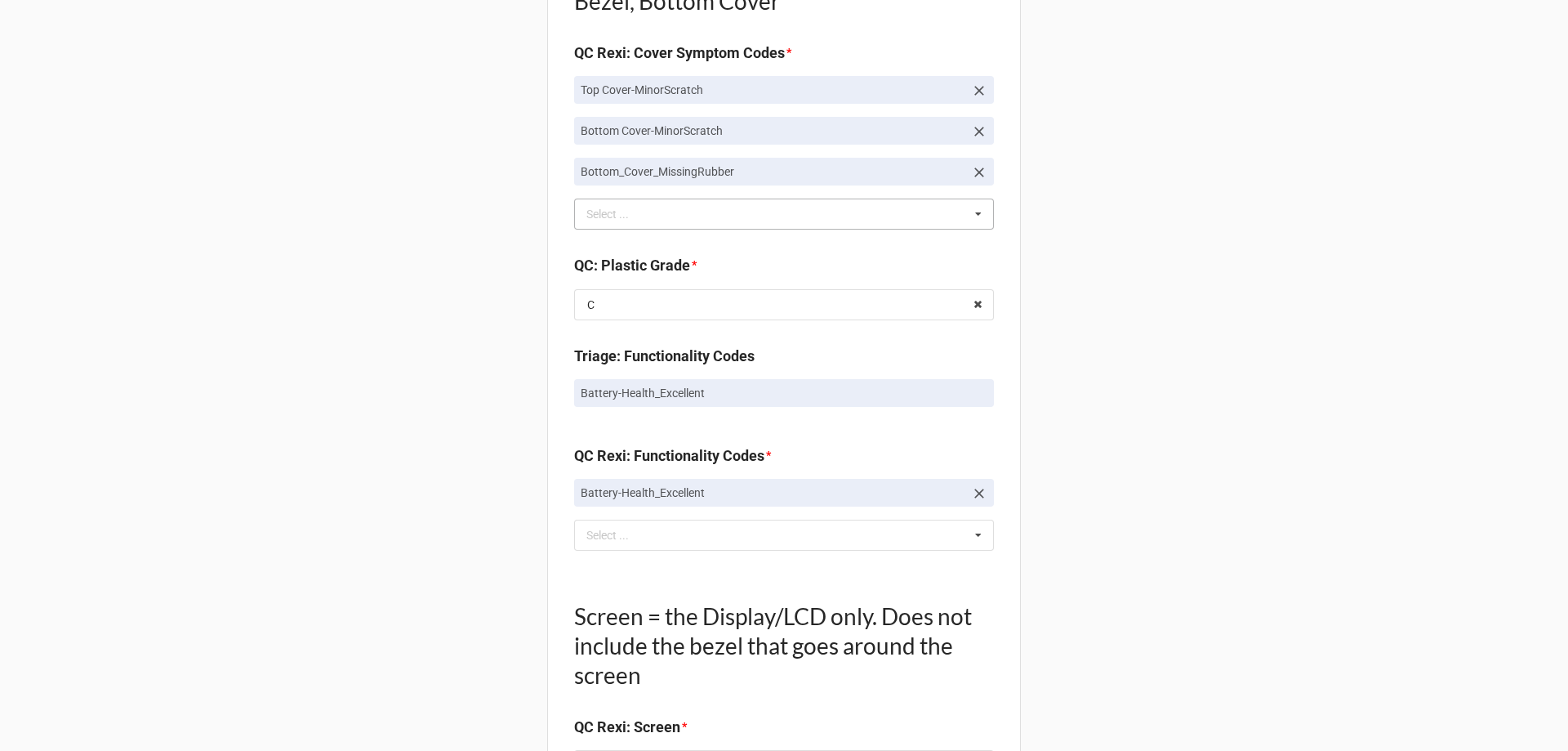
click at [464, 581] on div "Back Receiving Triage Imaging Cleaning Tech & Repair QC Packing Order Picking R…" at bounding box center [784, 203] width 1568 height 3020
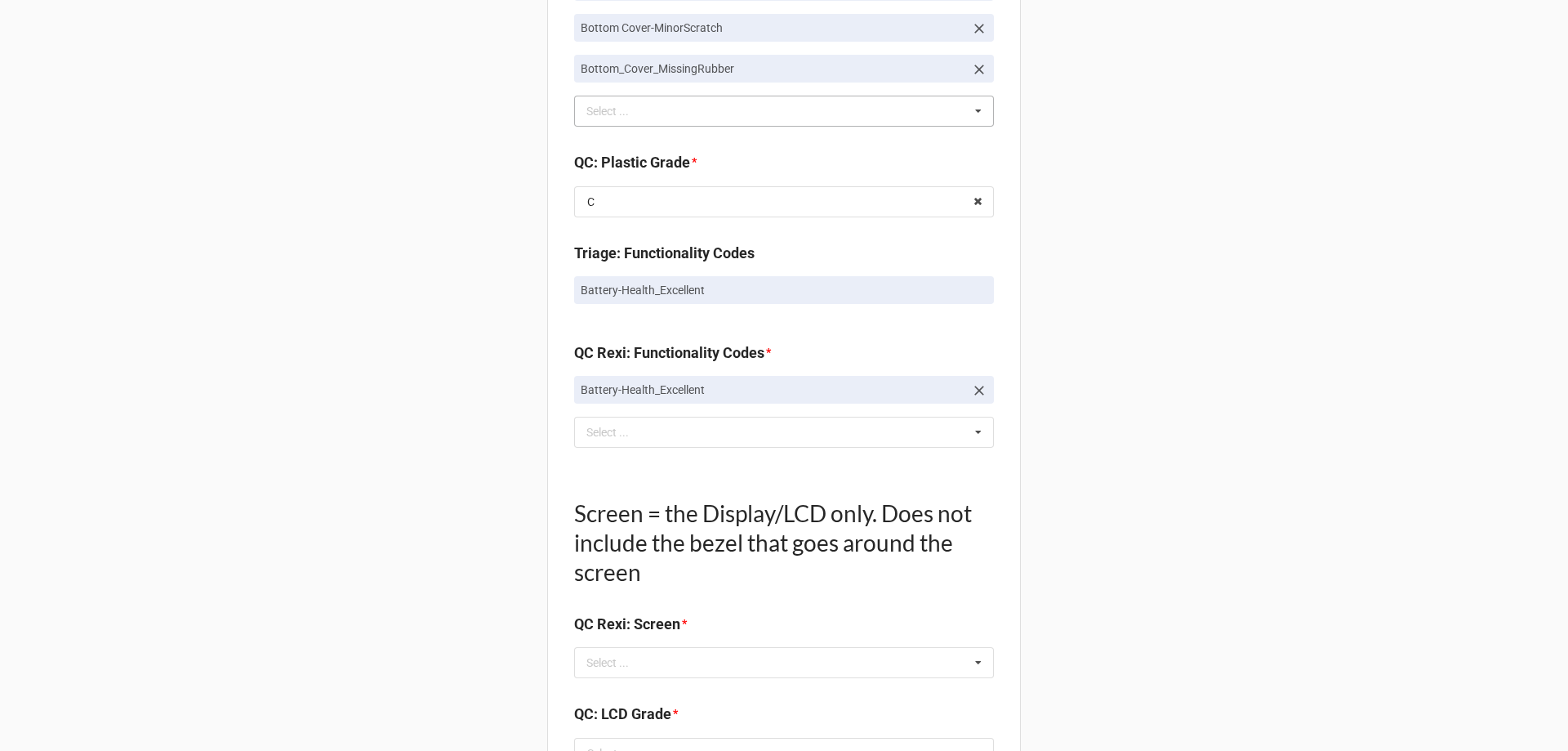
scroll to position [1552, 0]
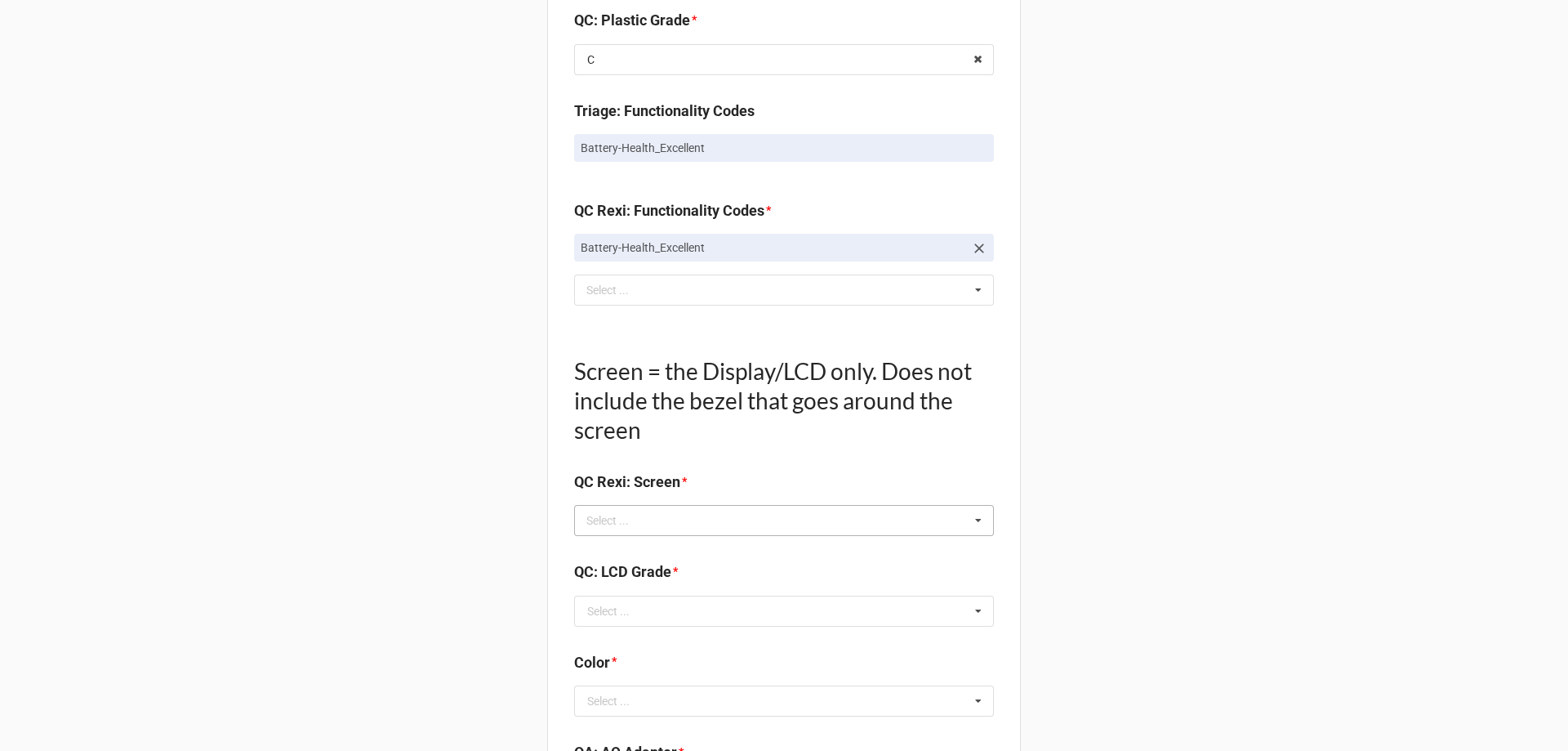
click at [601, 518] on div "Select ..." at bounding box center [617, 520] width 70 height 19
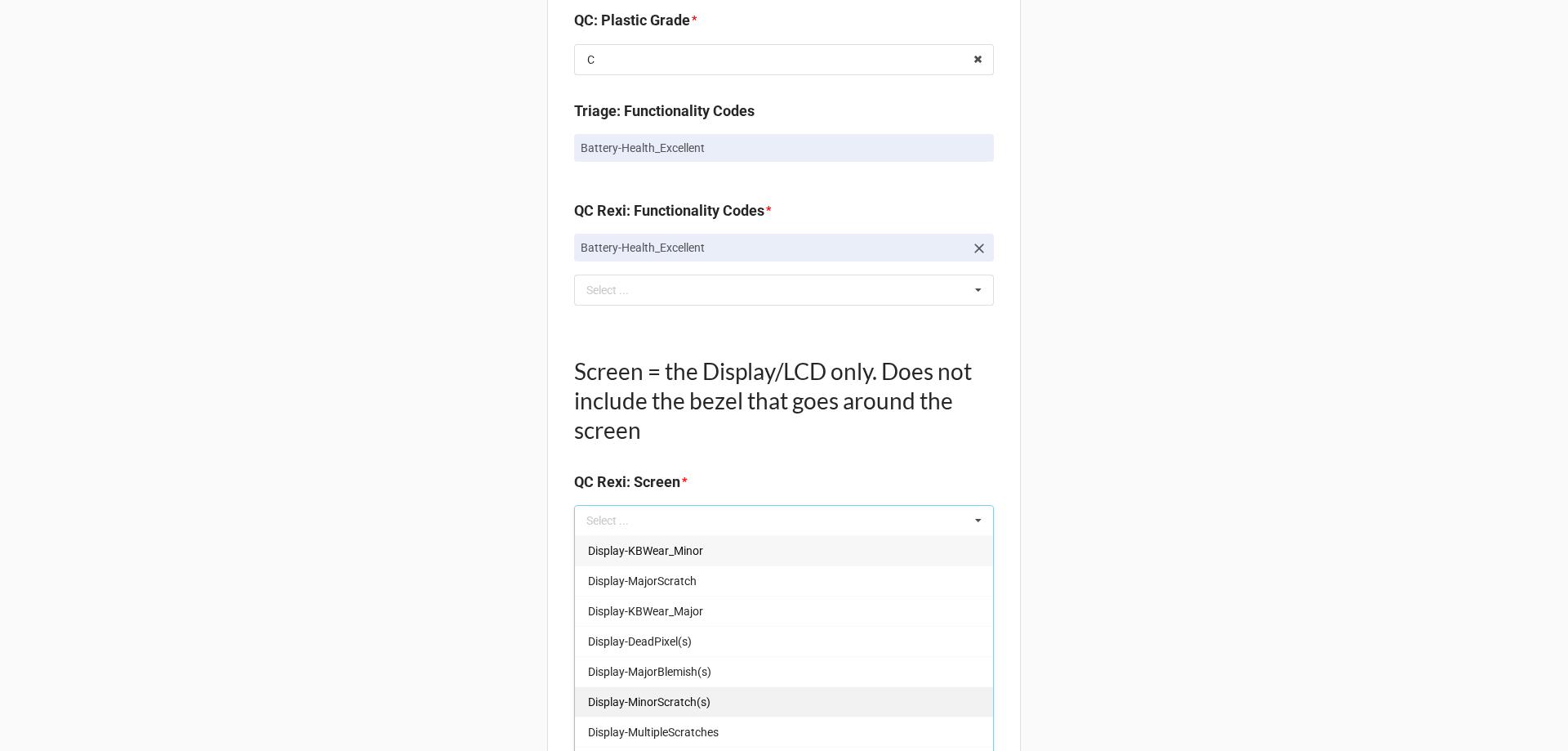
click at [669, 713] on div "Display-MinorScratch(s)" at bounding box center [784, 701] width 418 height 30
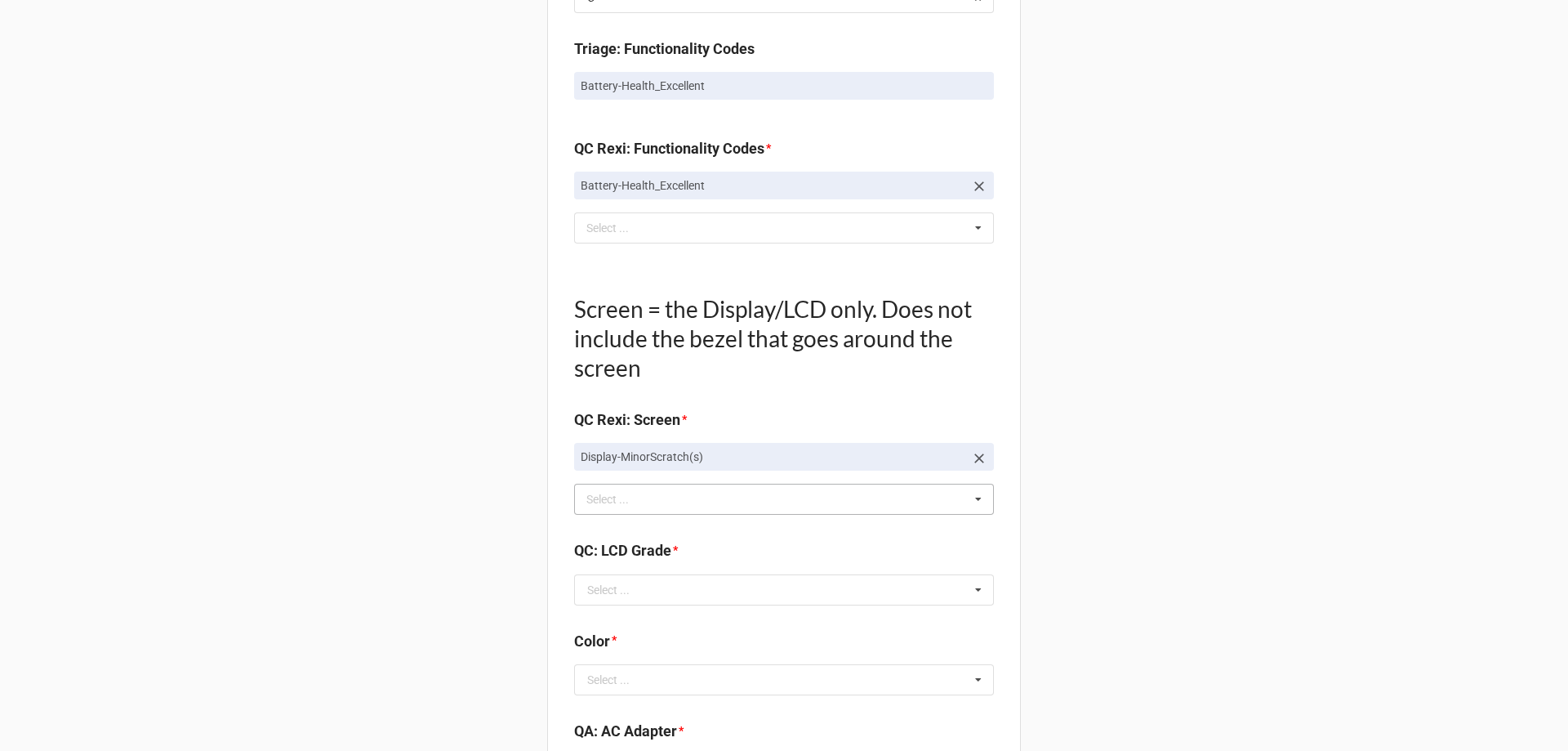
scroll to position [1715, 0]
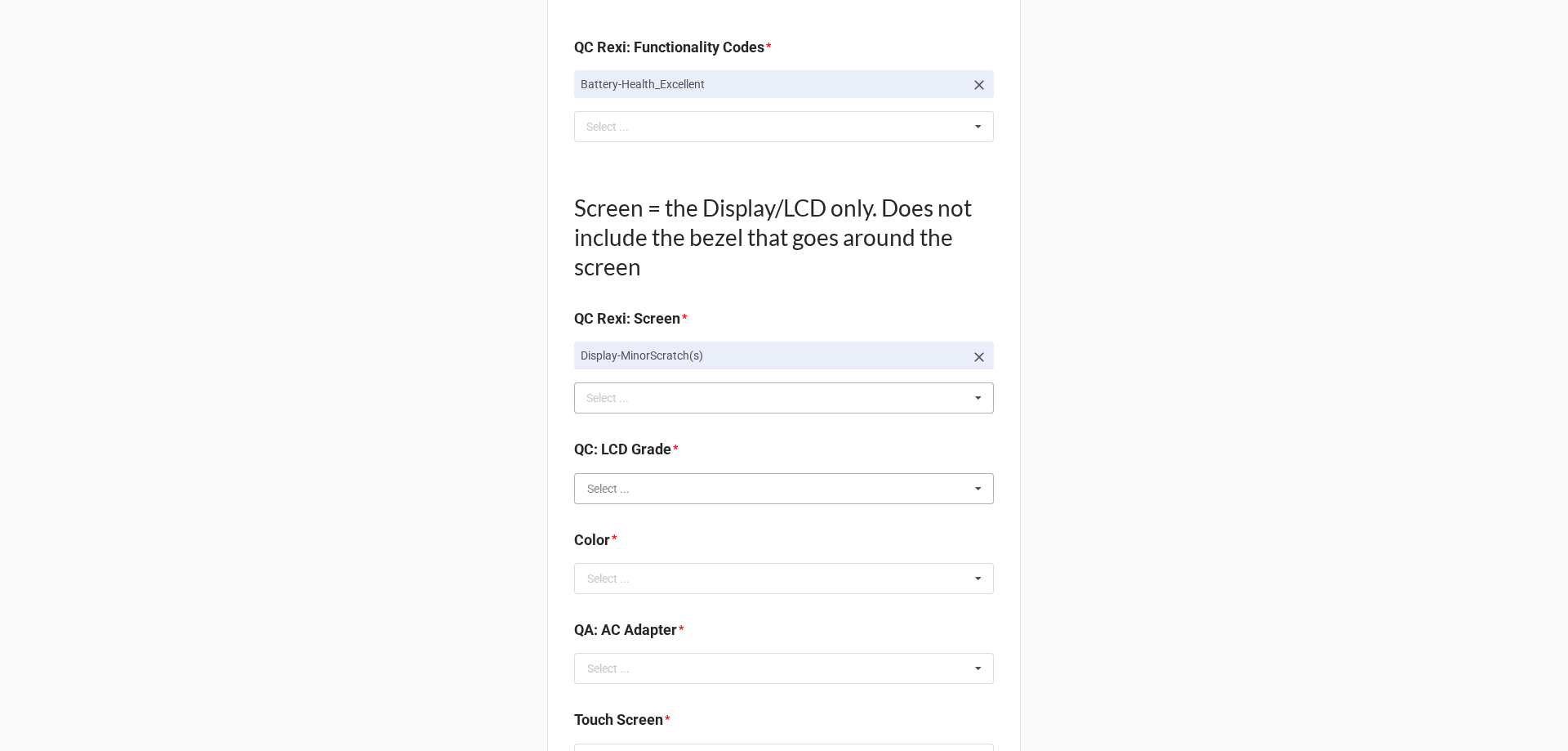
click at [630, 495] on input "text" at bounding box center [784, 489] width 418 height 29
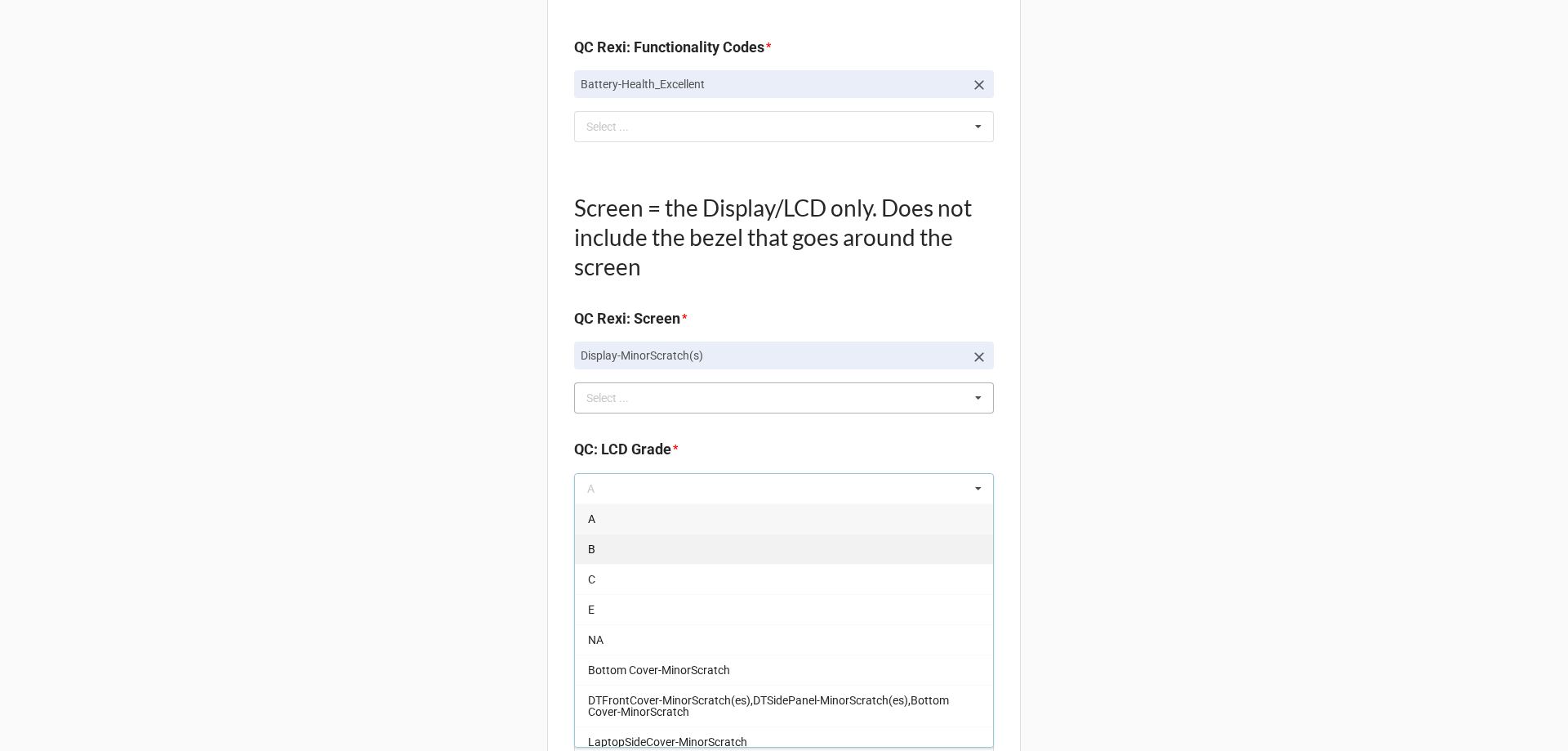
click at [594, 556] on div "B" at bounding box center [784, 548] width 418 height 30
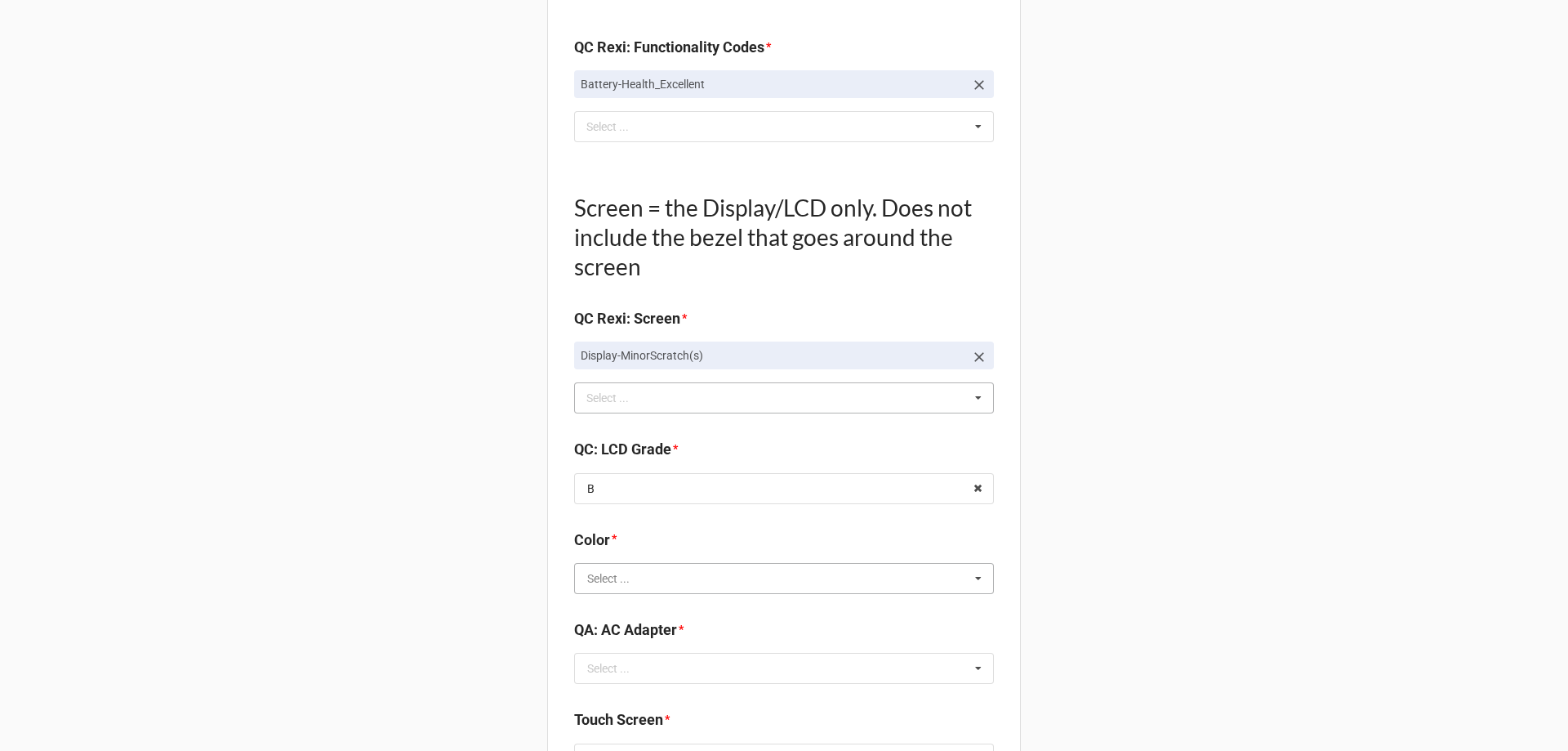
click at [601, 592] on input "text" at bounding box center [784, 578] width 418 height 29
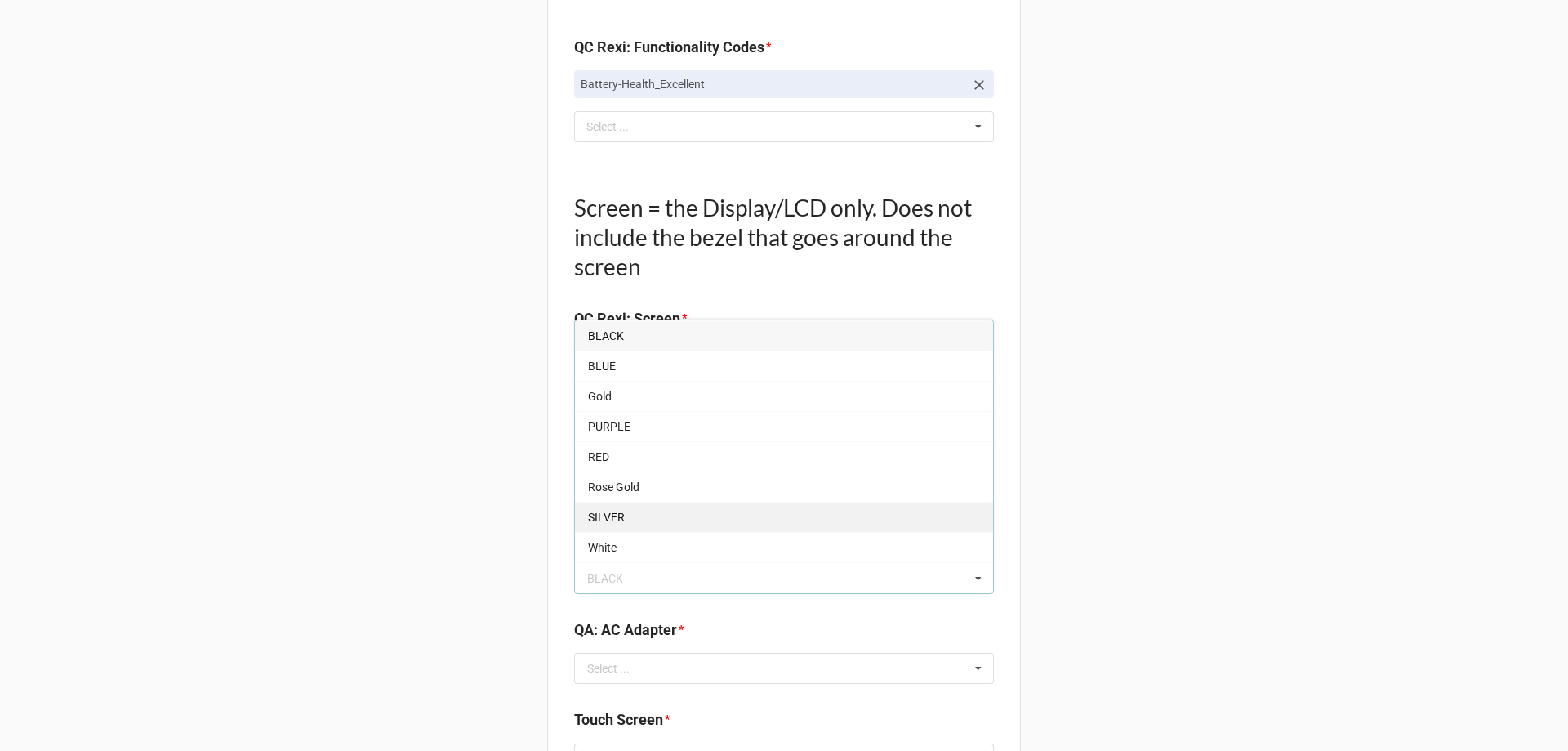
click at [610, 517] on span "SILVER" at bounding box center [606, 517] width 36 height 13
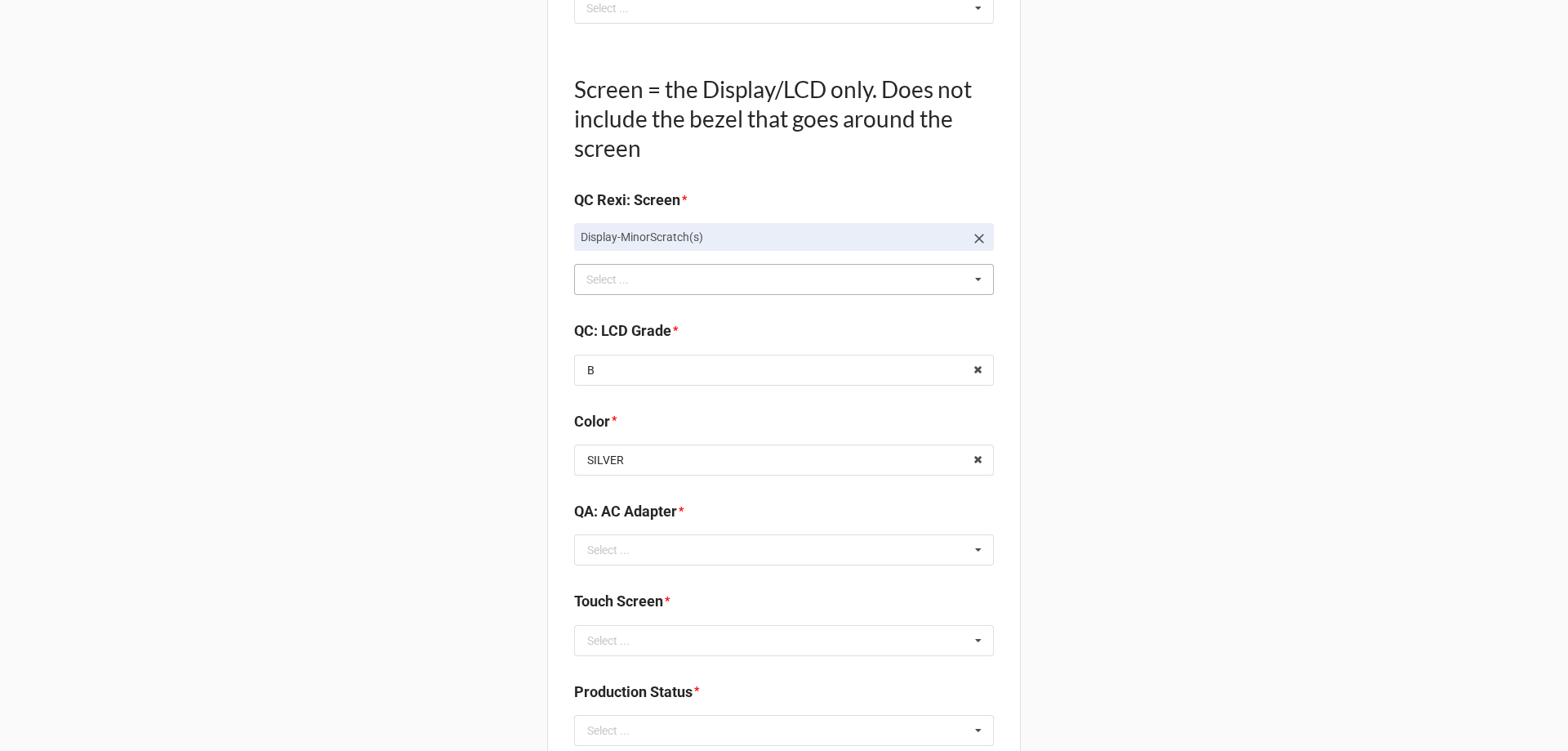
scroll to position [1960, 0]
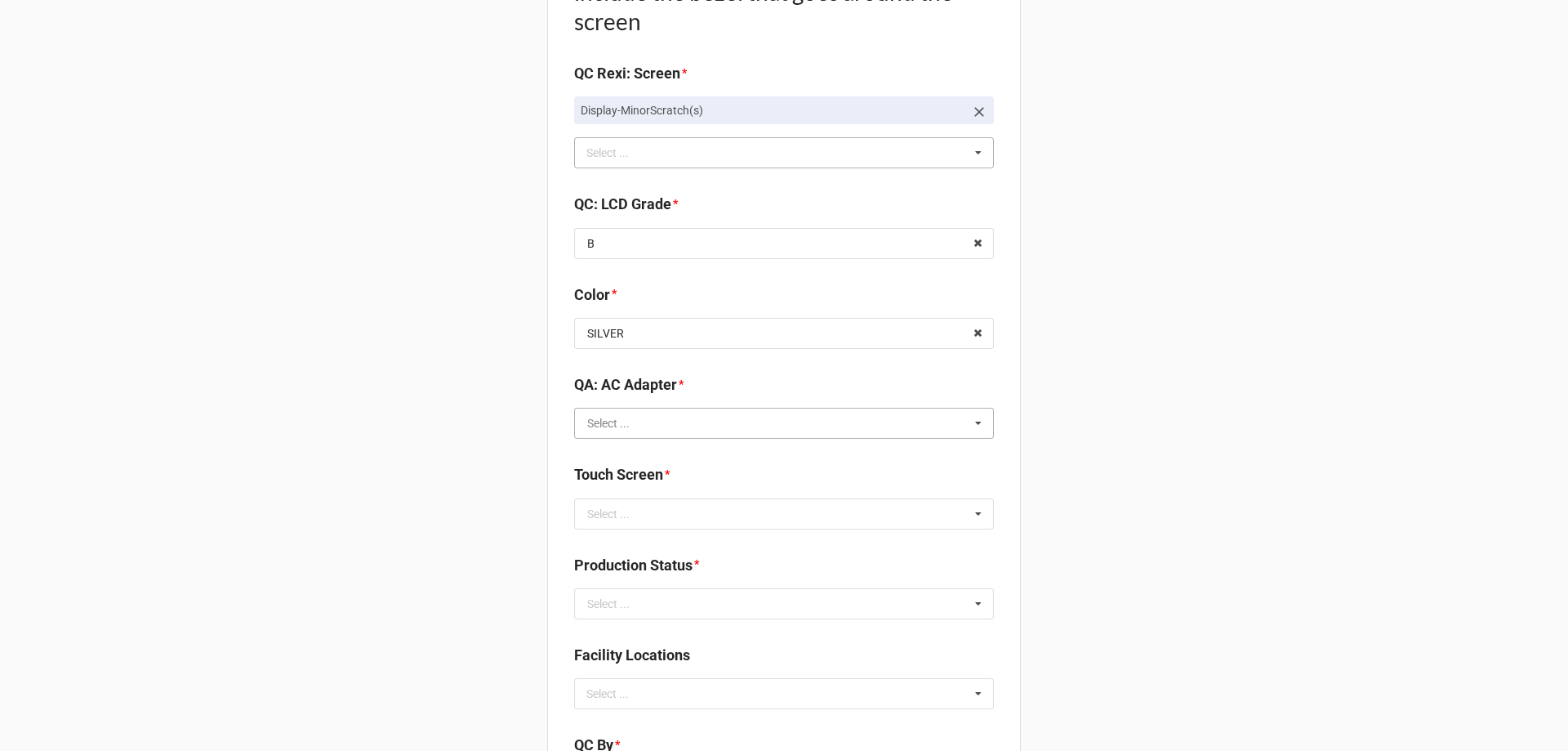
click at [675, 425] on input "text" at bounding box center [784, 423] width 418 height 29
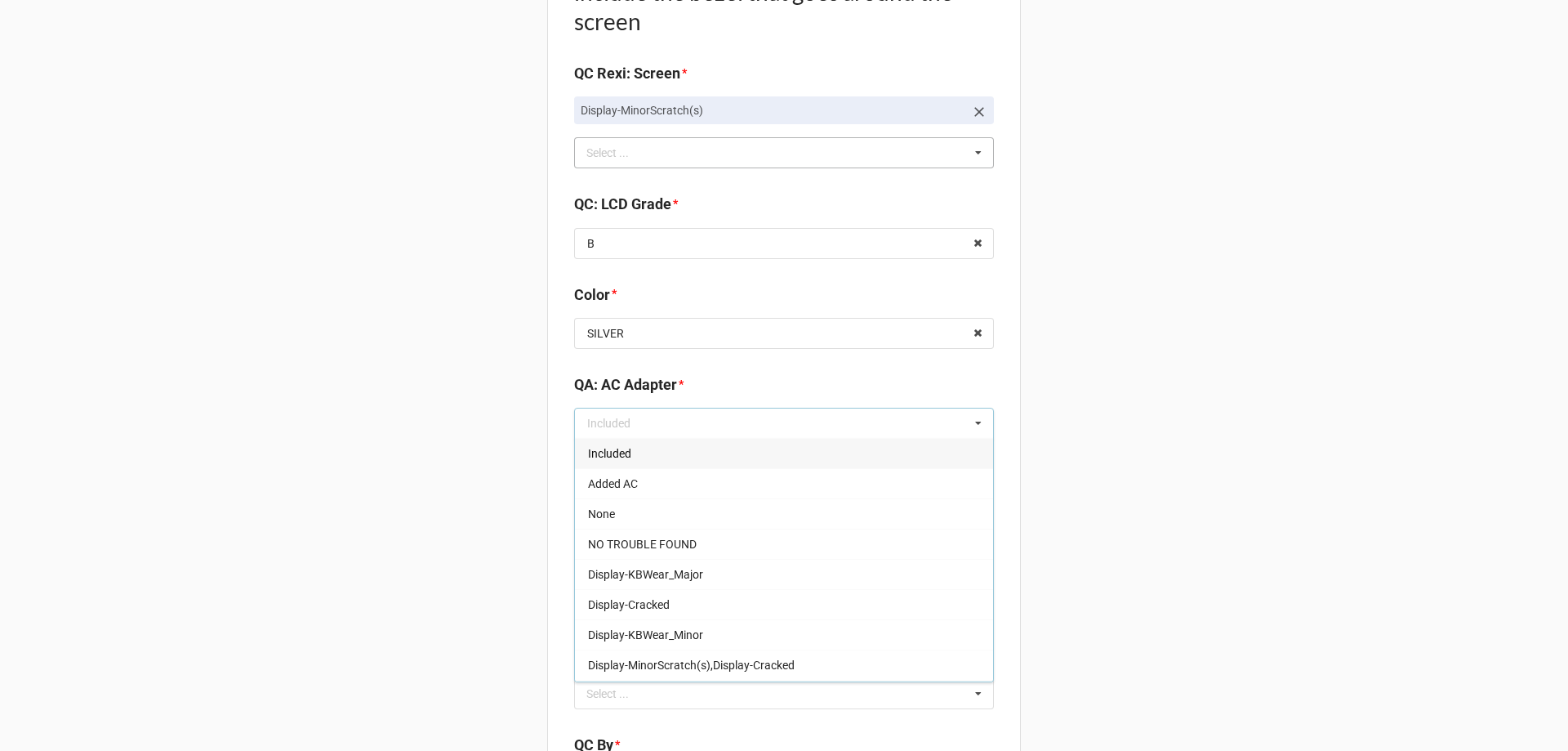
click at [658, 468] on div "Included" at bounding box center [784, 452] width 418 height 30
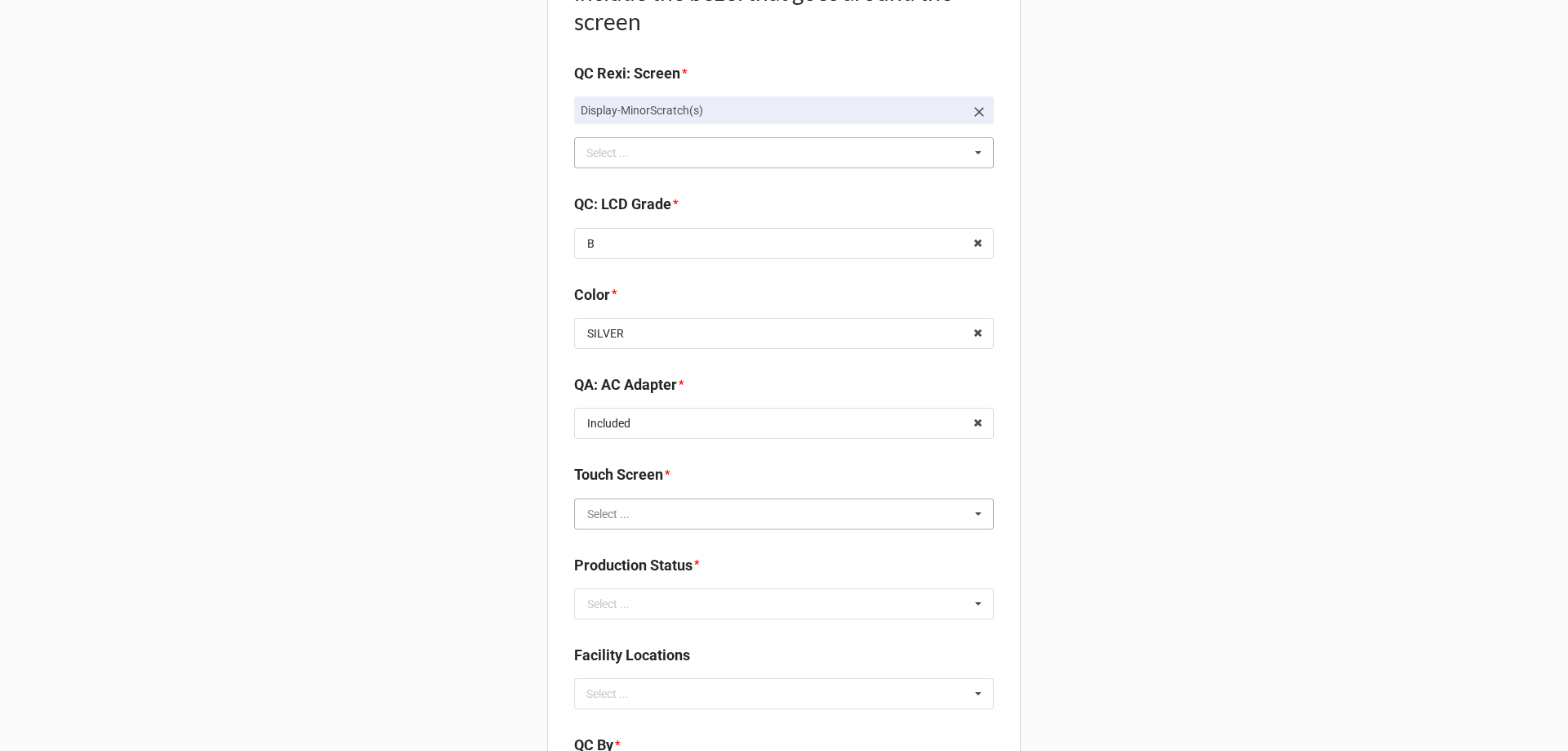
click at [580, 517] on input "text" at bounding box center [784, 514] width 418 height 29
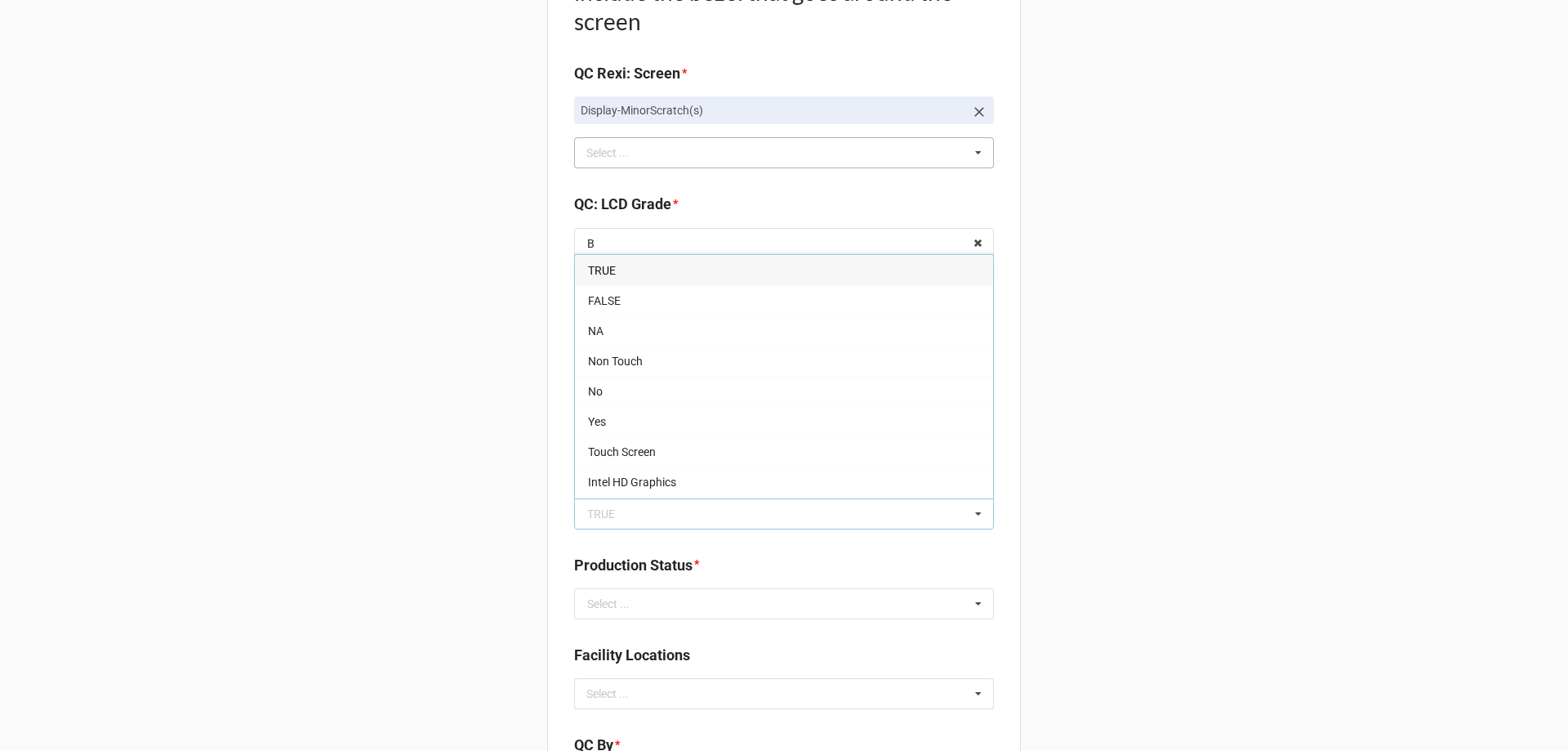
click at [621, 276] on div "TRUE" at bounding box center [784, 270] width 418 height 30
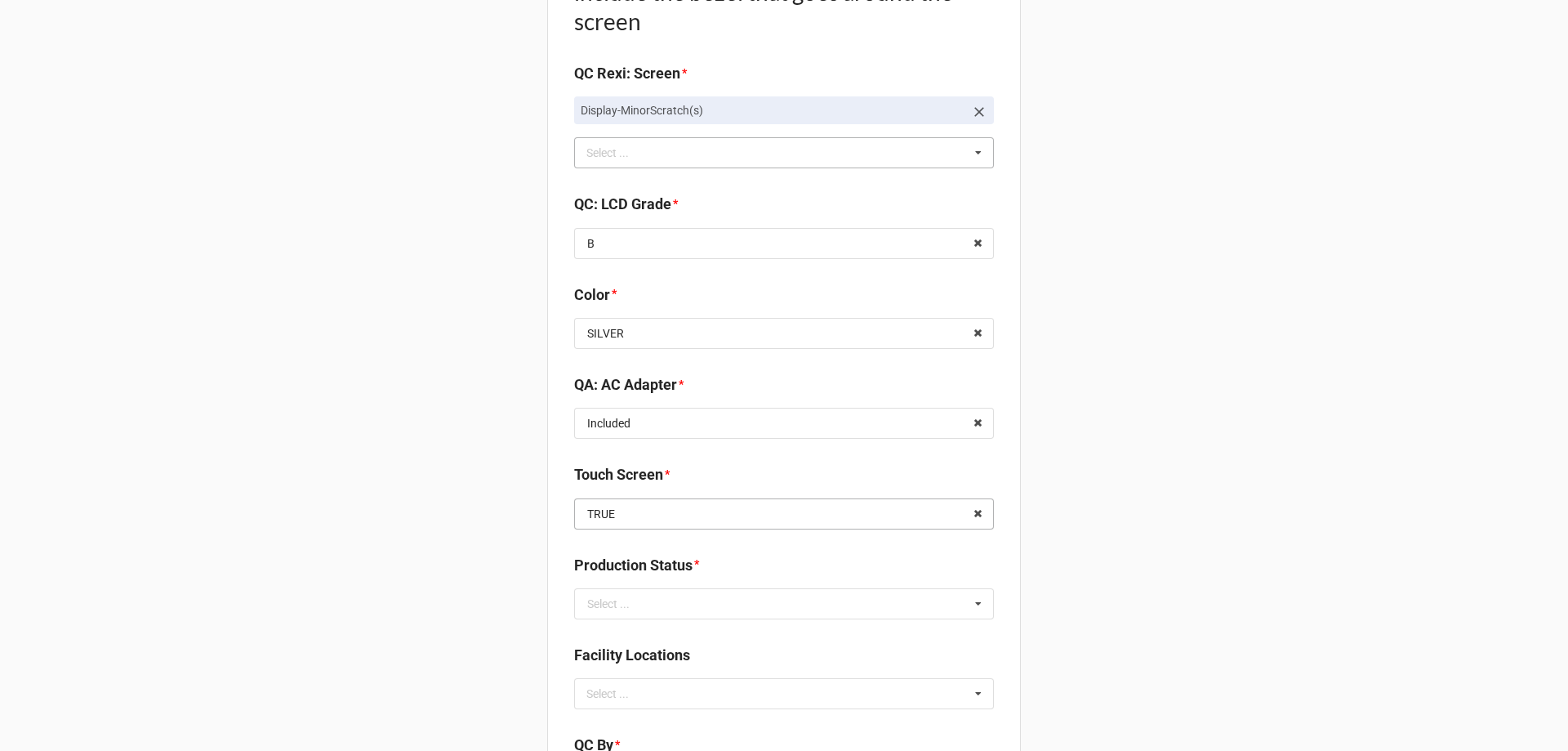
scroll to position [2042, 0]
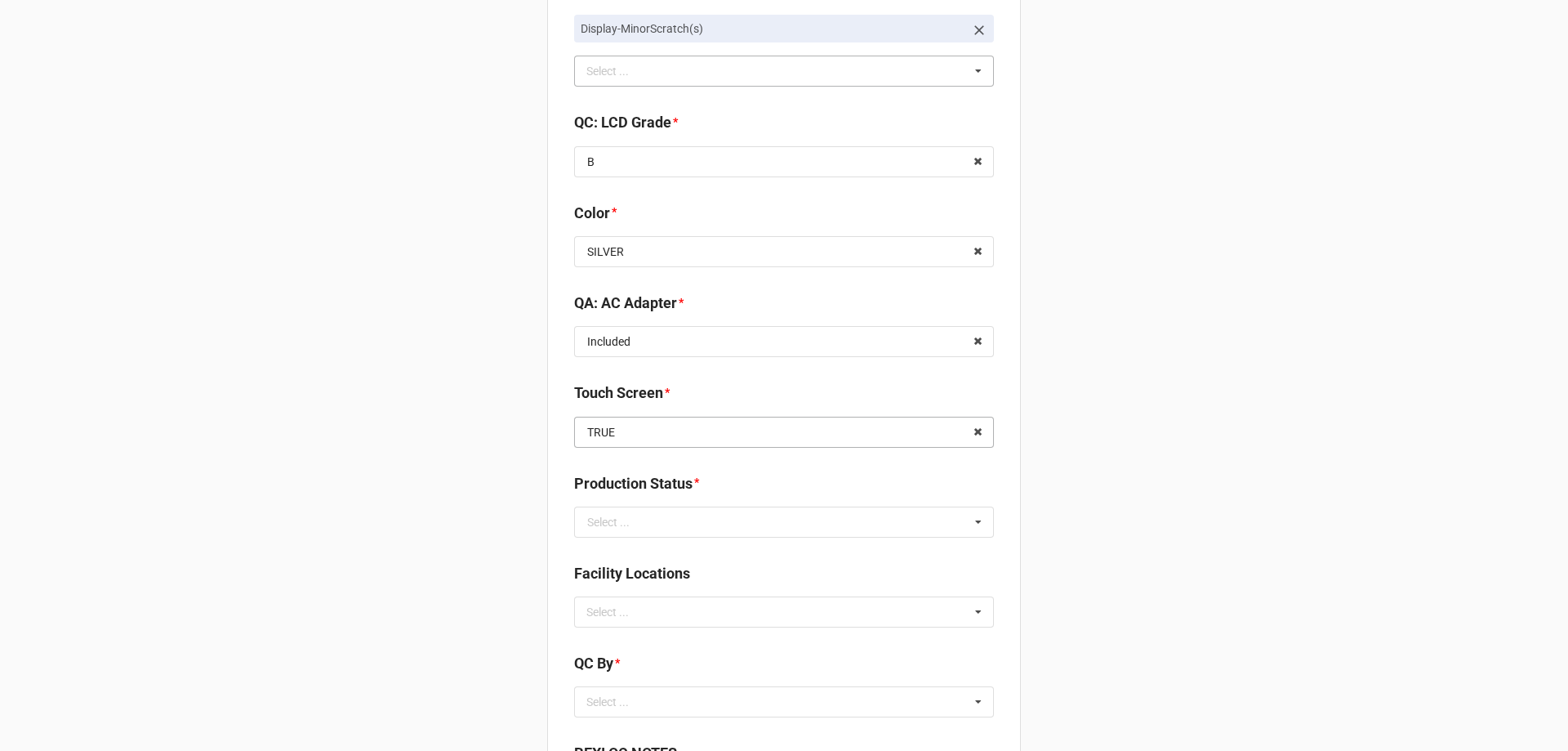
click at [664, 437] on input "text" at bounding box center [784, 432] width 418 height 29
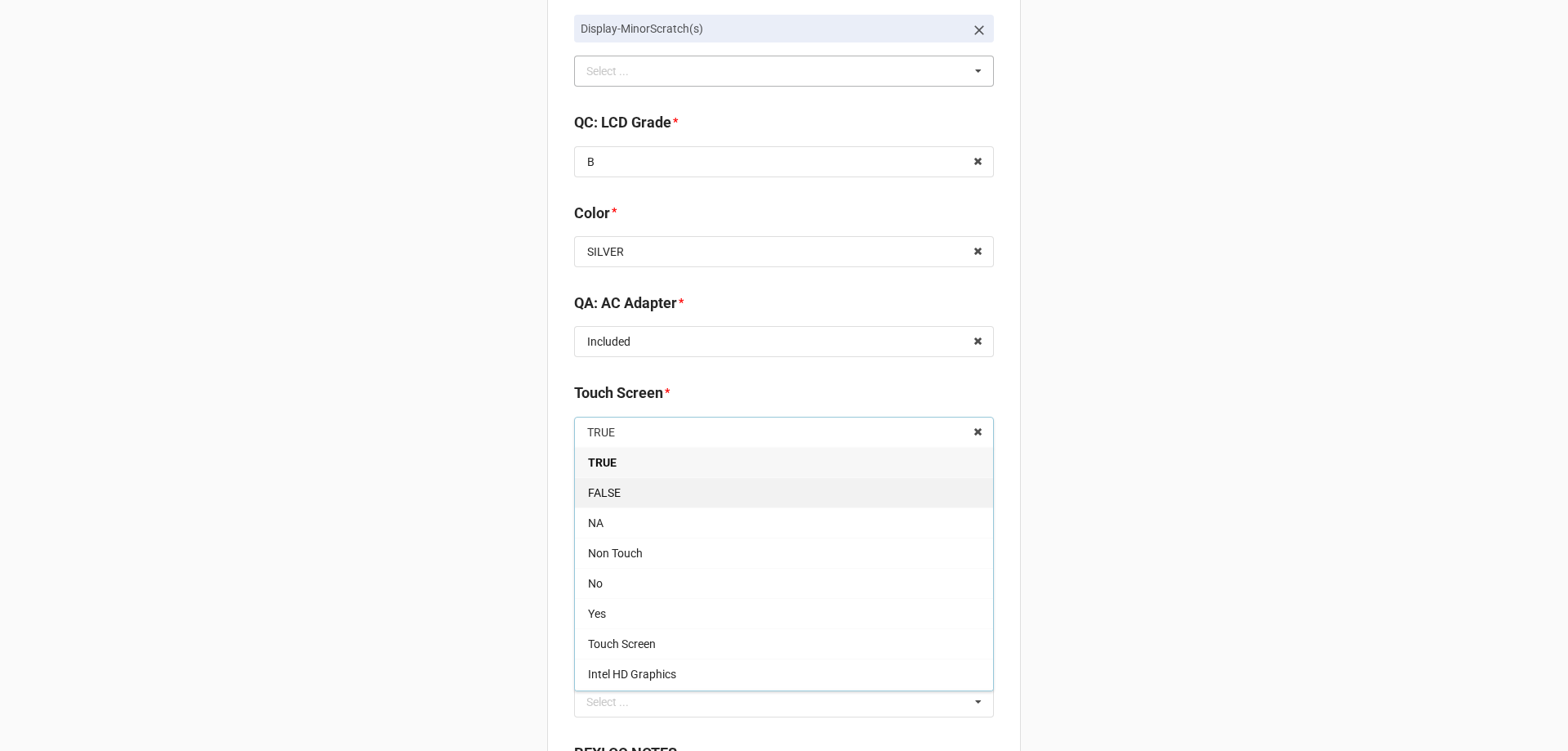
click at [681, 489] on div "FALSE" at bounding box center [784, 491] width 418 height 30
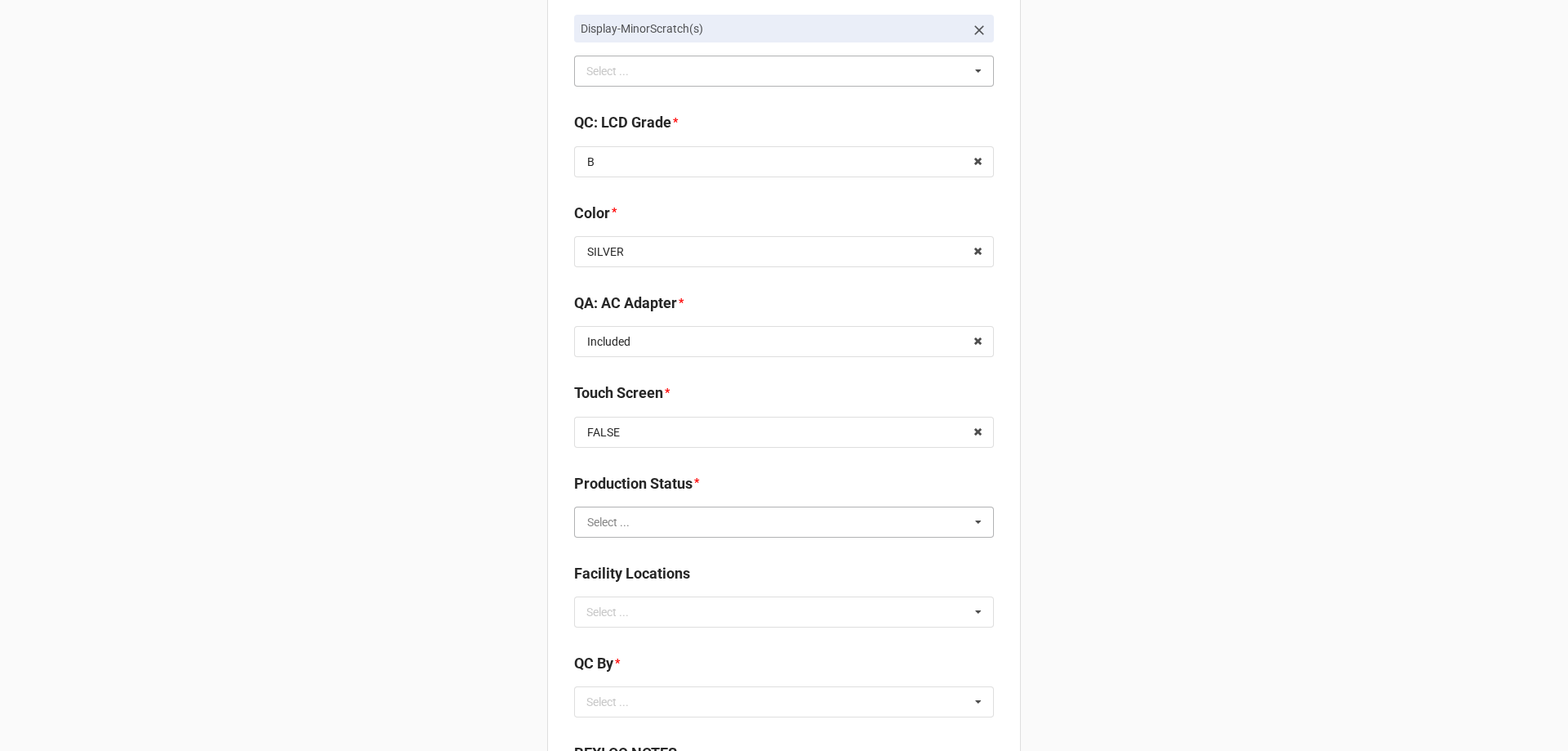
click at [668, 530] on input "text" at bounding box center [784, 522] width 418 height 29
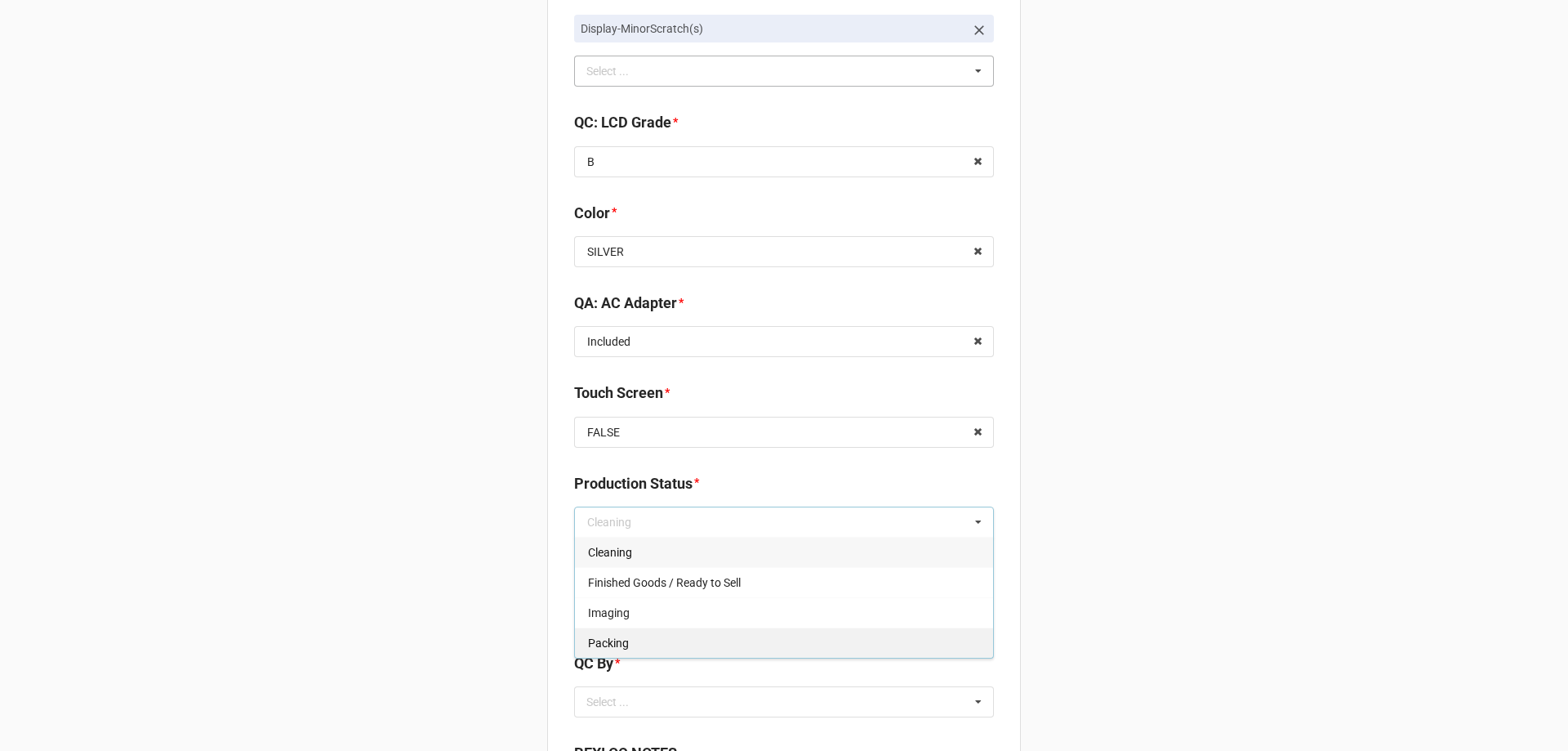
click at [650, 647] on div "Packing" at bounding box center [784, 642] width 418 height 30
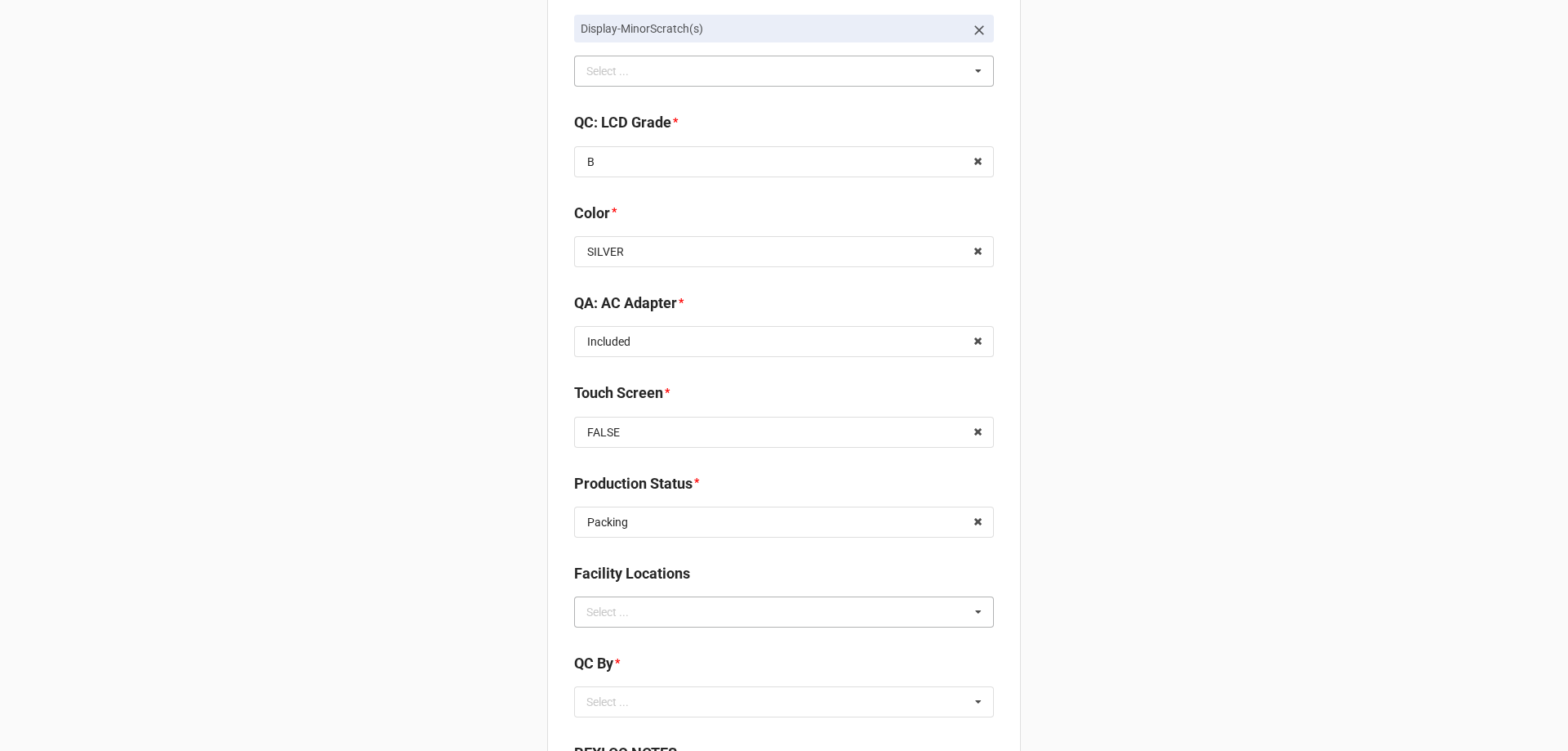
click at [590, 617] on div "Select ..." at bounding box center [617, 612] width 70 height 19
type input "rec"
click at [620, 642] on span "RECV.DLL.PROCESSING" at bounding box center [649, 642] width 123 height 13
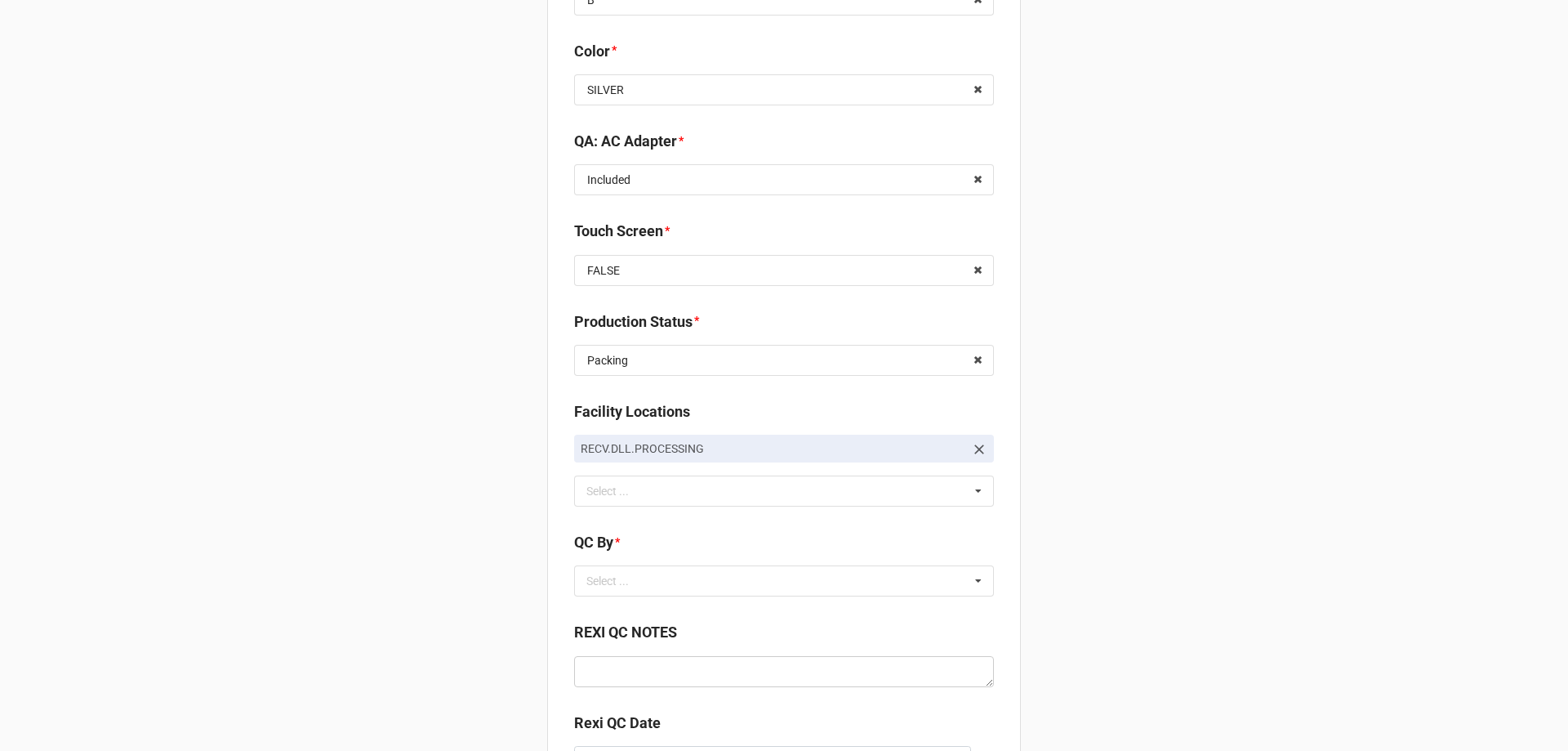
scroll to position [2206, 0]
click at [616, 583] on div "Select ..." at bounding box center [617, 580] width 70 height 19
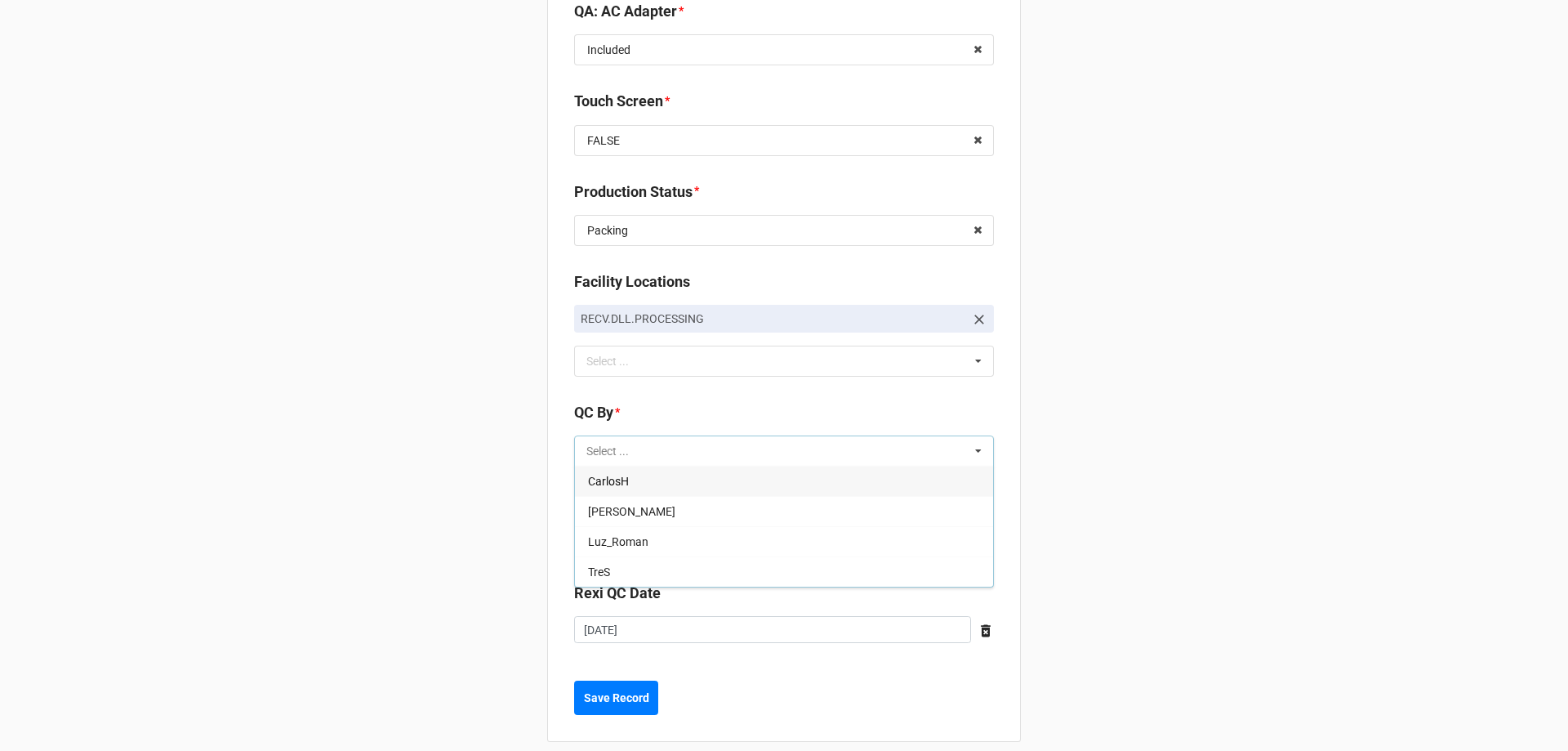
scroll to position [2351, 0]
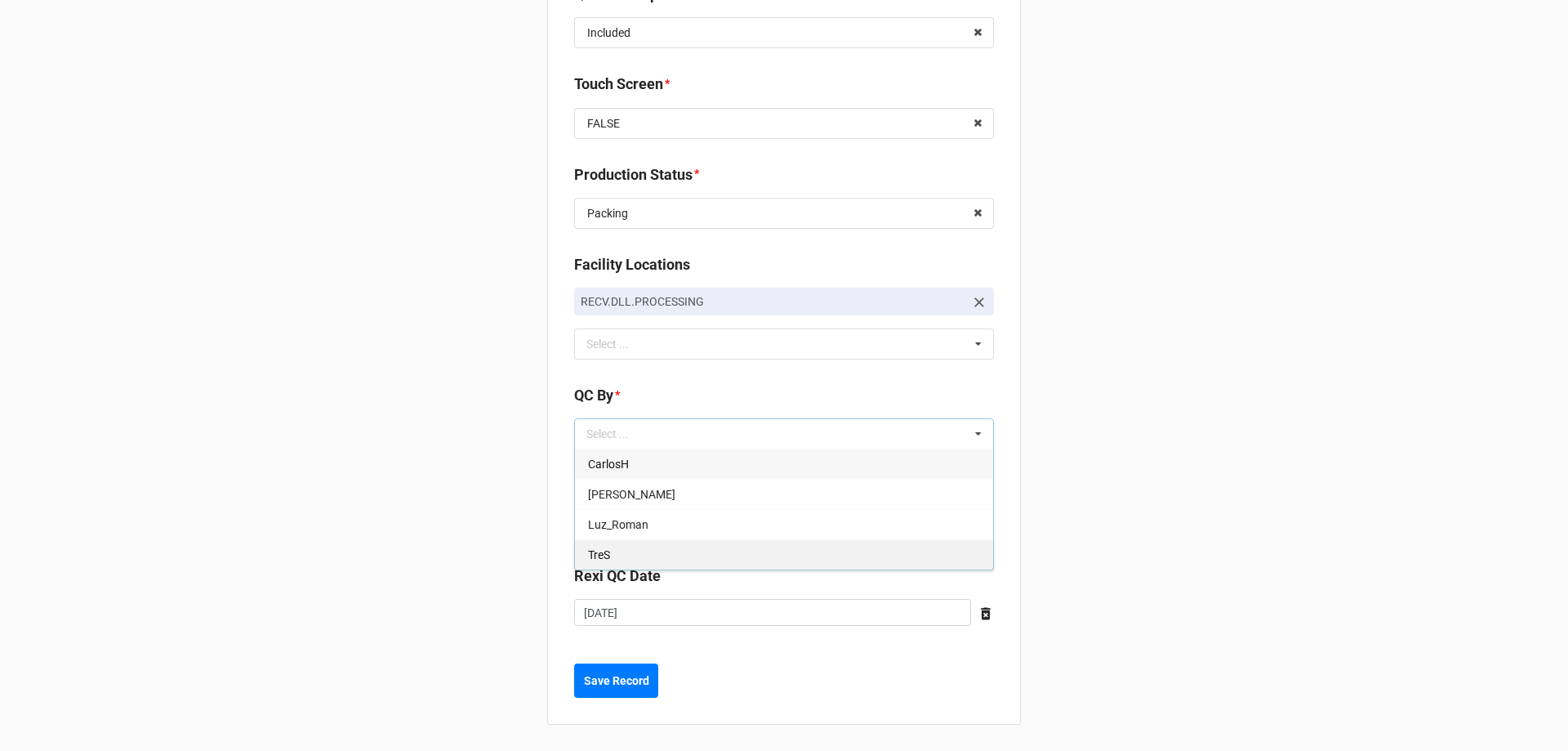
click at [619, 559] on div "TreS" at bounding box center [784, 554] width 418 height 30
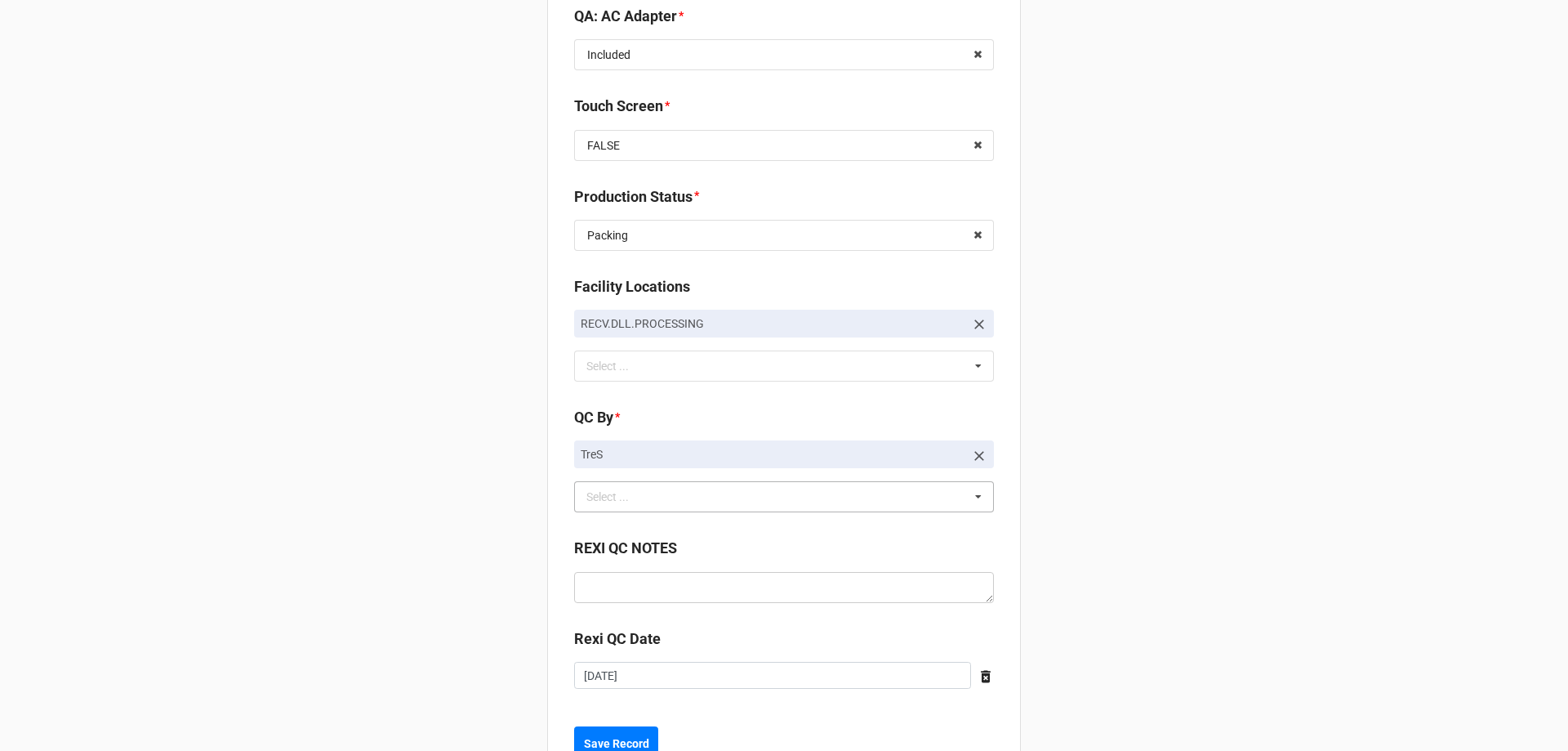
scroll to position [2392, 0]
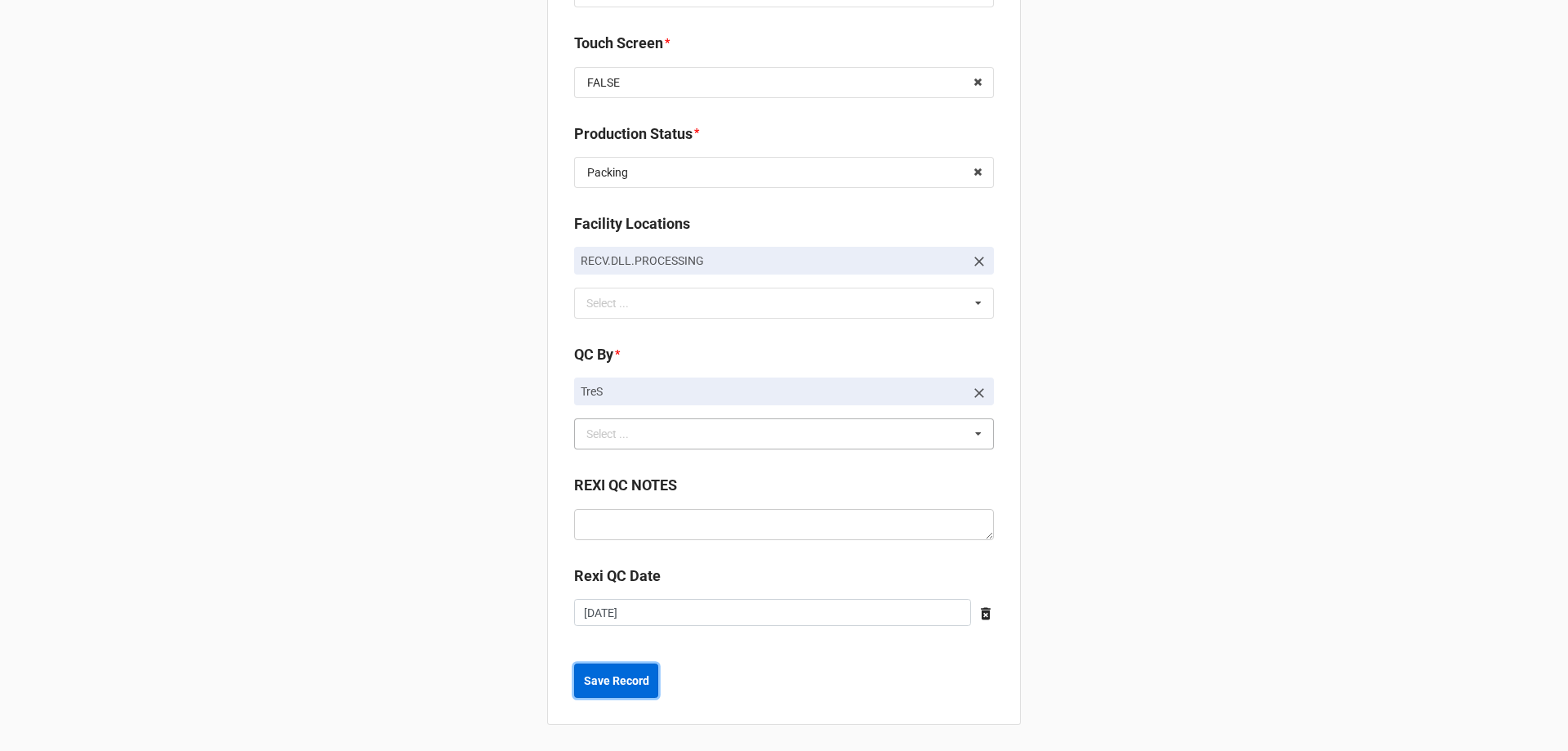
click at [587, 665] on button "Save Record" at bounding box center [616, 681] width 84 height 35
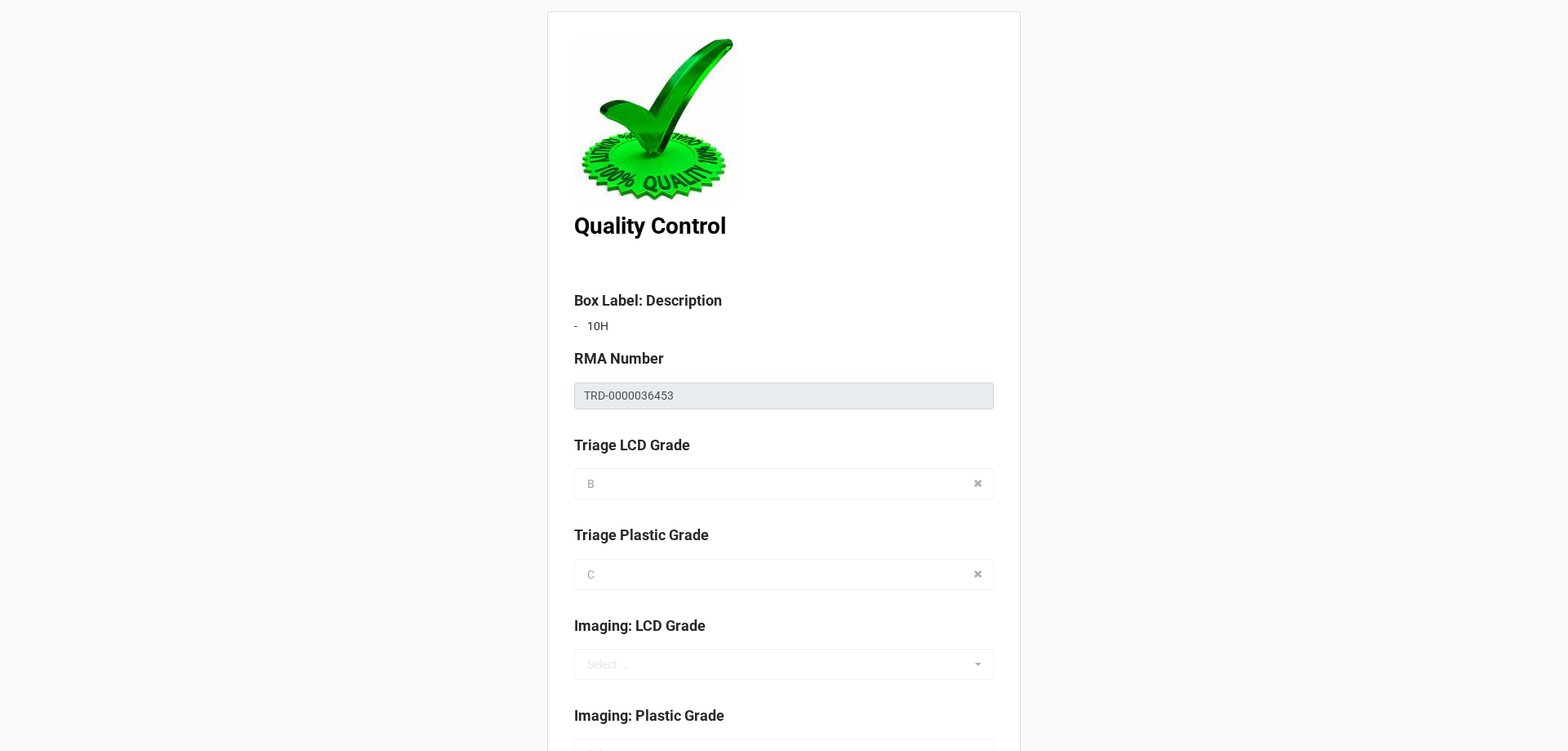
scroll to position [0, 0]
